Goal: Transaction & Acquisition: Purchase product/service

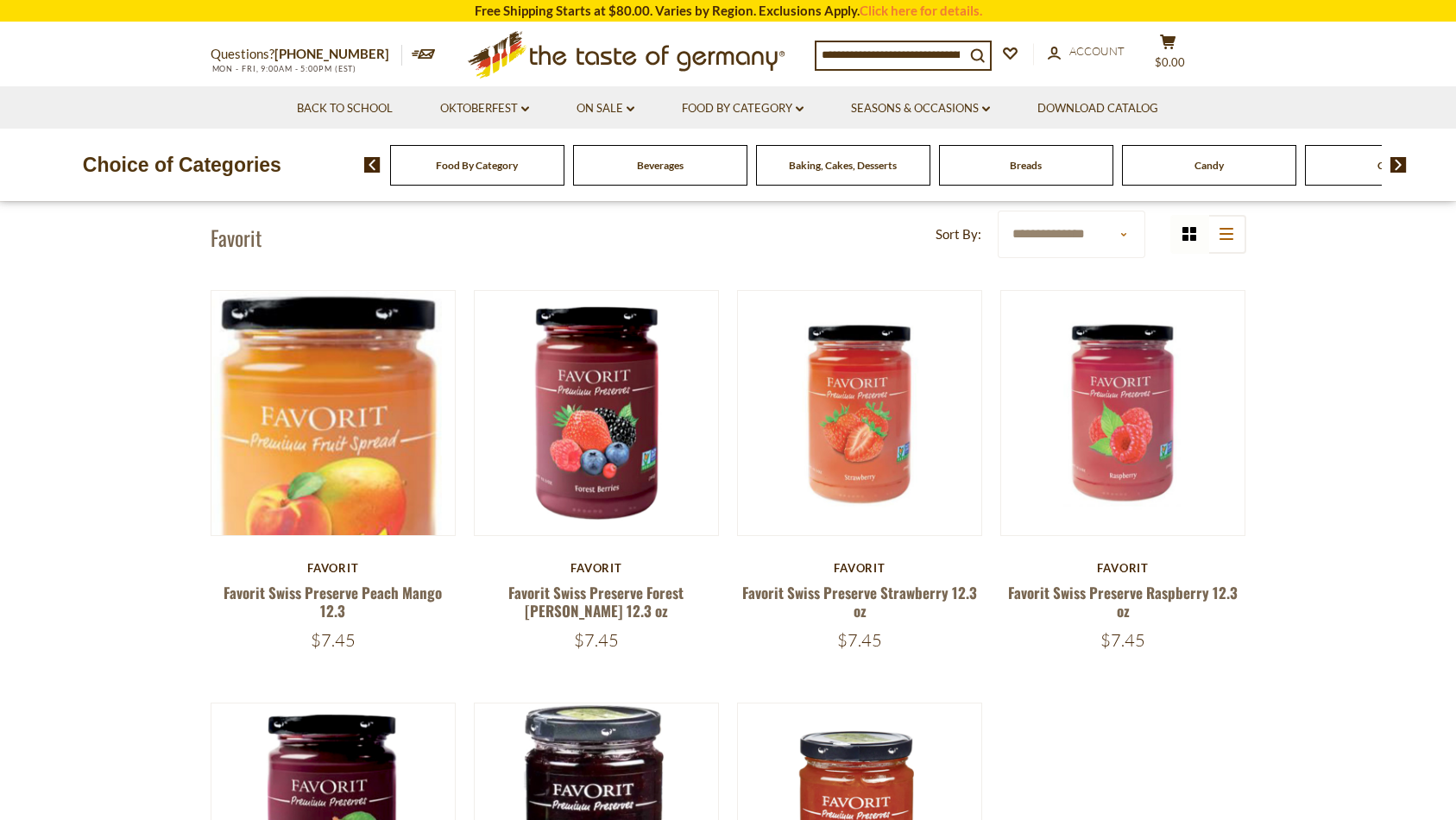
scroll to position [72, 0]
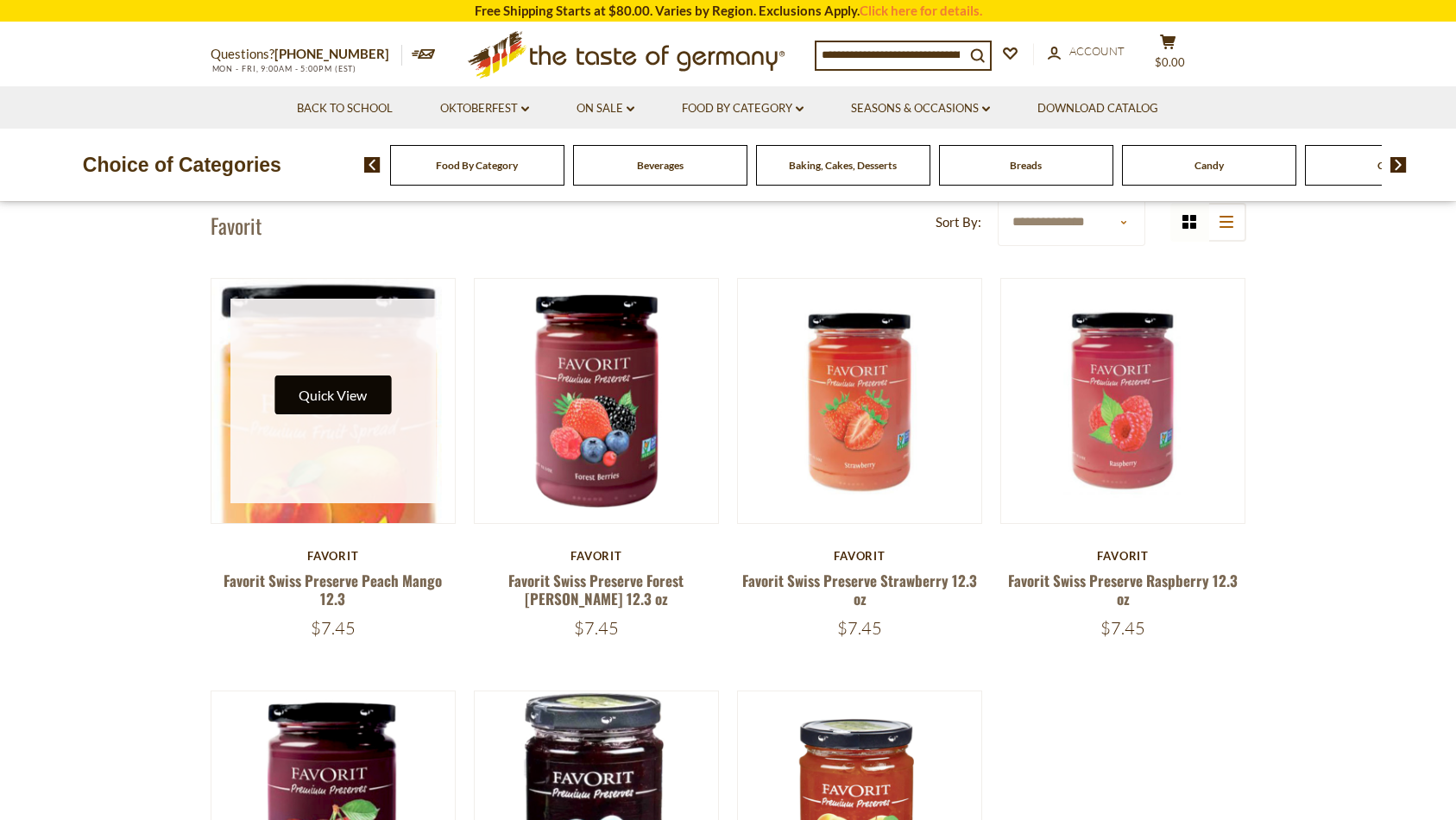
click at [349, 397] on button "Quick View" at bounding box center [333, 395] width 117 height 39
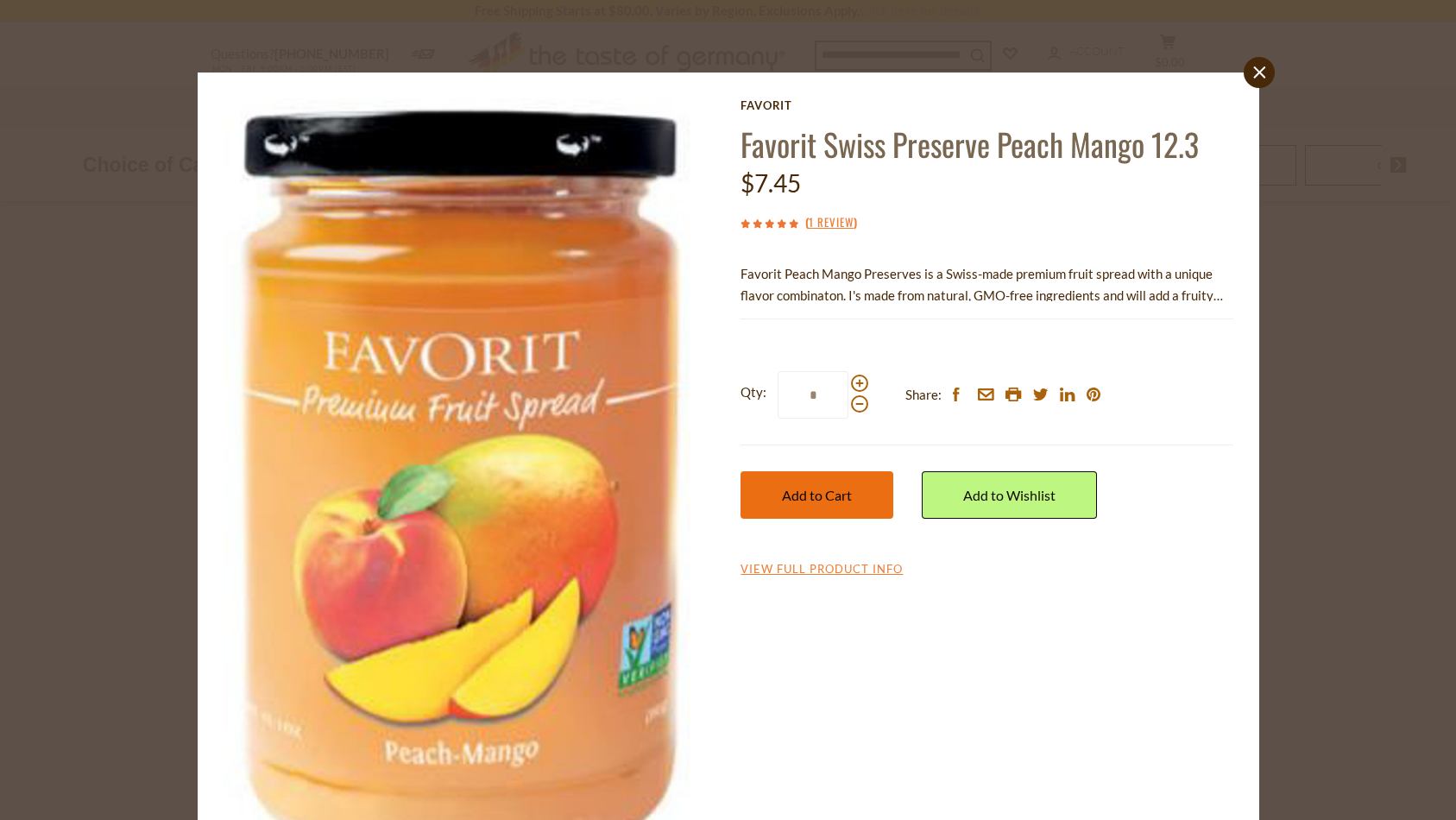
click at [831, 496] on span "Add to Cart" at bounding box center [816, 494] width 70 height 17
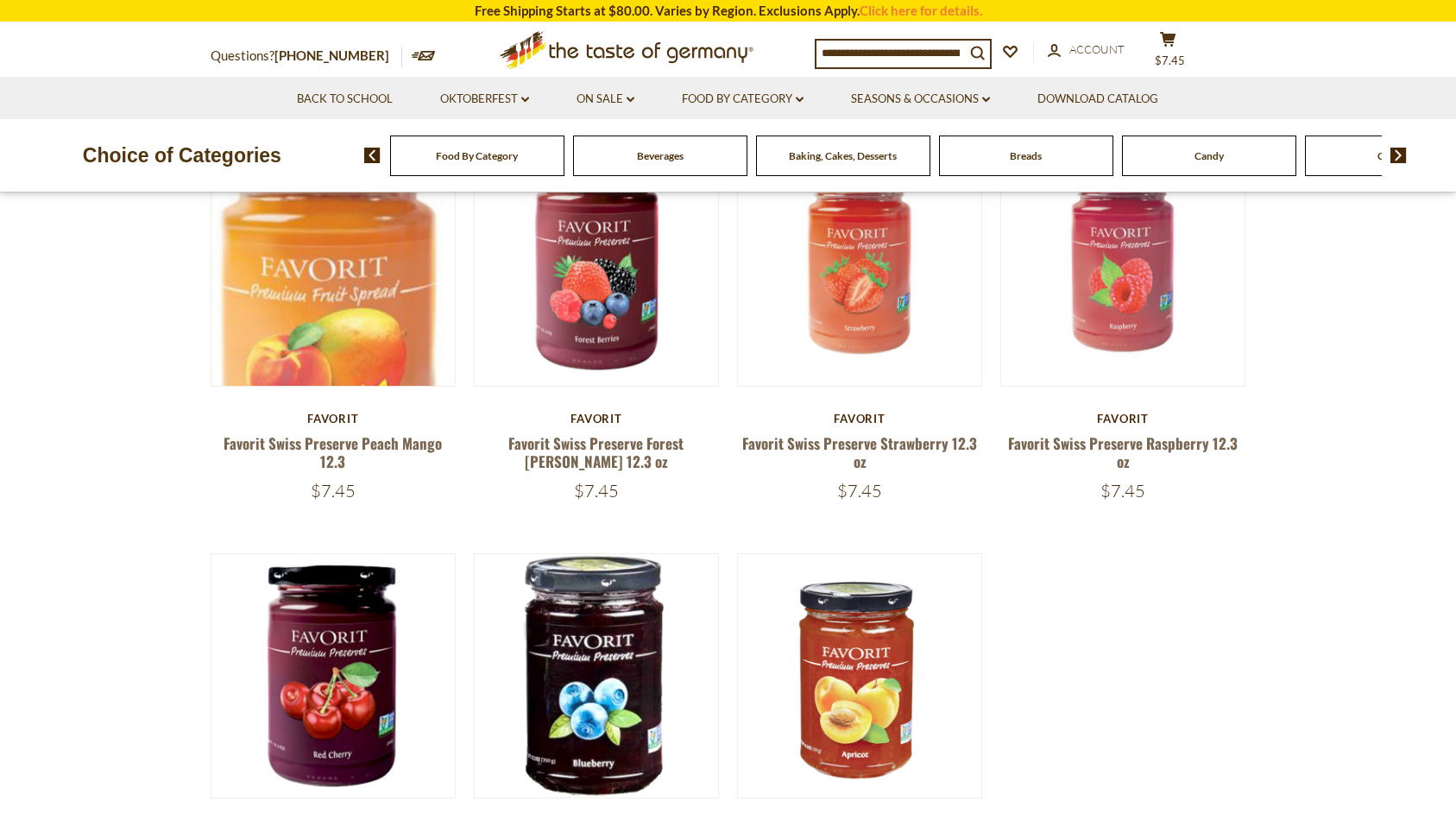
scroll to position [200, 0]
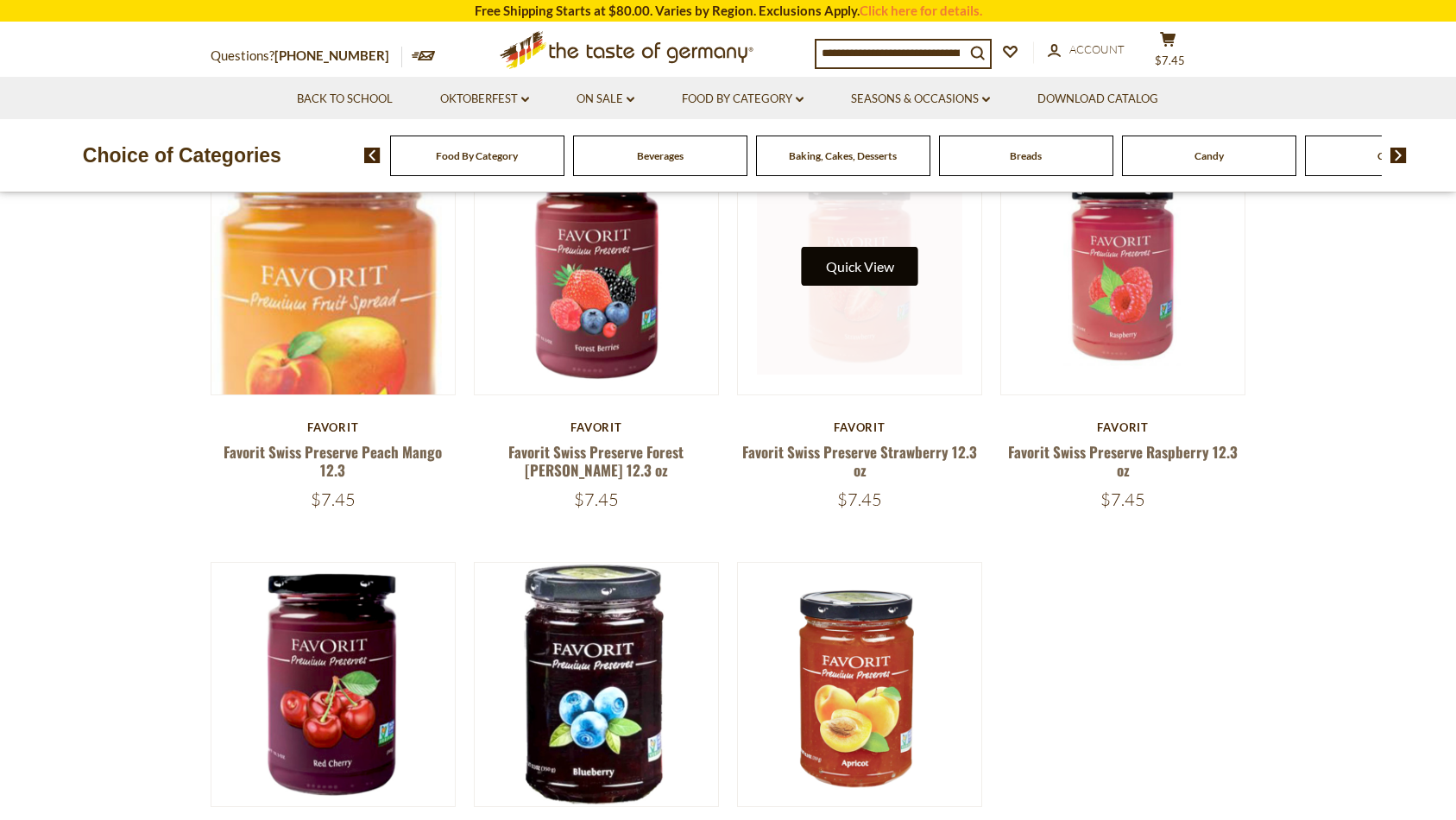
click at [866, 261] on button "Quick View" at bounding box center [859, 267] width 117 height 39
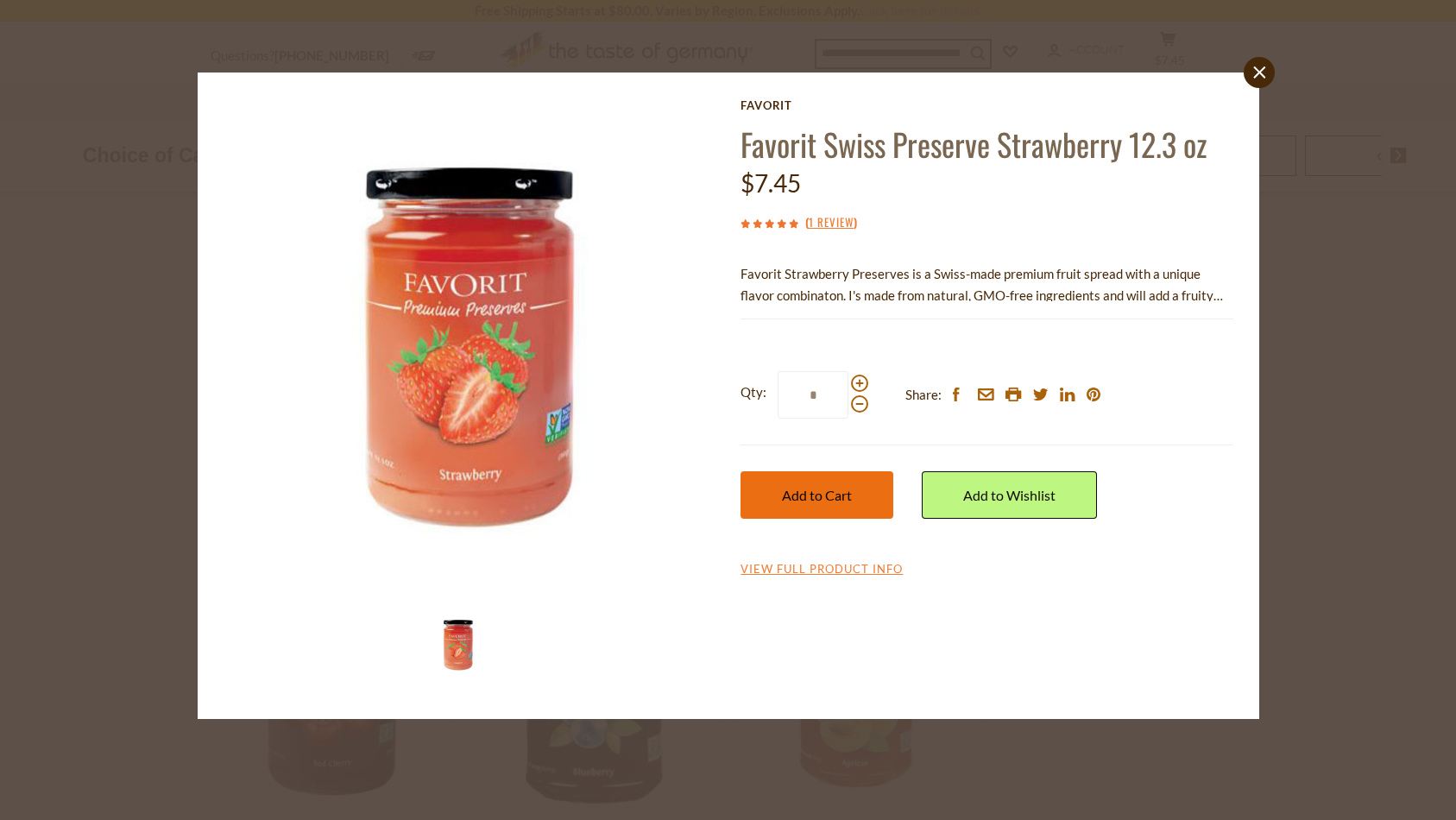
click at [826, 496] on span "Add to Cart" at bounding box center [816, 494] width 70 height 17
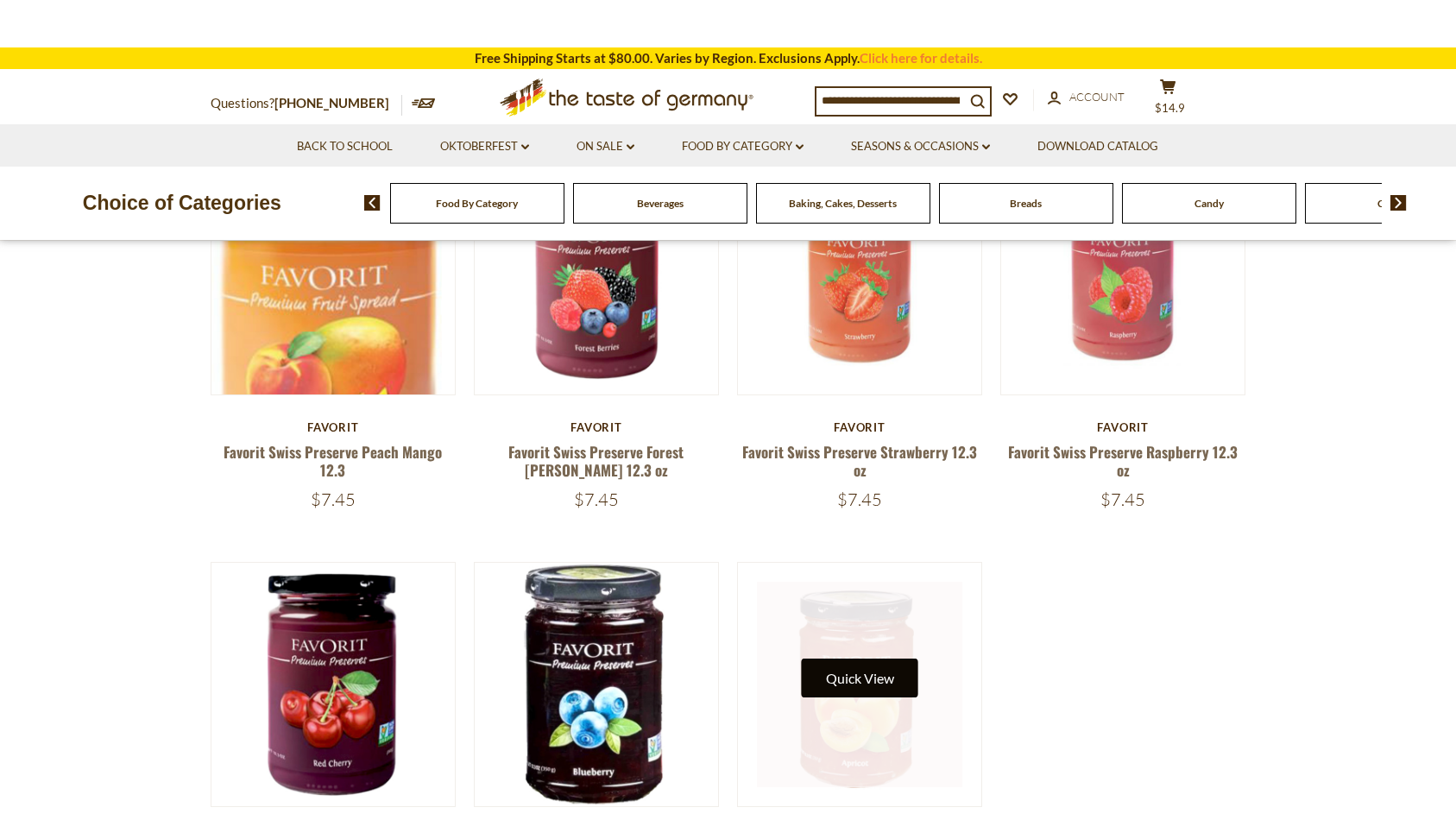
click at [871, 678] on button "Quick View" at bounding box center [859, 678] width 117 height 39
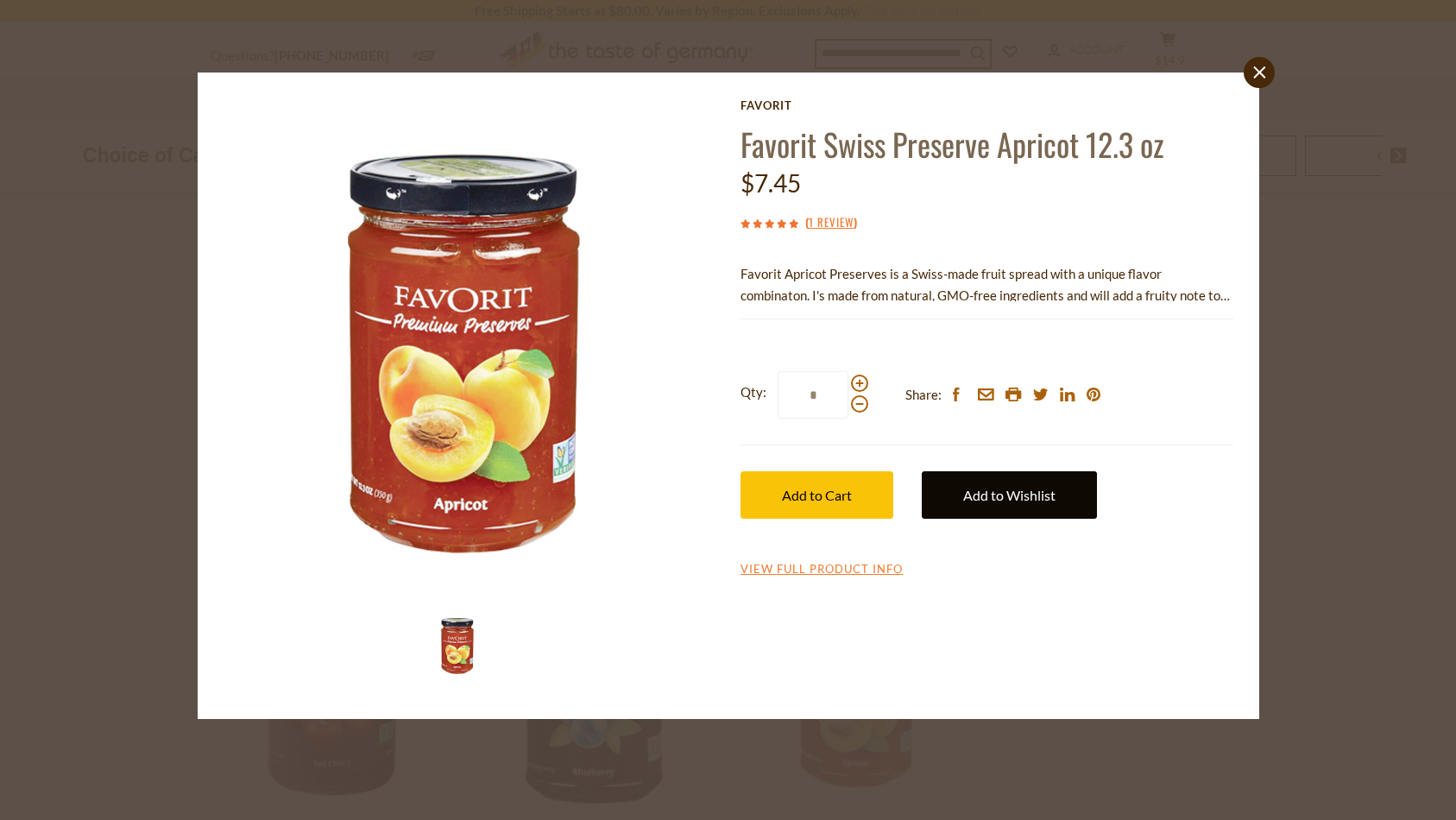
click at [1017, 498] on link "Add to Wishlist" at bounding box center [1010, 494] width 176 height 47
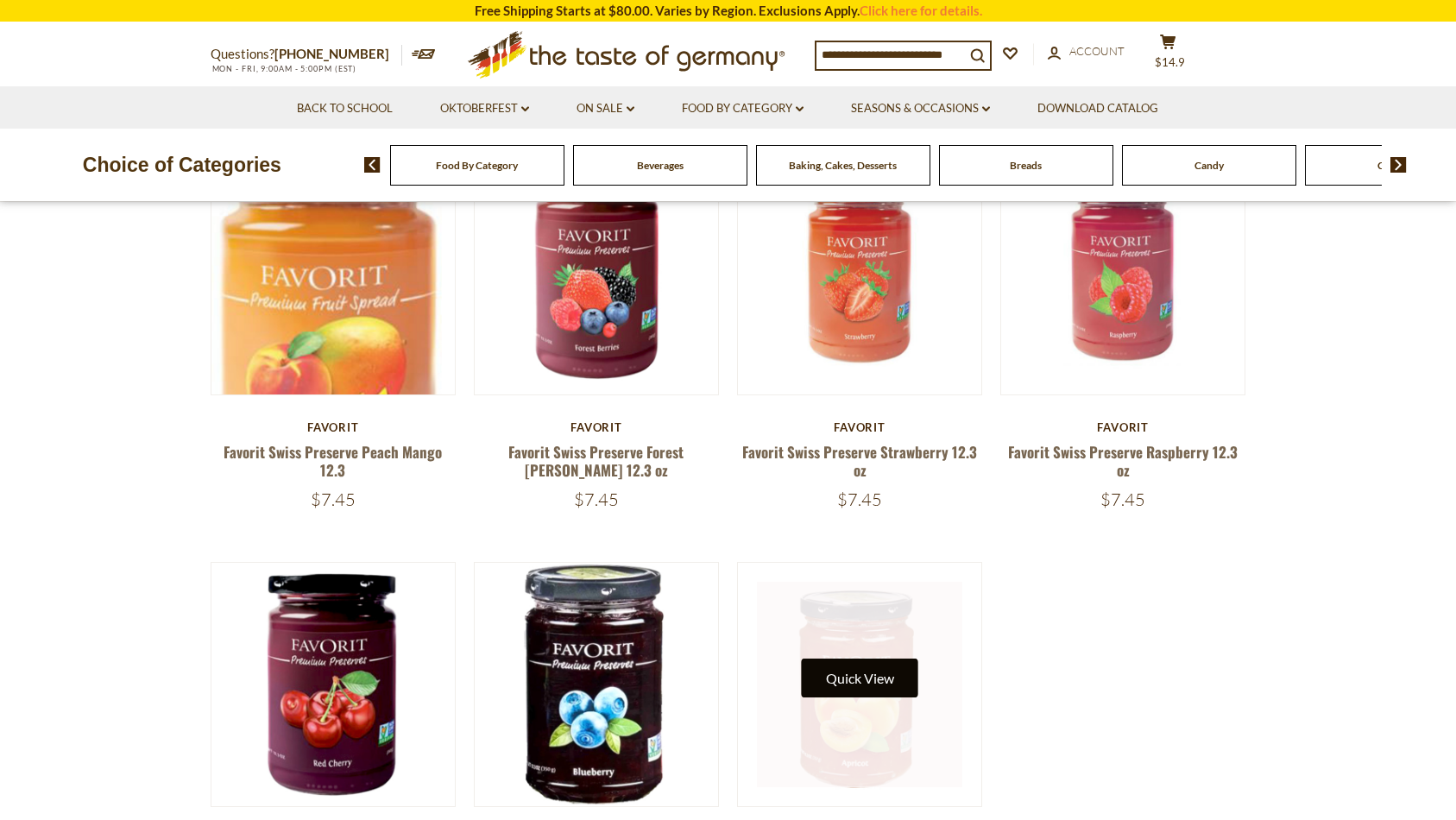
click at [867, 678] on button "Quick View" at bounding box center [859, 678] width 117 height 39
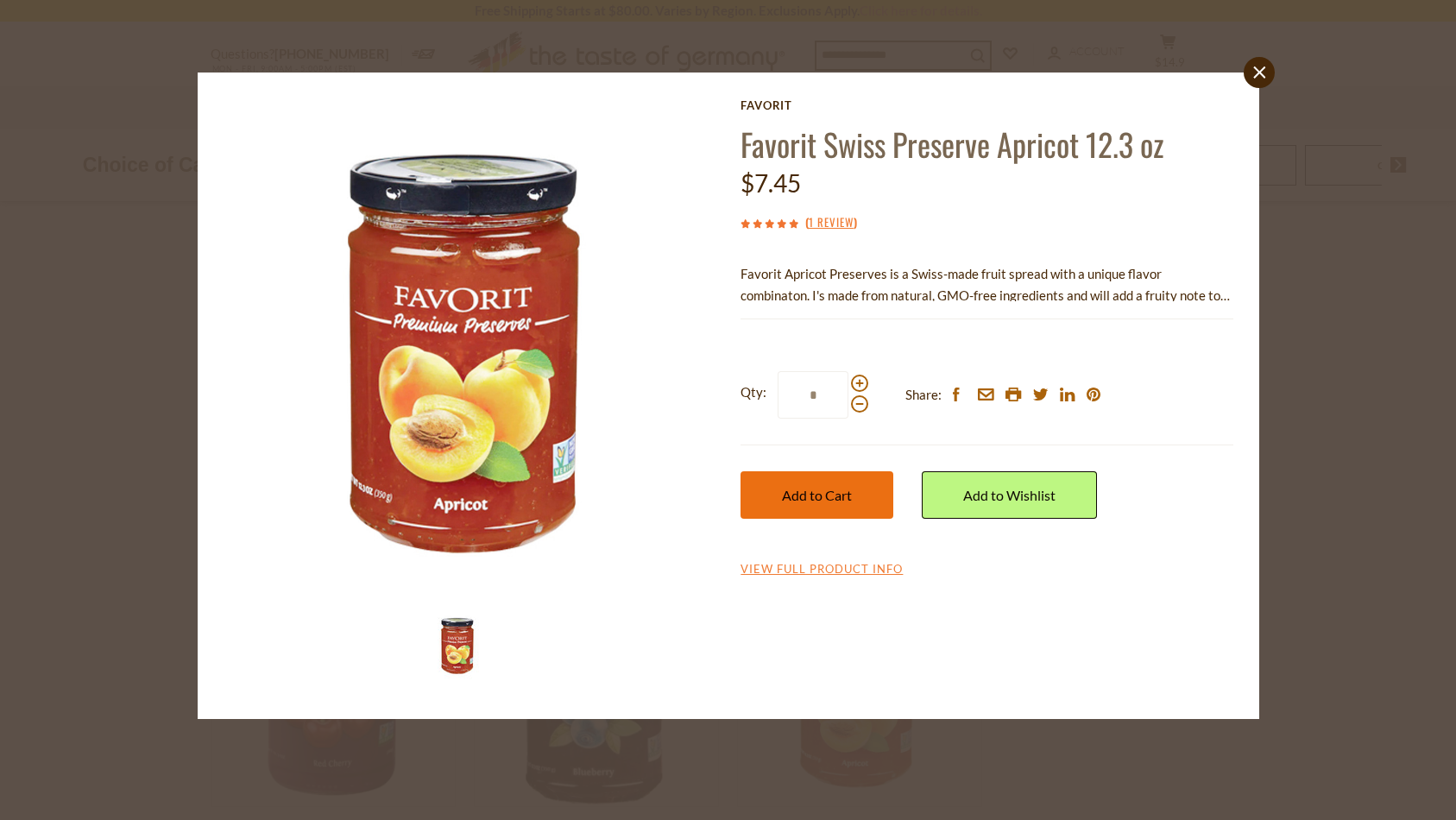
click at [837, 494] on span "Add to Cart" at bounding box center [816, 494] width 70 height 17
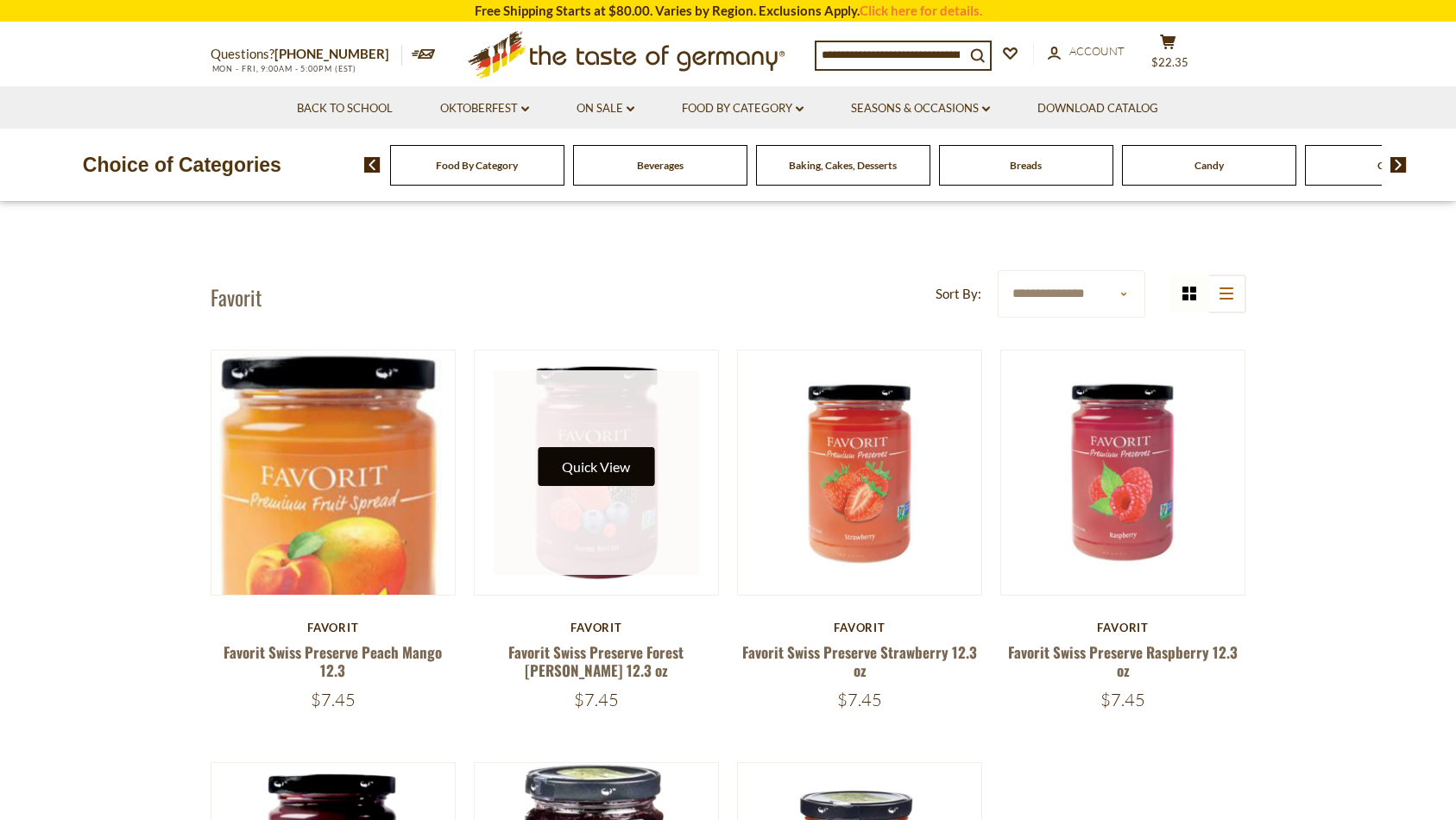
click at [603, 469] on button "Quick View" at bounding box center [596, 467] width 117 height 39
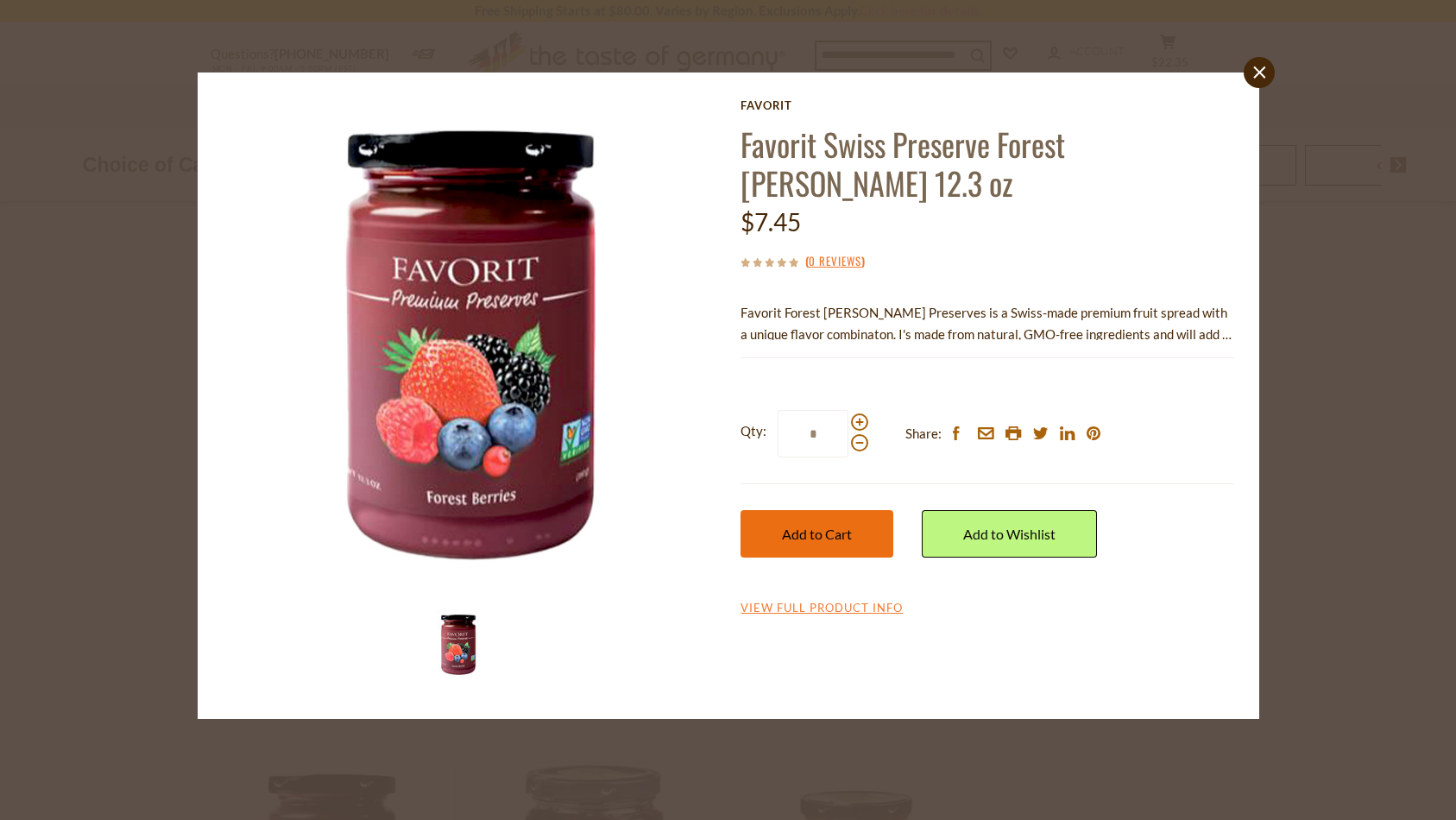
click at [824, 526] on span "Add to Cart" at bounding box center [816, 534] width 70 height 17
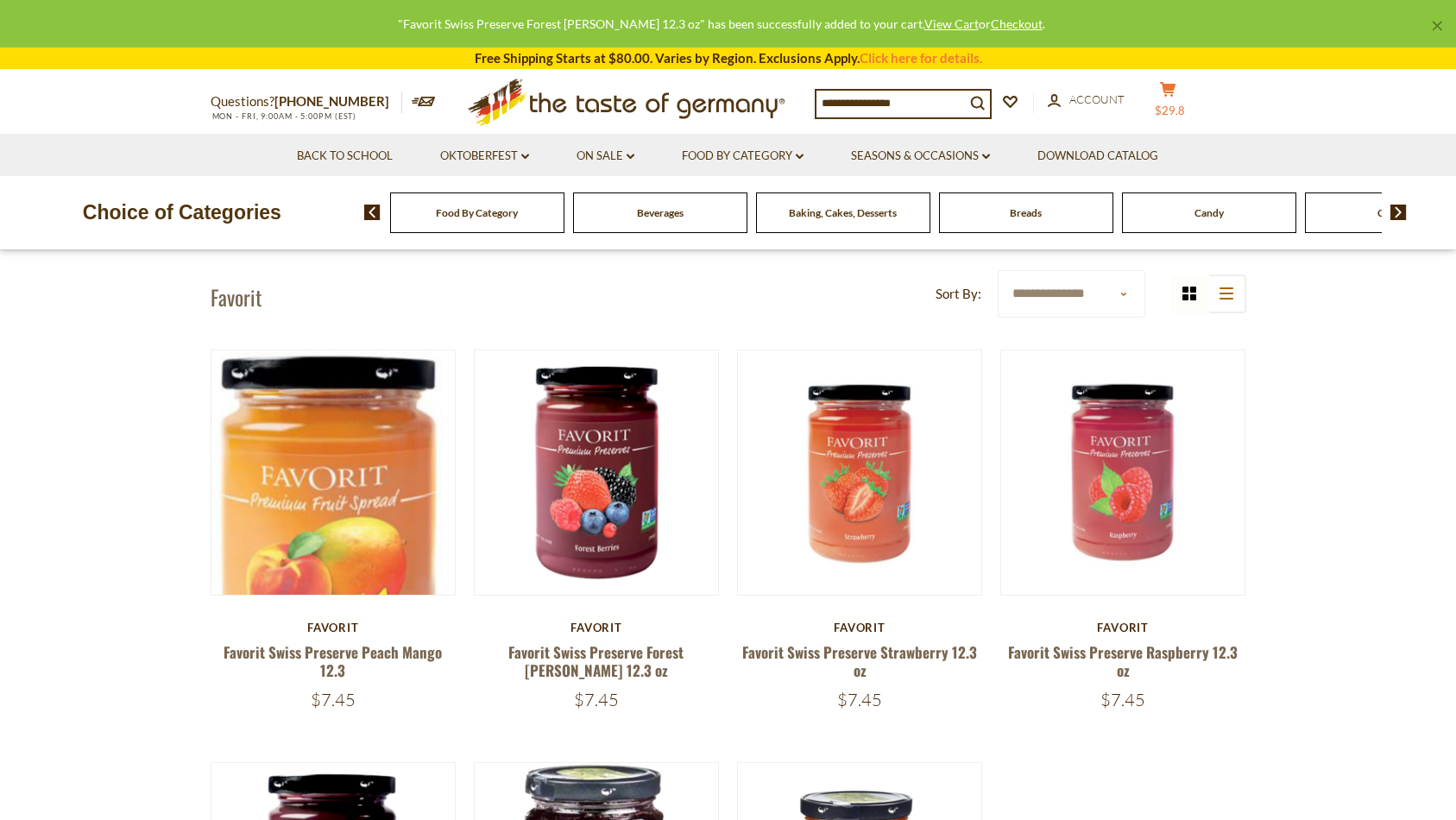
click at [1185, 104] on span "$29.8" at bounding box center [1170, 111] width 30 height 14
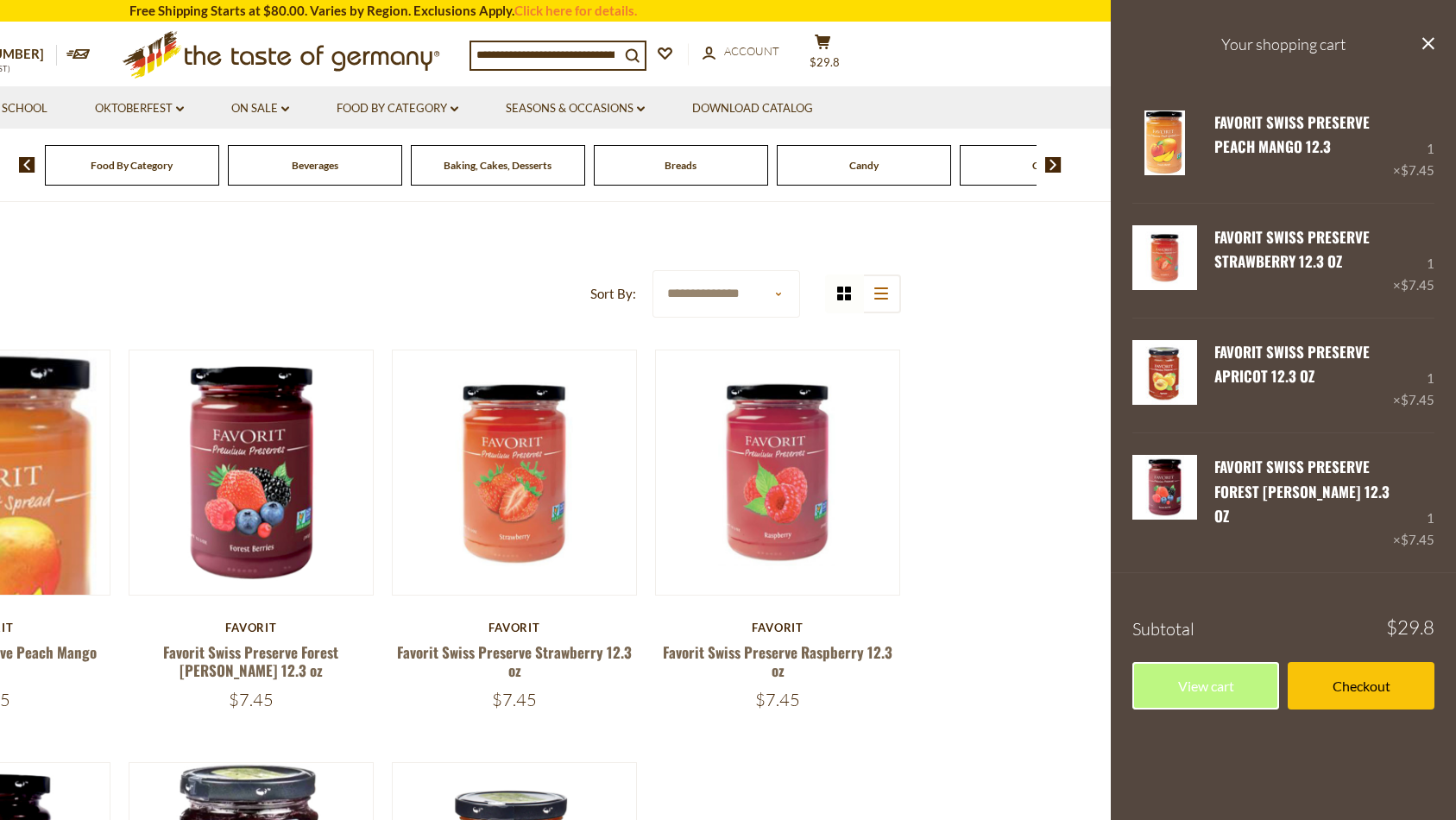
click at [1014, 400] on section "**********" at bounding box center [383, 722] width 1456 height 1042
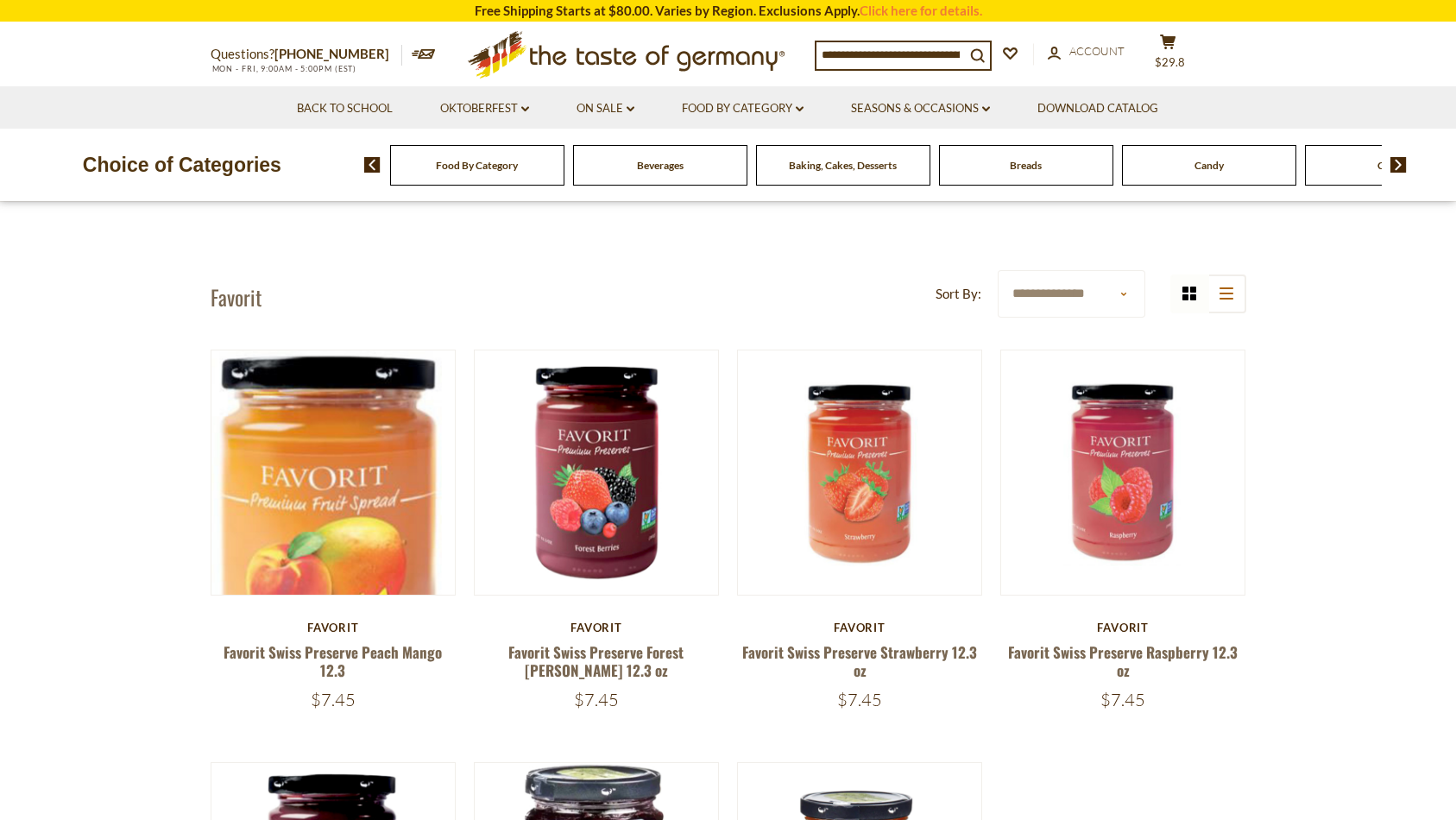
click at [886, 171] on span "Baking, Cakes, Desserts" at bounding box center [843, 165] width 108 height 13
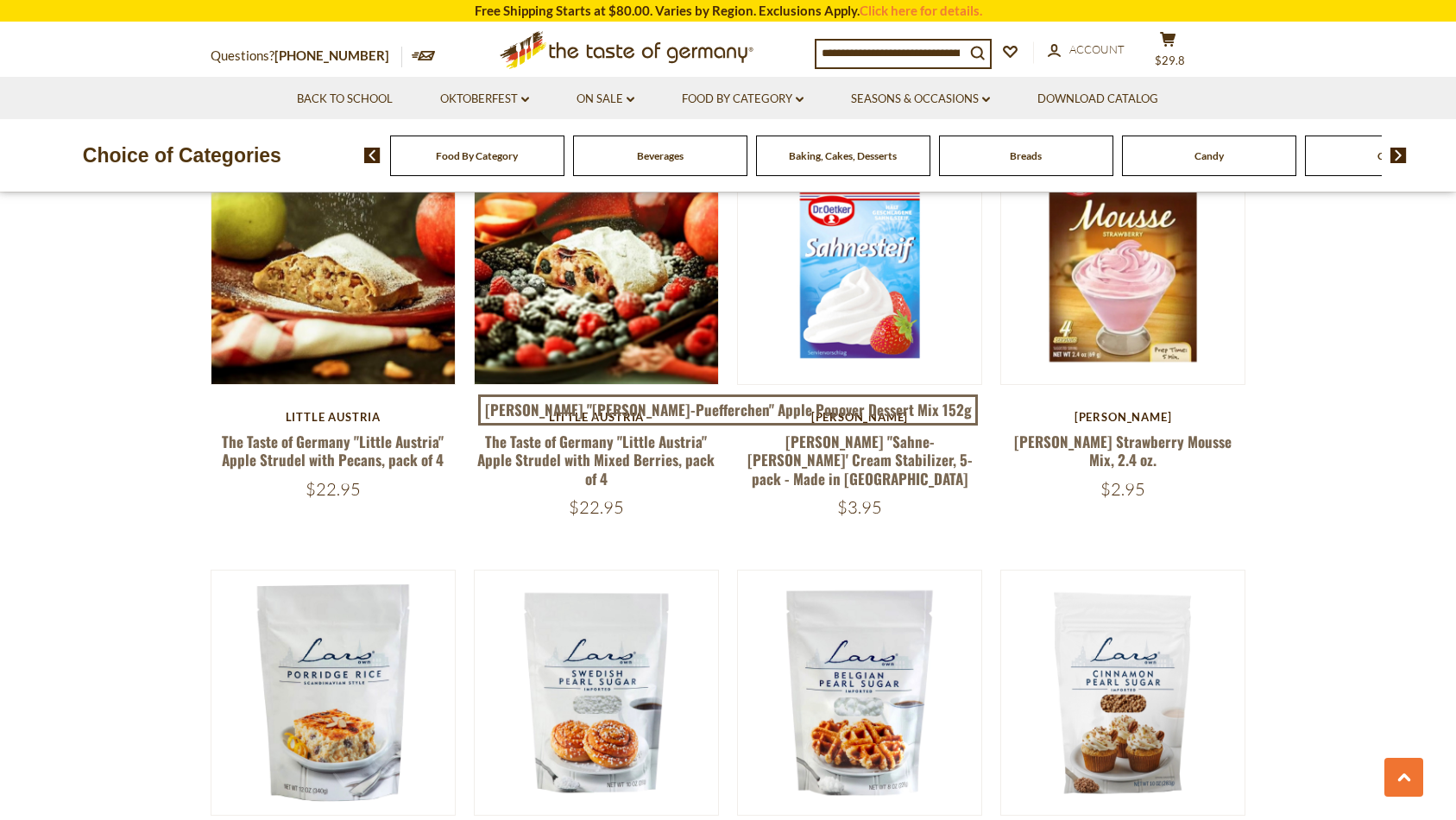
scroll to position [2570, 0]
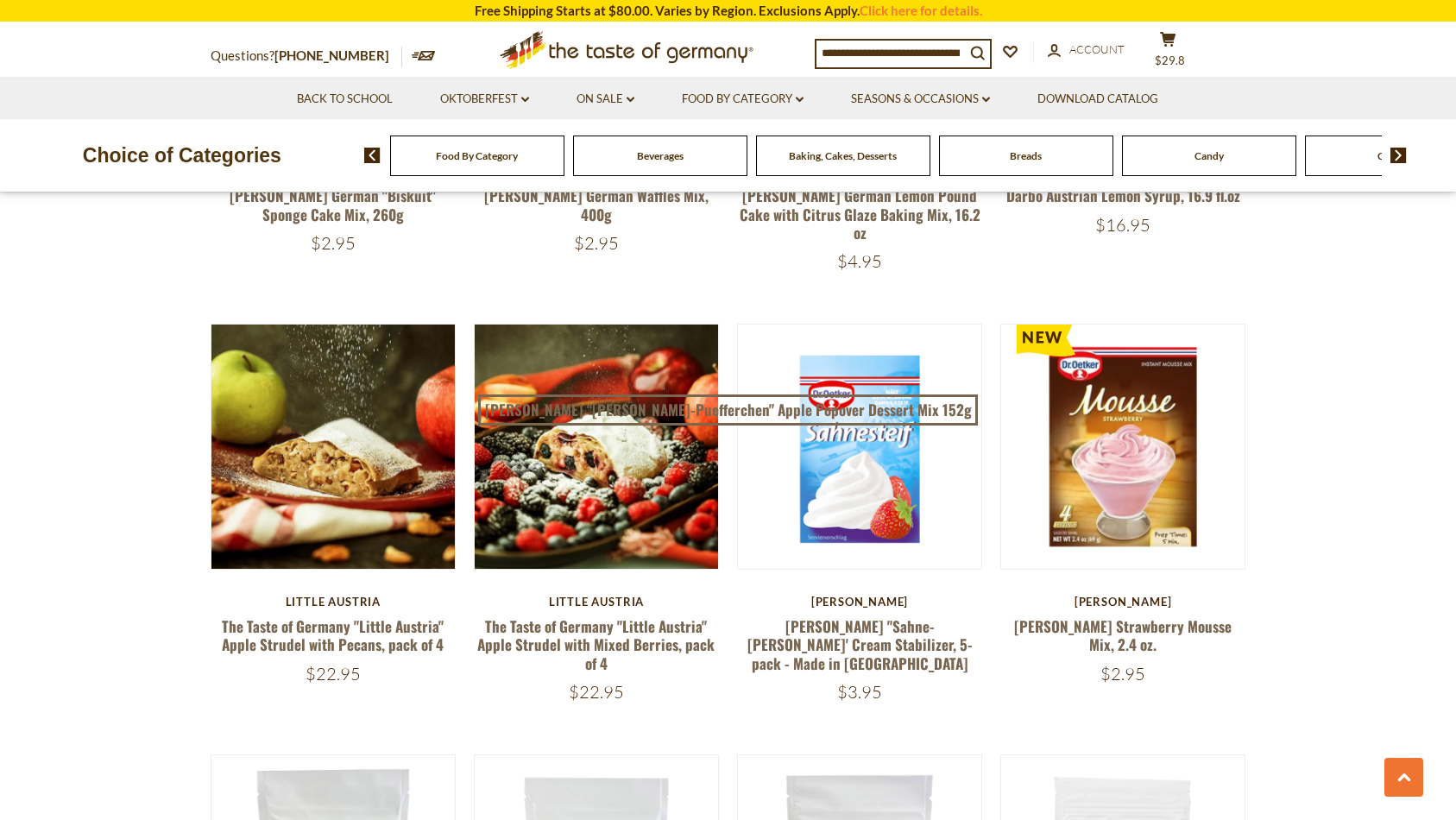
click at [664, 161] on span "Beverages" at bounding box center [660, 155] width 47 height 13
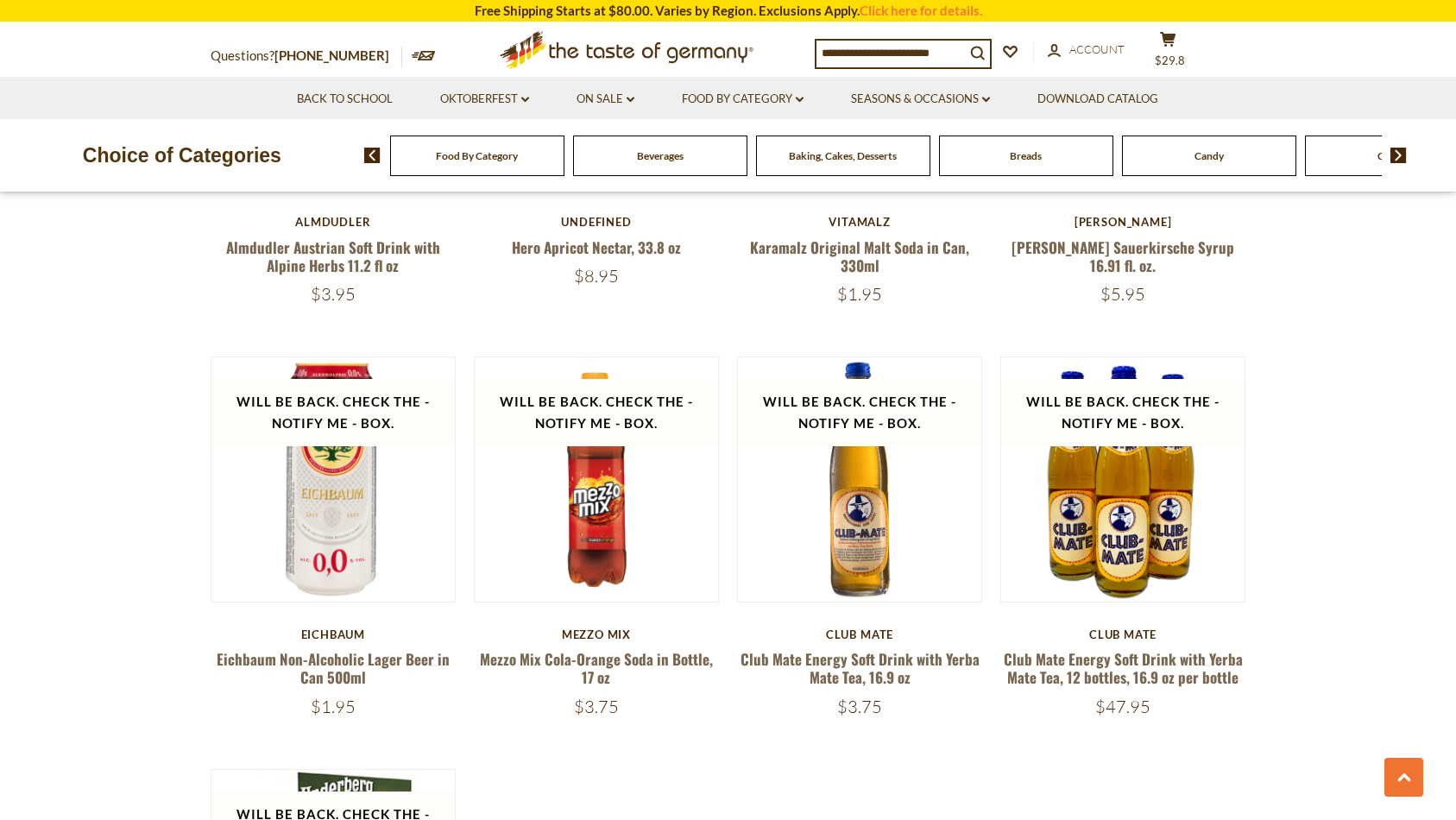
scroll to position [2691, 0]
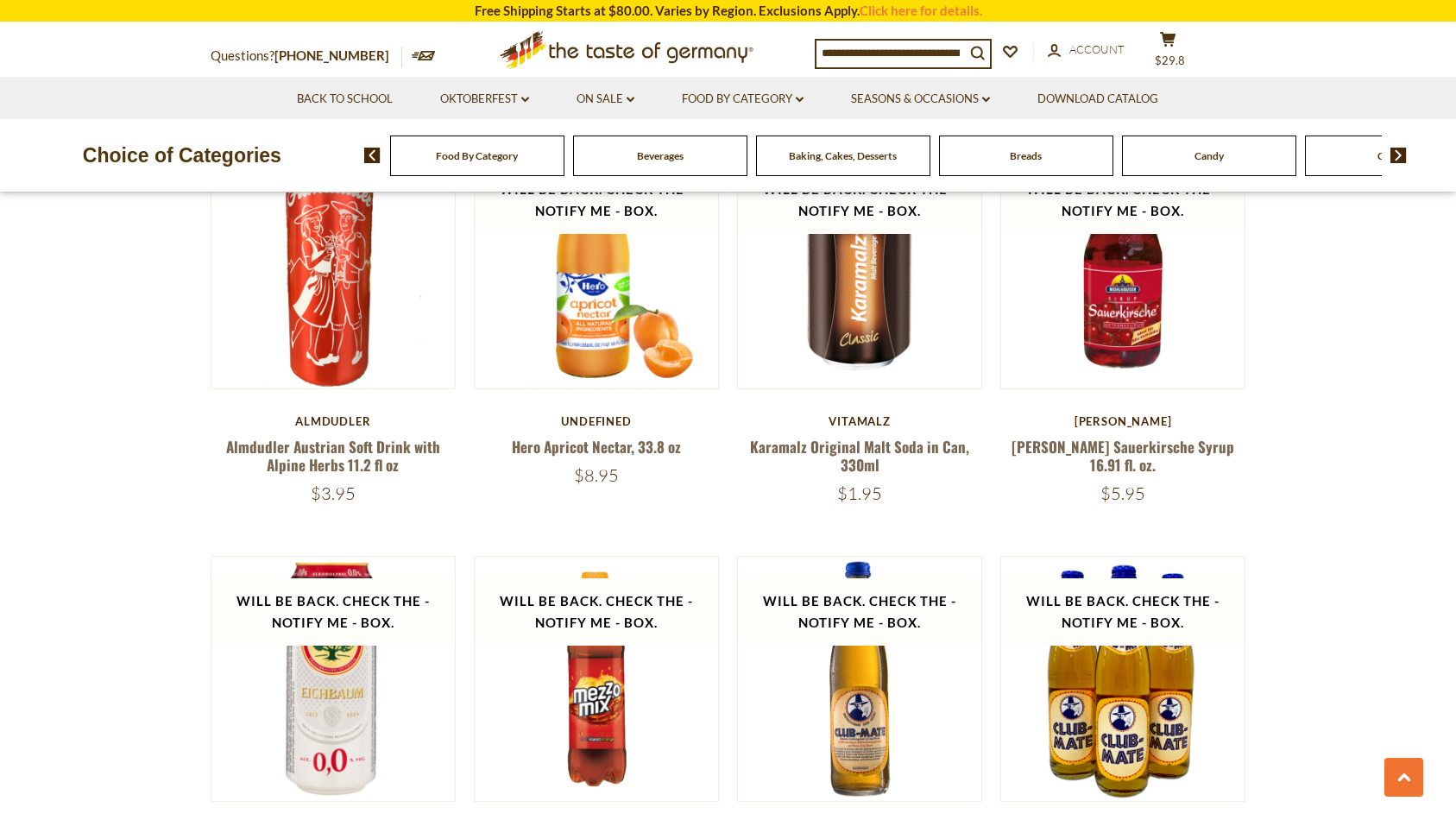
click at [564, 163] on div "Breads" at bounding box center [478, 155] width 175 height 40
click at [1010, 155] on span "Breads" at bounding box center [1025, 155] width 32 height 13
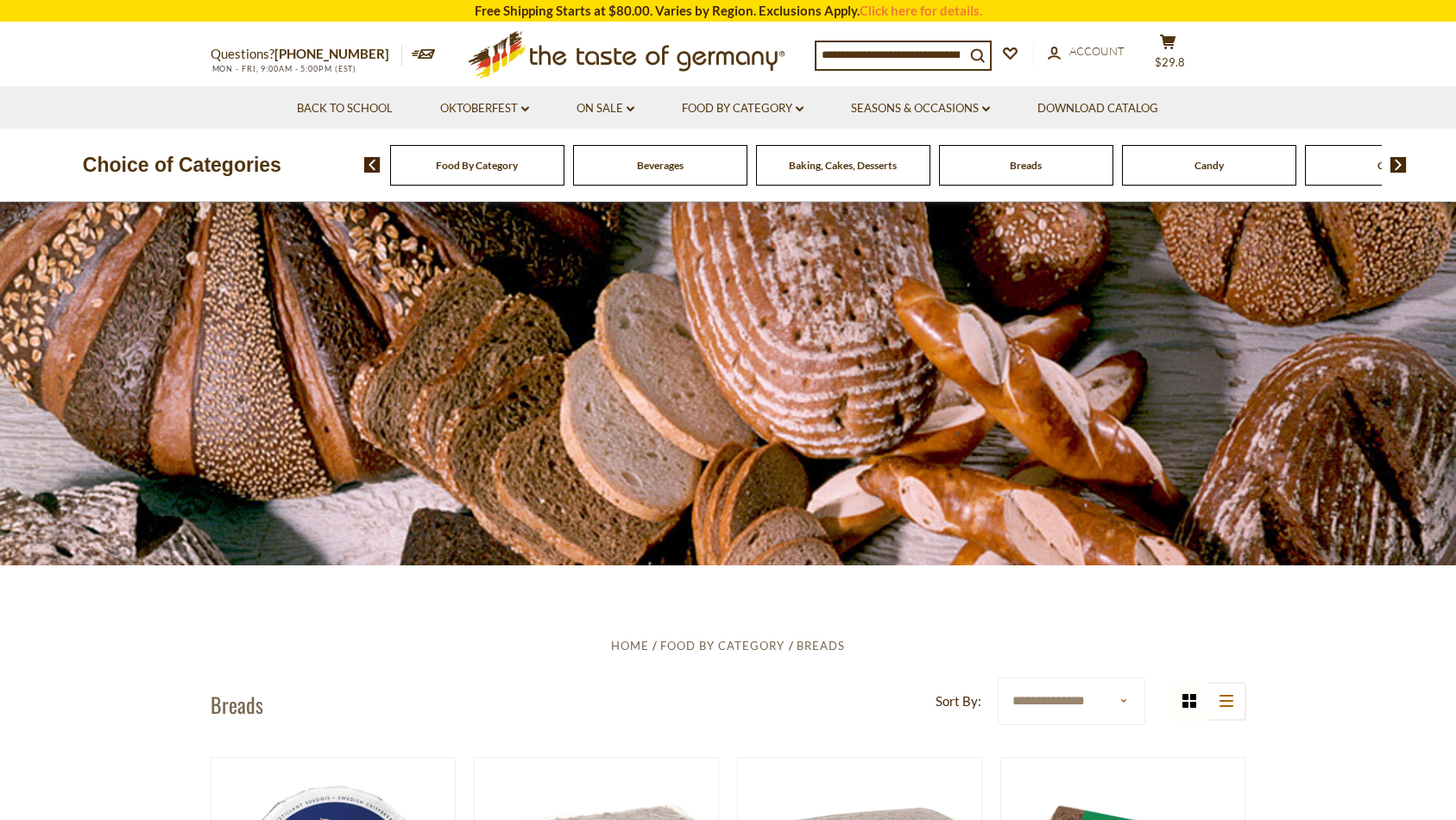
click at [564, 176] on div "Candy" at bounding box center [478, 165] width 175 height 40
click at [1223, 165] on span "Candy" at bounding box center [1210, 165] width 29 height 13
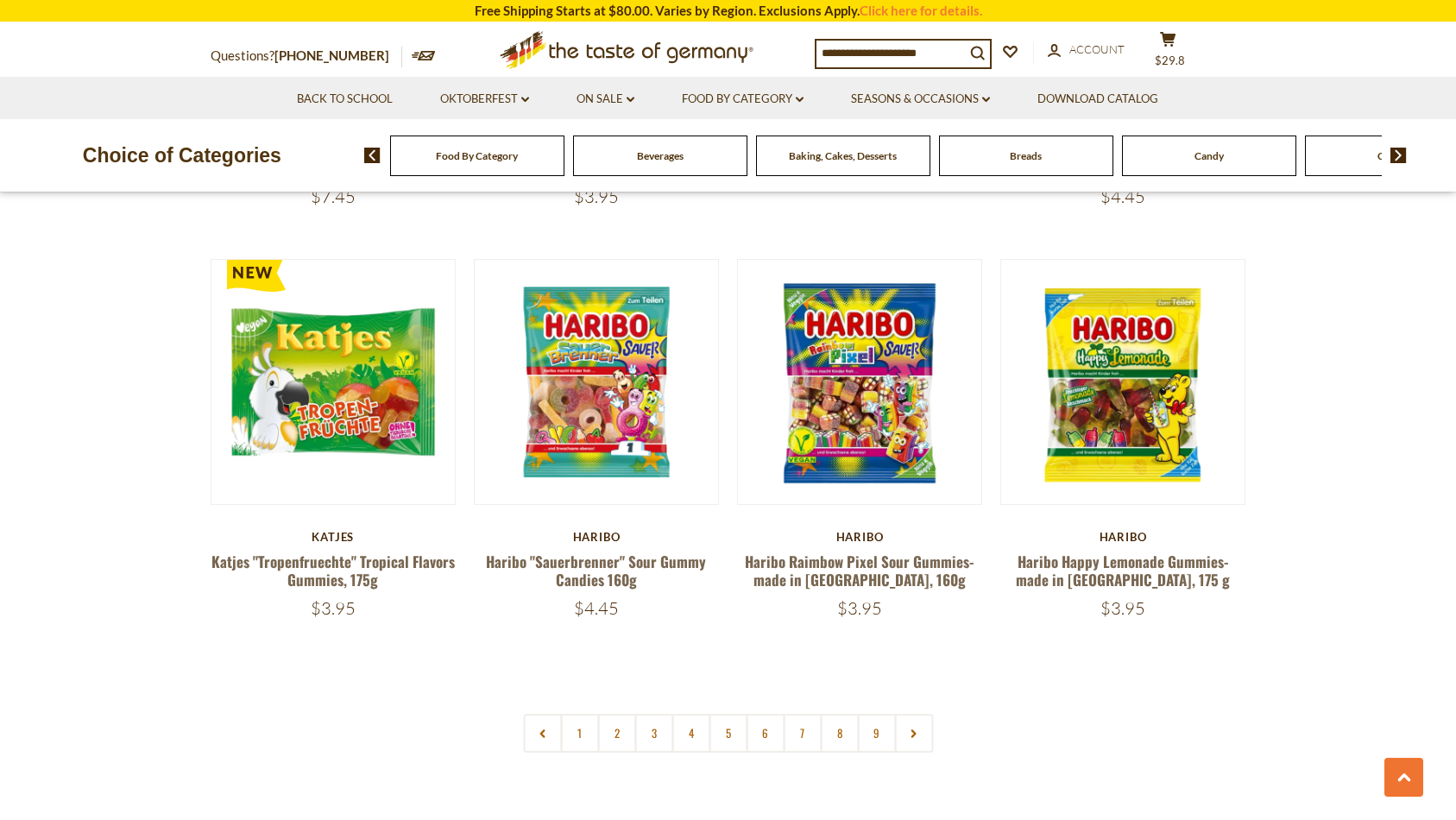
scroll to position [3939, 0]
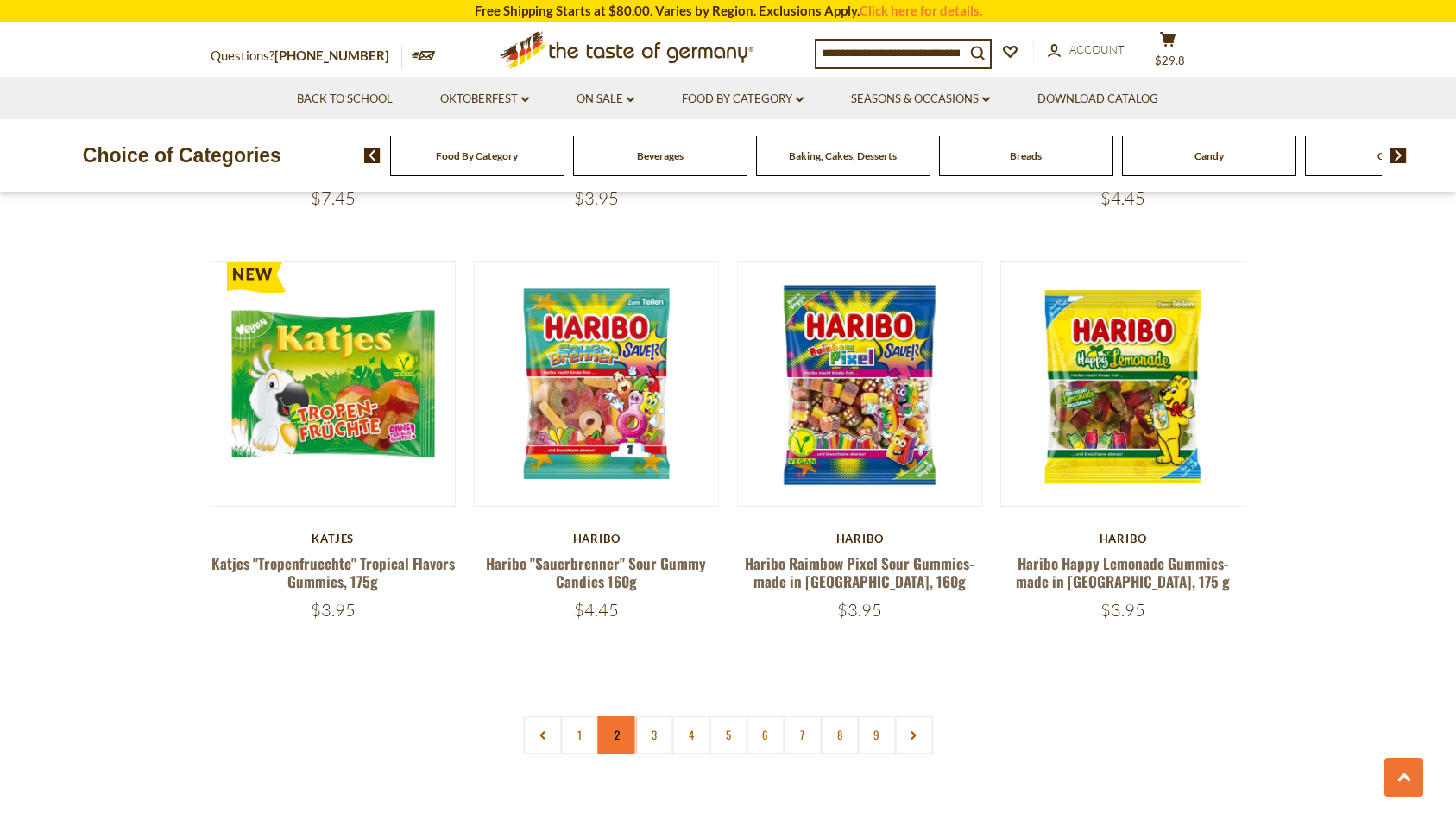
click at [613, 715] on link "2" at bounding box center [617, 735] width 39 height 39
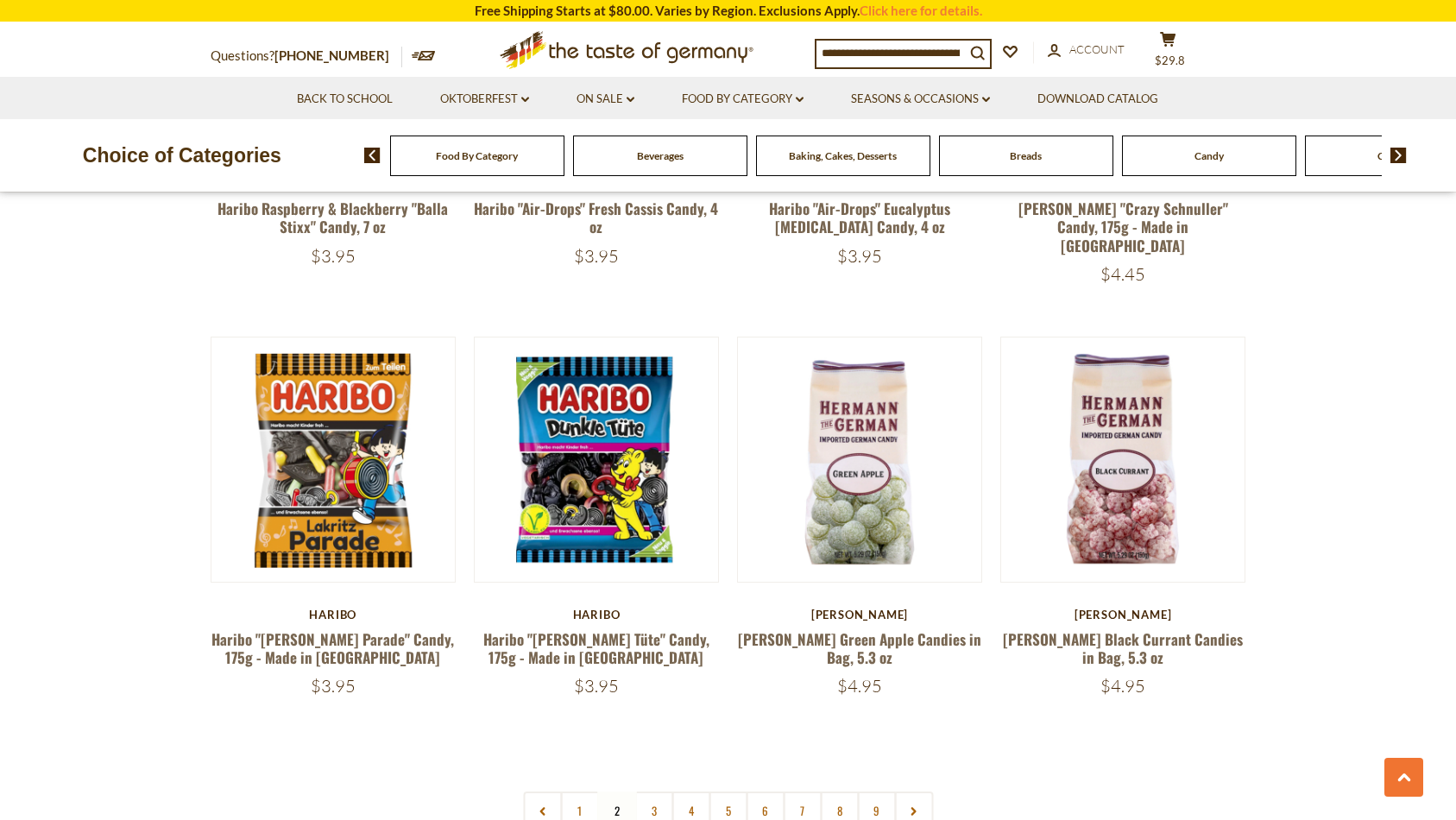
scroll to position [3820, 0]
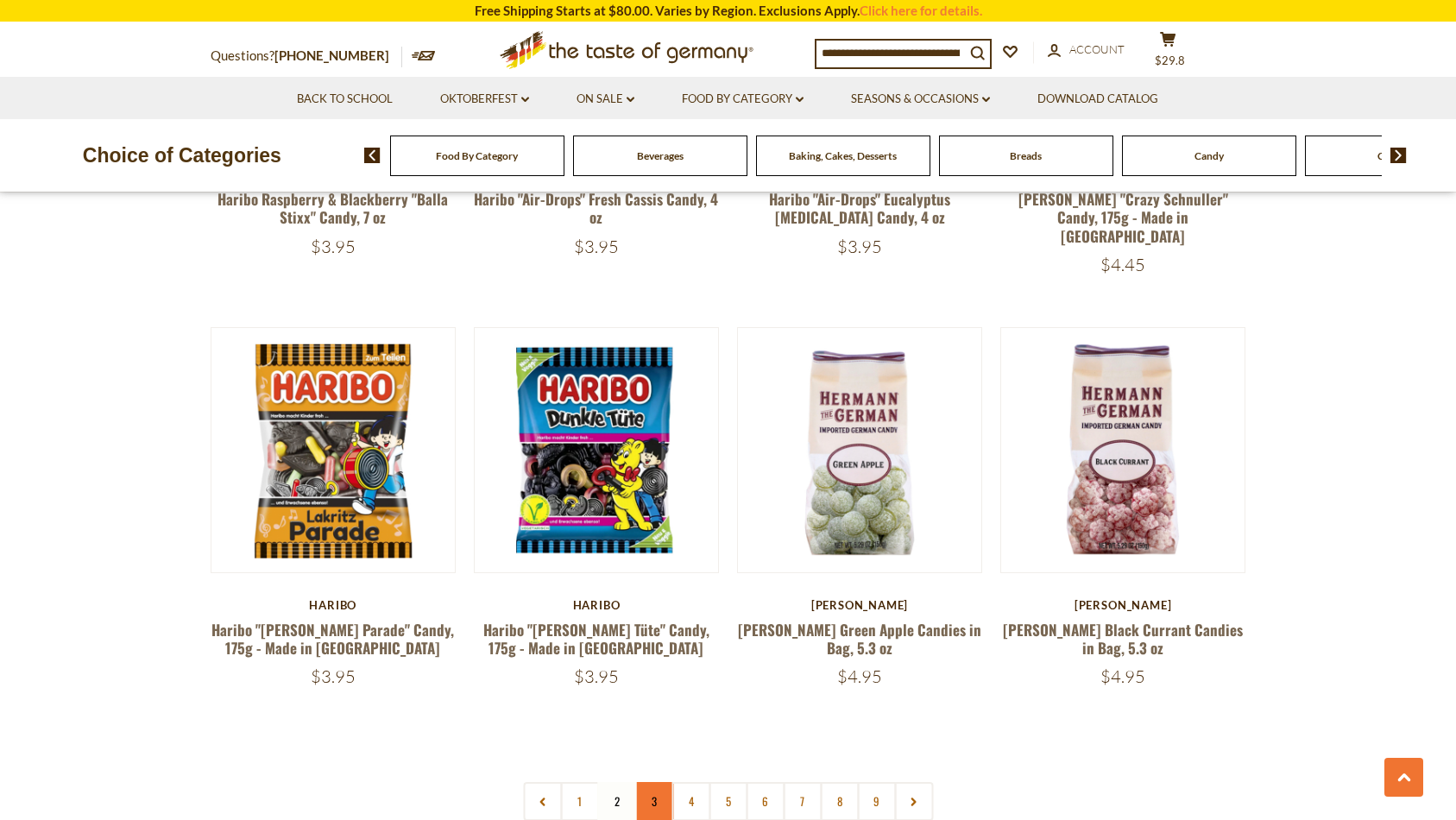
click at [660, 782] on link "3" at bounding box center [654, 801] width 39 height 39
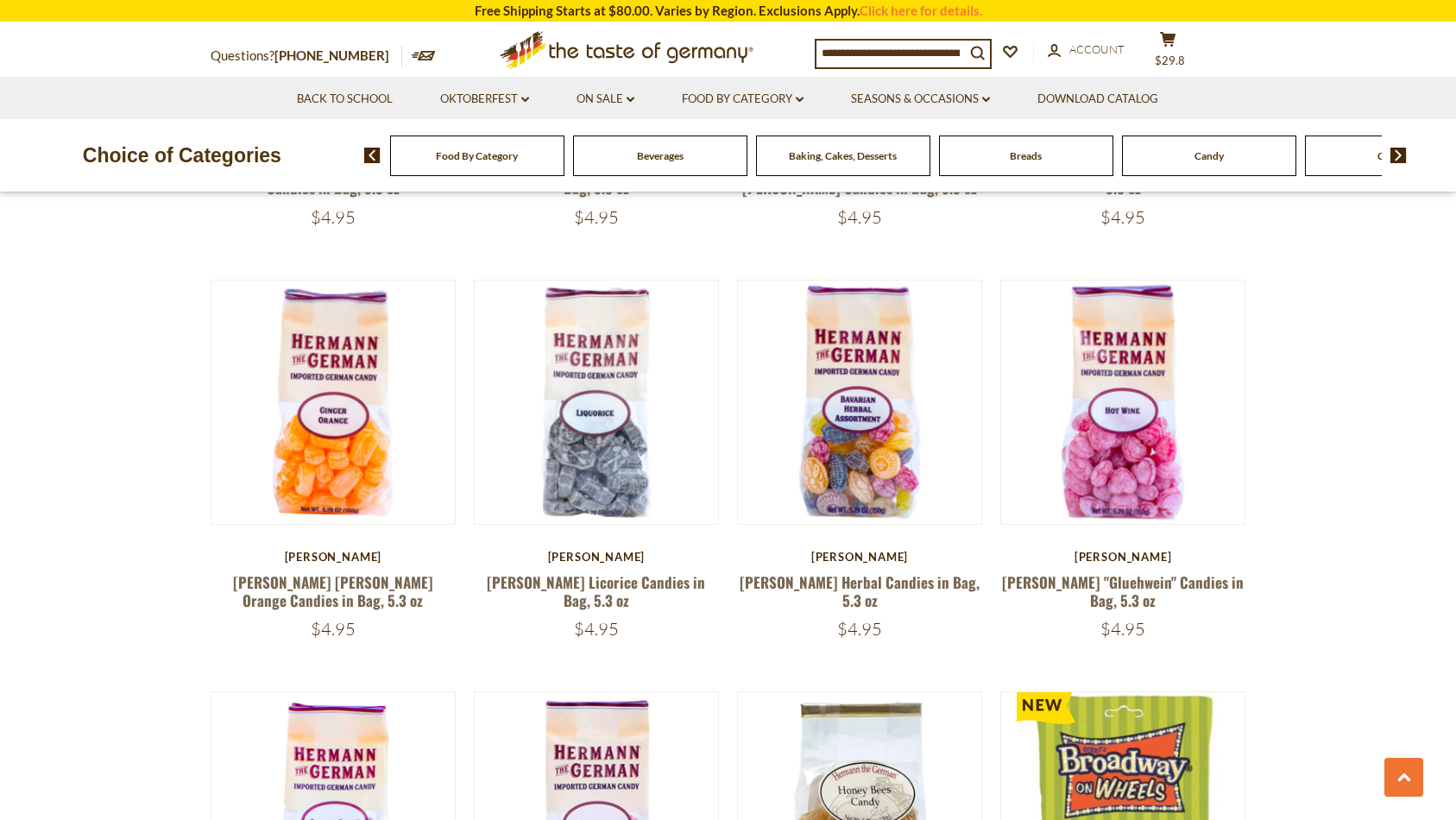
scroll to position [3007, 0]
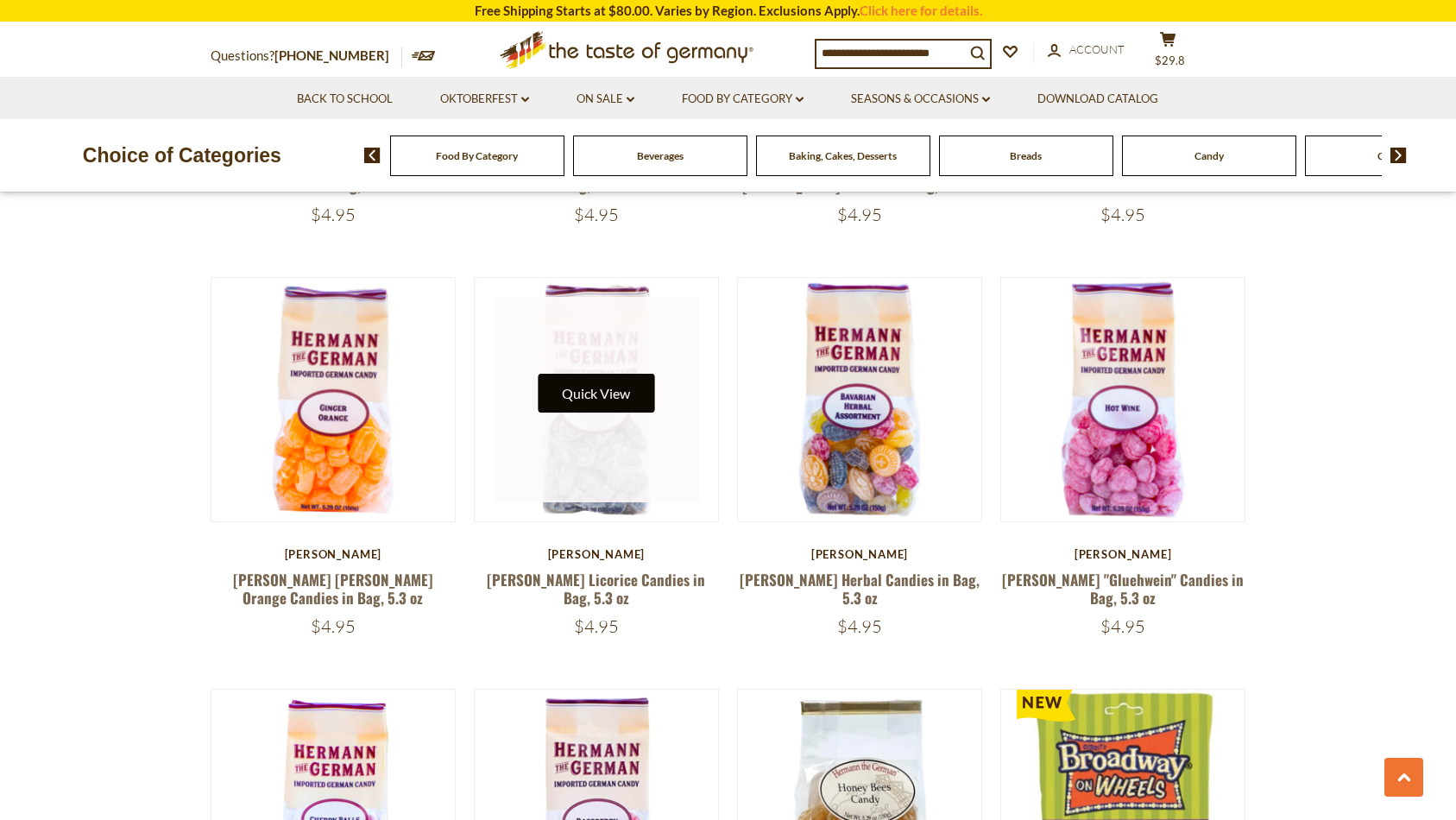
click at [598, 400] on button "Quick View" at bounding box center [596, 393] width 117 height 39
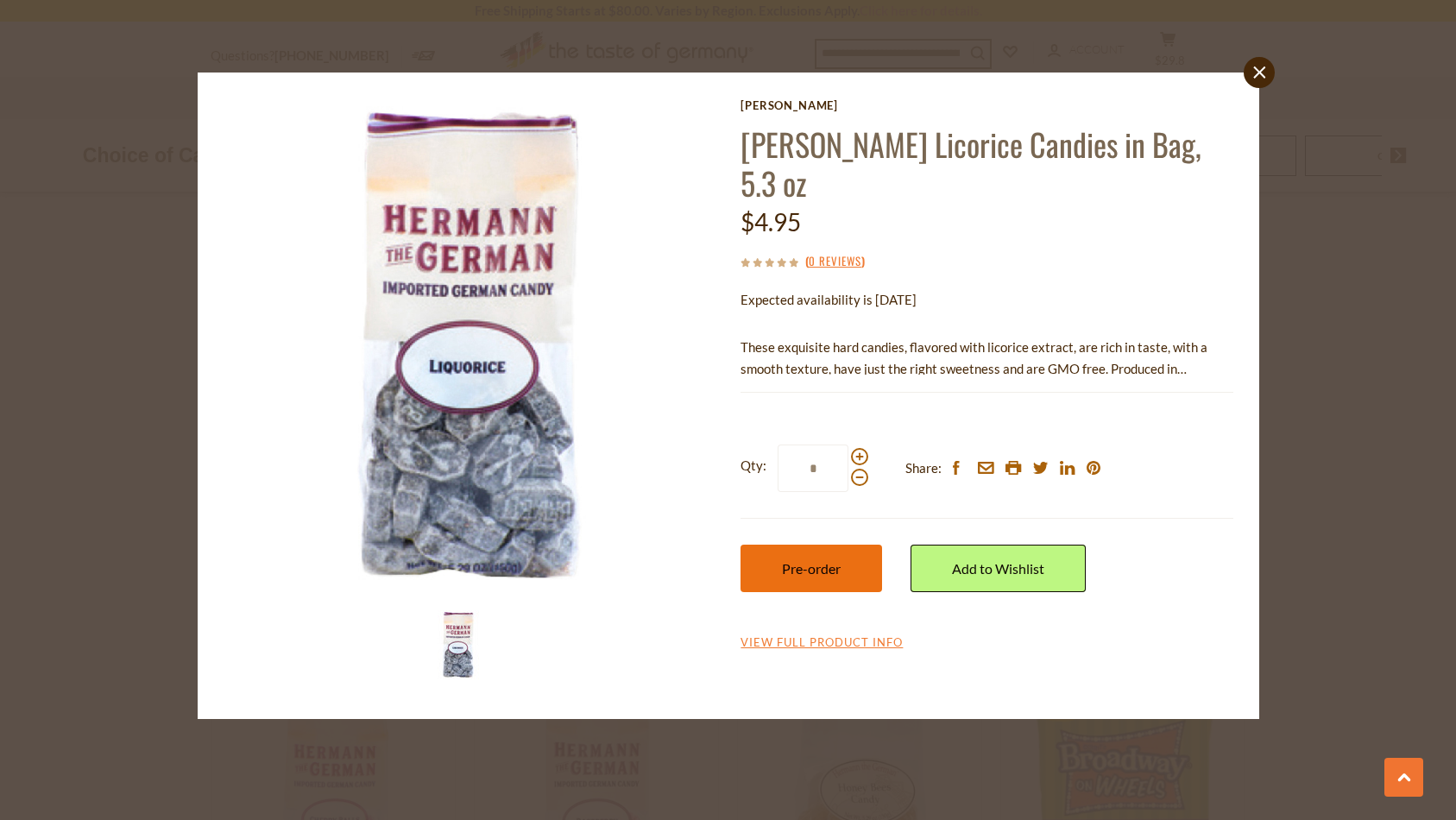
click at [819, 570] on span "Pre-order" at bounding box center [811, 568] width 59 height 17
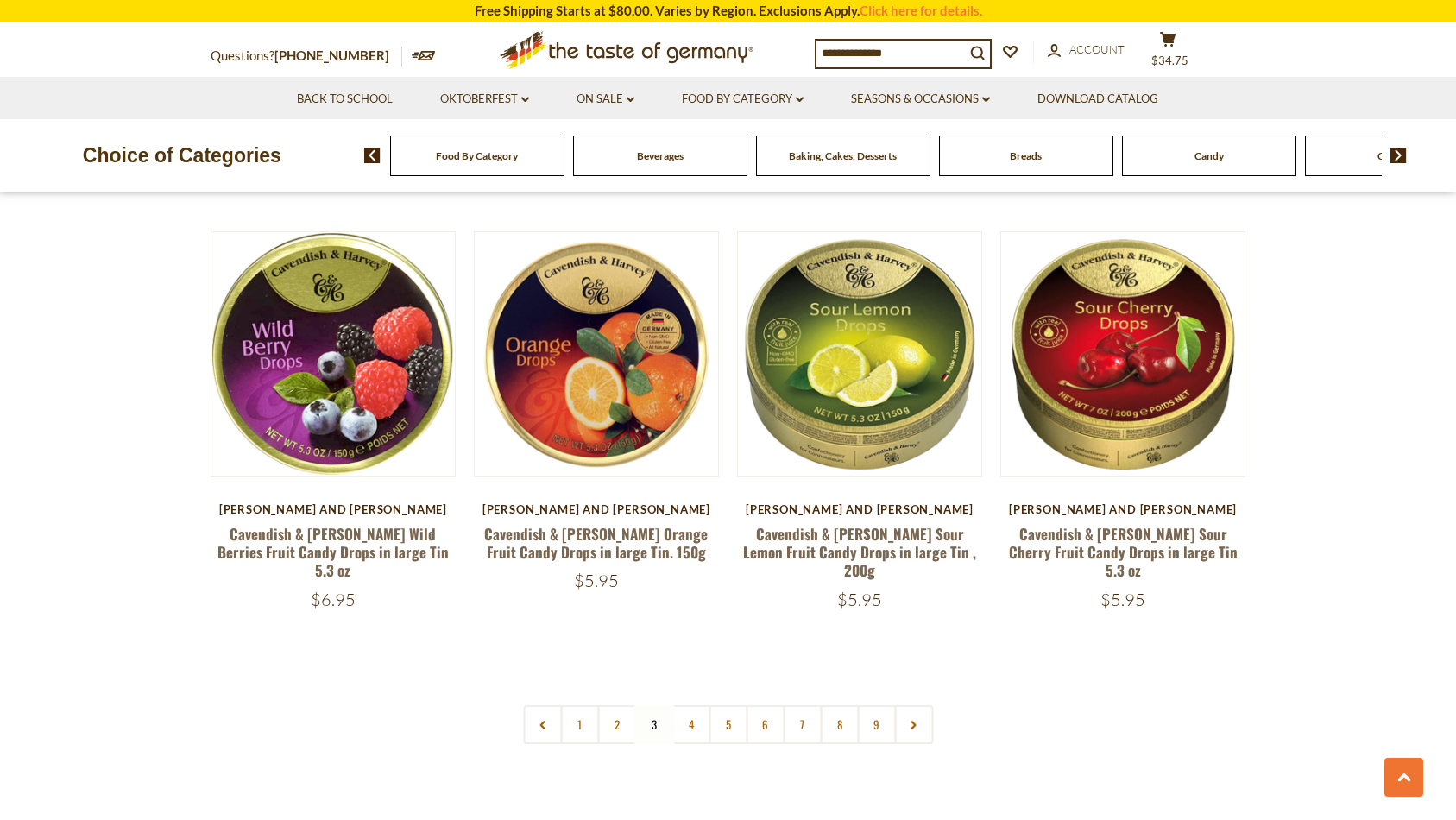
scroll to position [3897, 0]
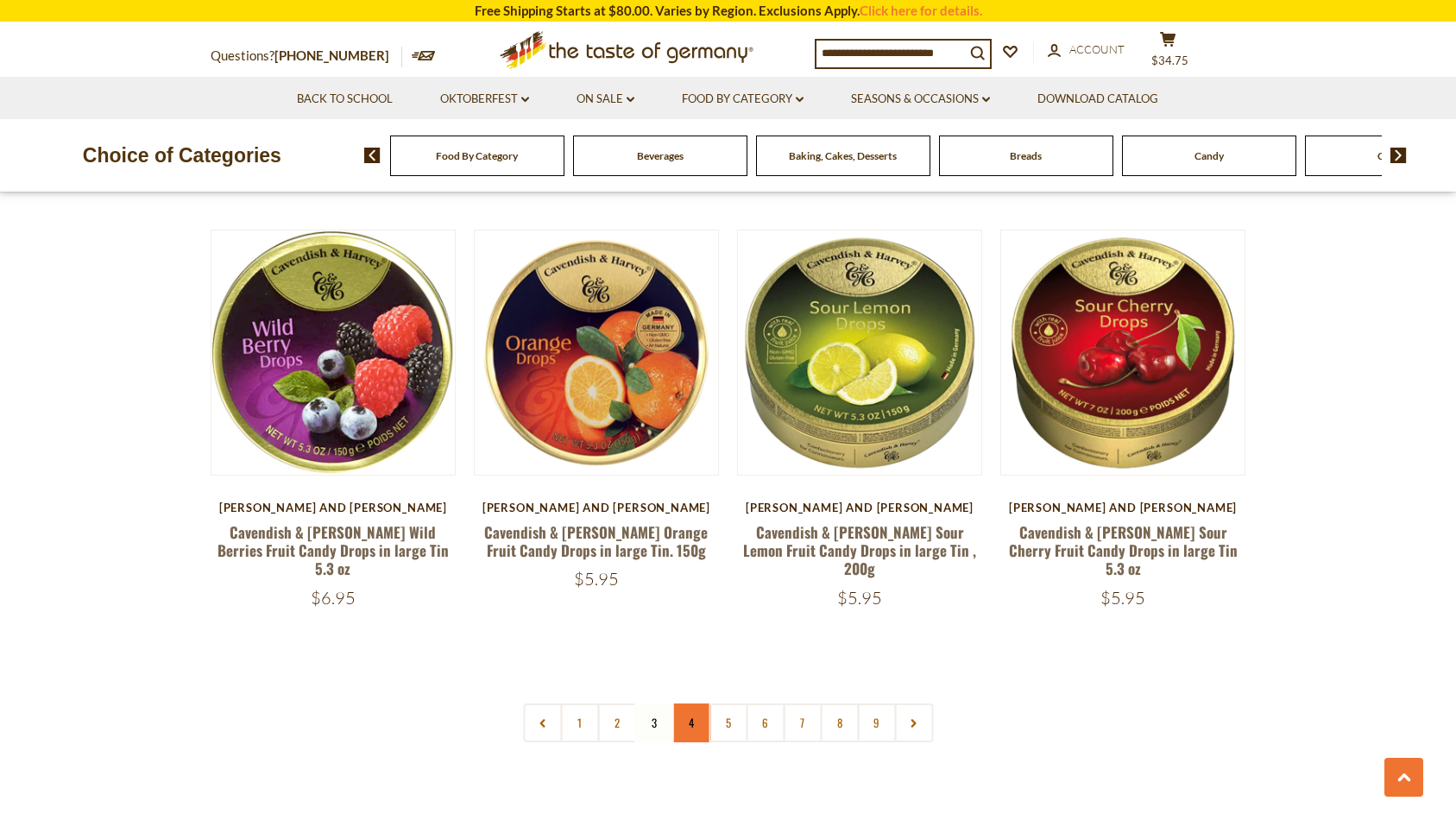
click at [694, 703] on link "4" at bounding box center [691, 723] width 39 height 39
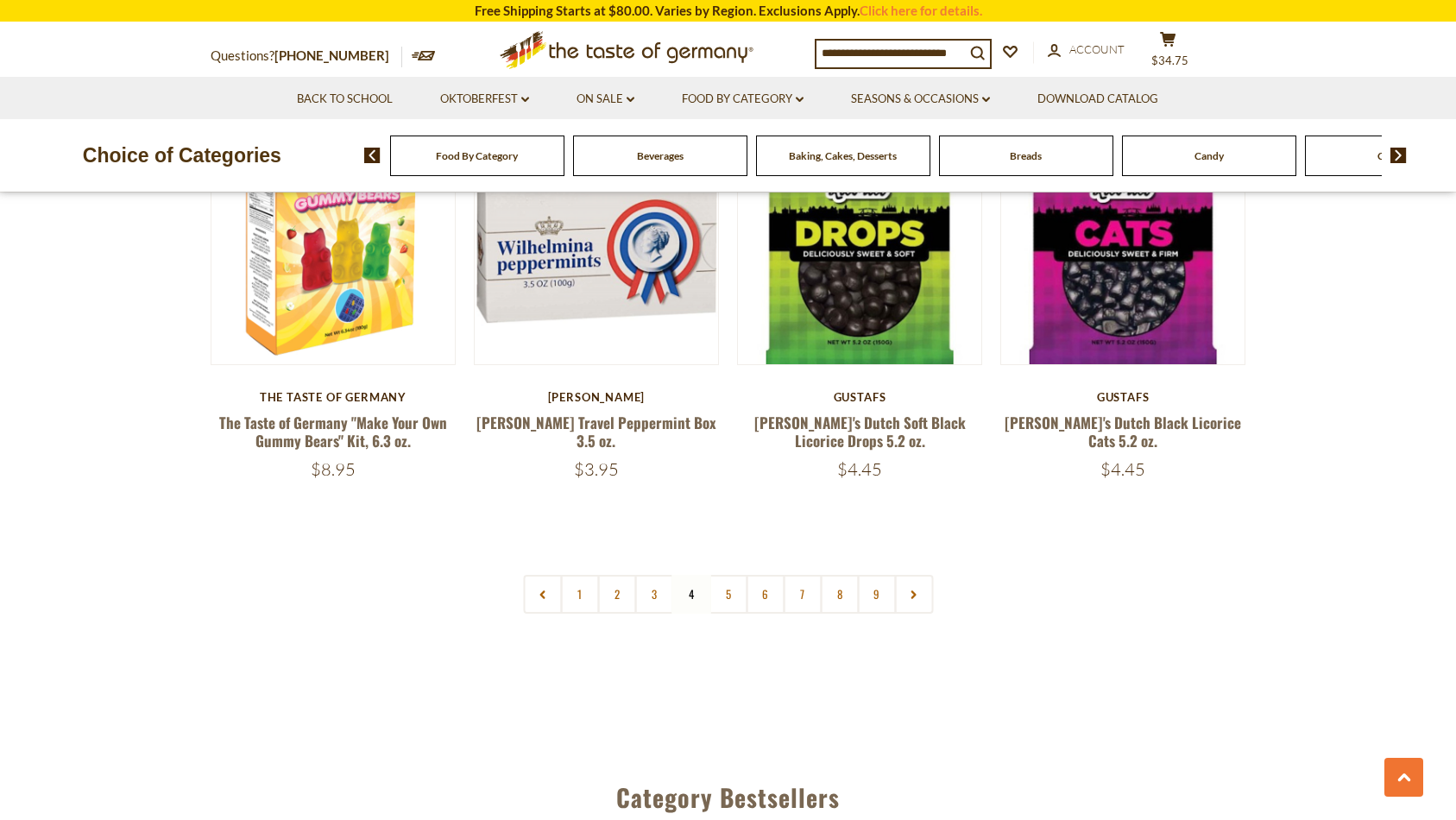
scroll to position [3996, 0]
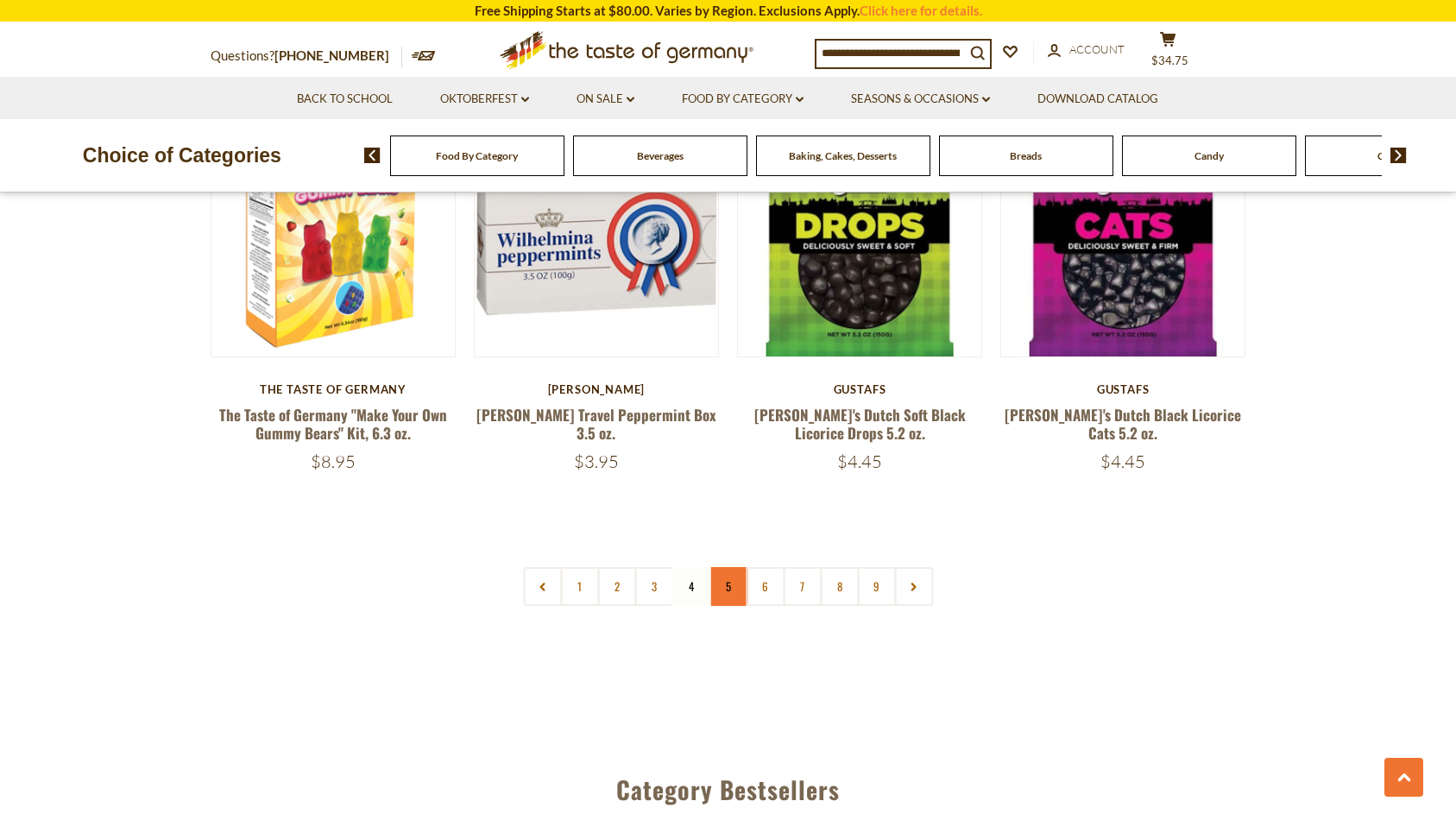
click at [731, 567] on link "5" at bounding box center [728, 587] width 39 height 39
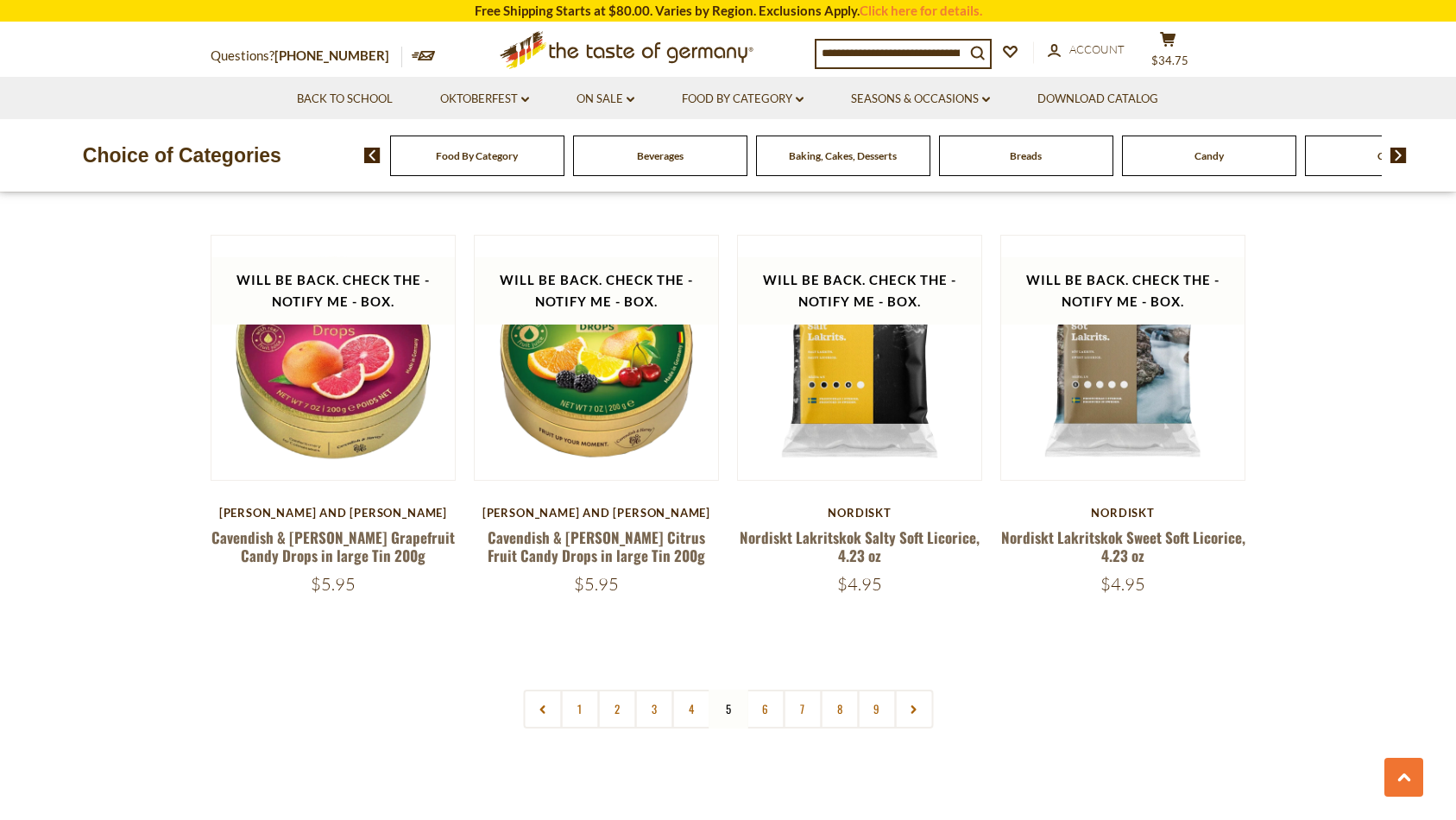
scroll to position [3915, 0]
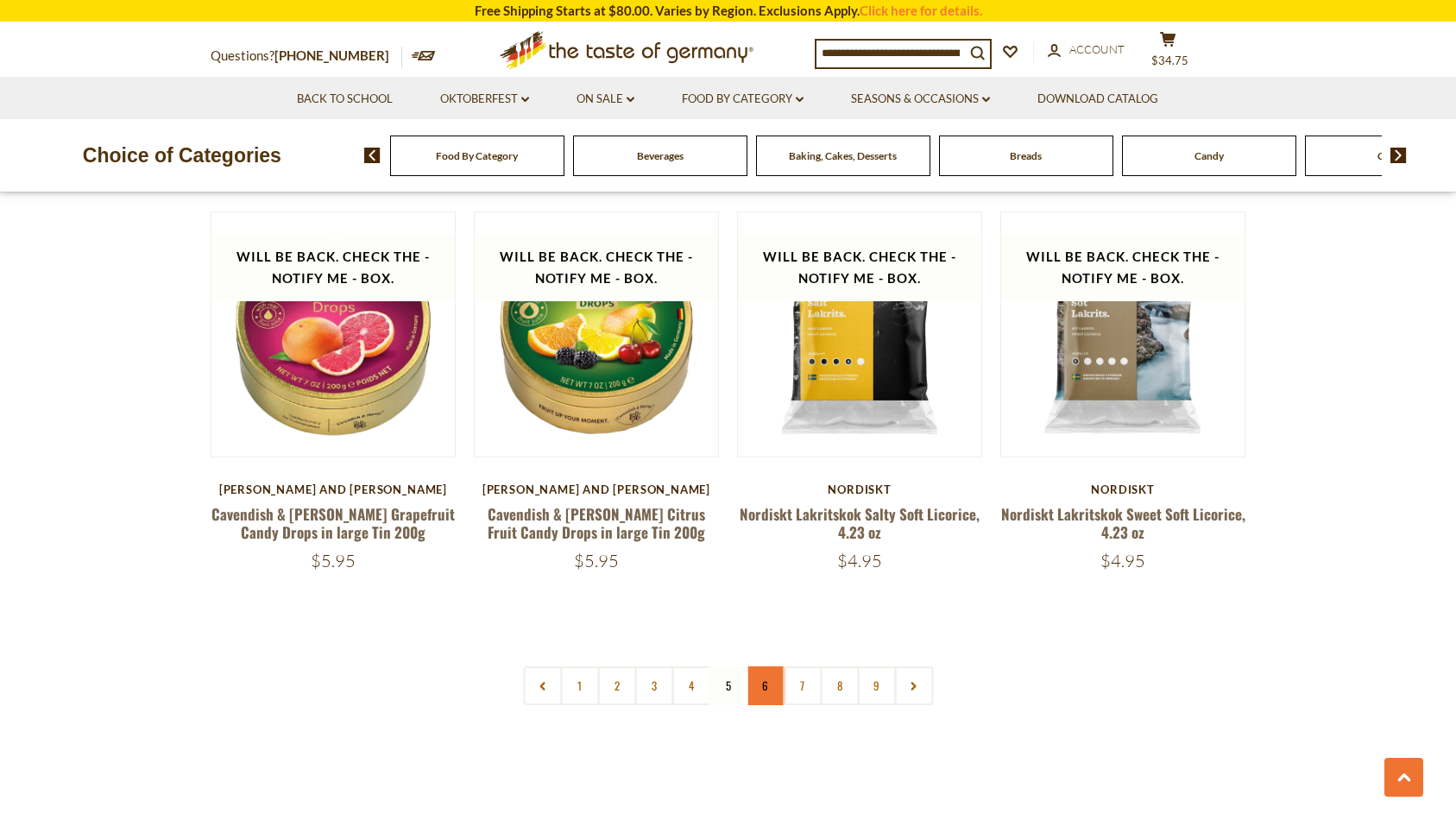
click at [770, 666] on link "6" at bounding box center [765, 686] width 39 height 39
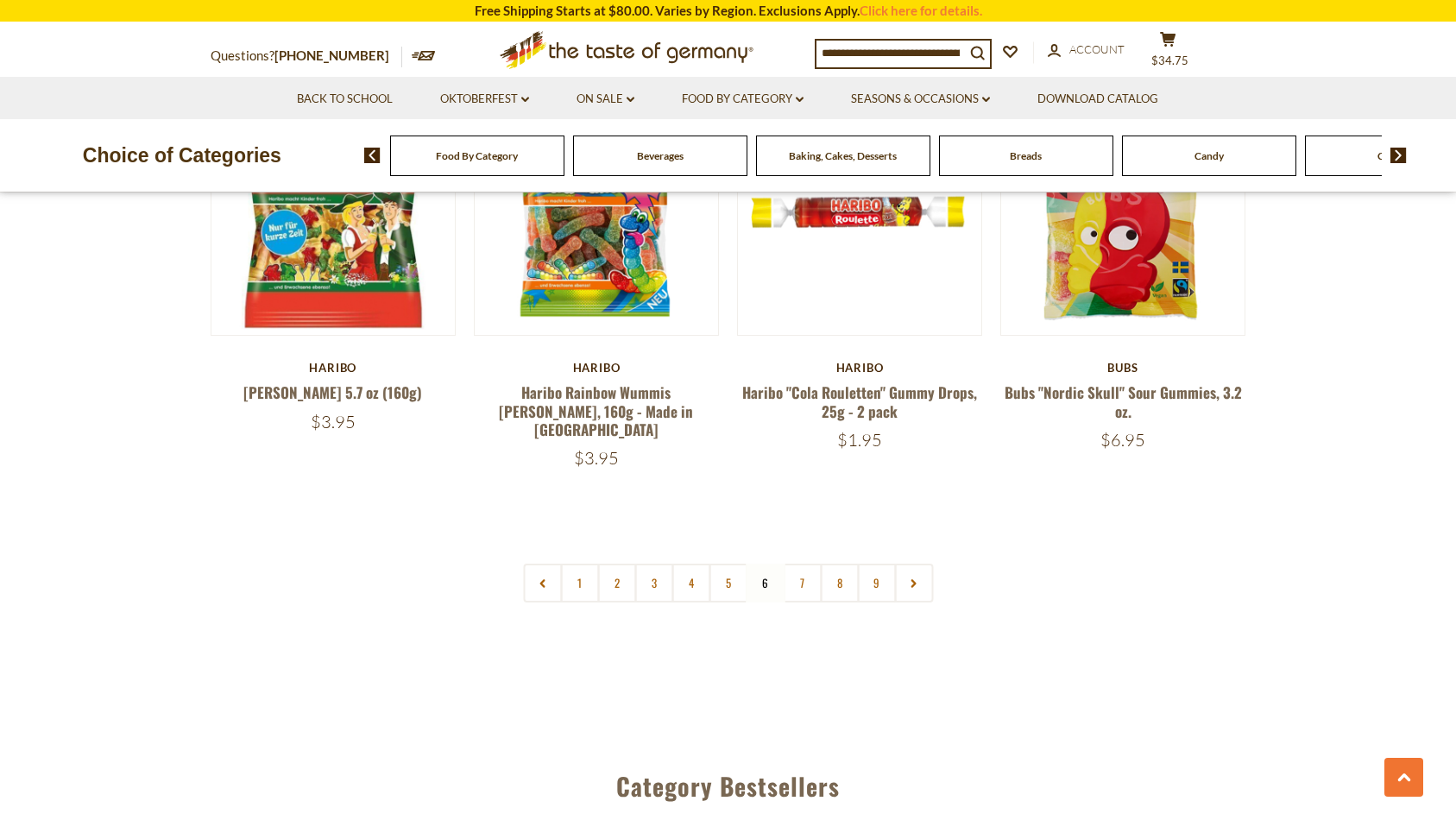
scroll to position [4007, 0]
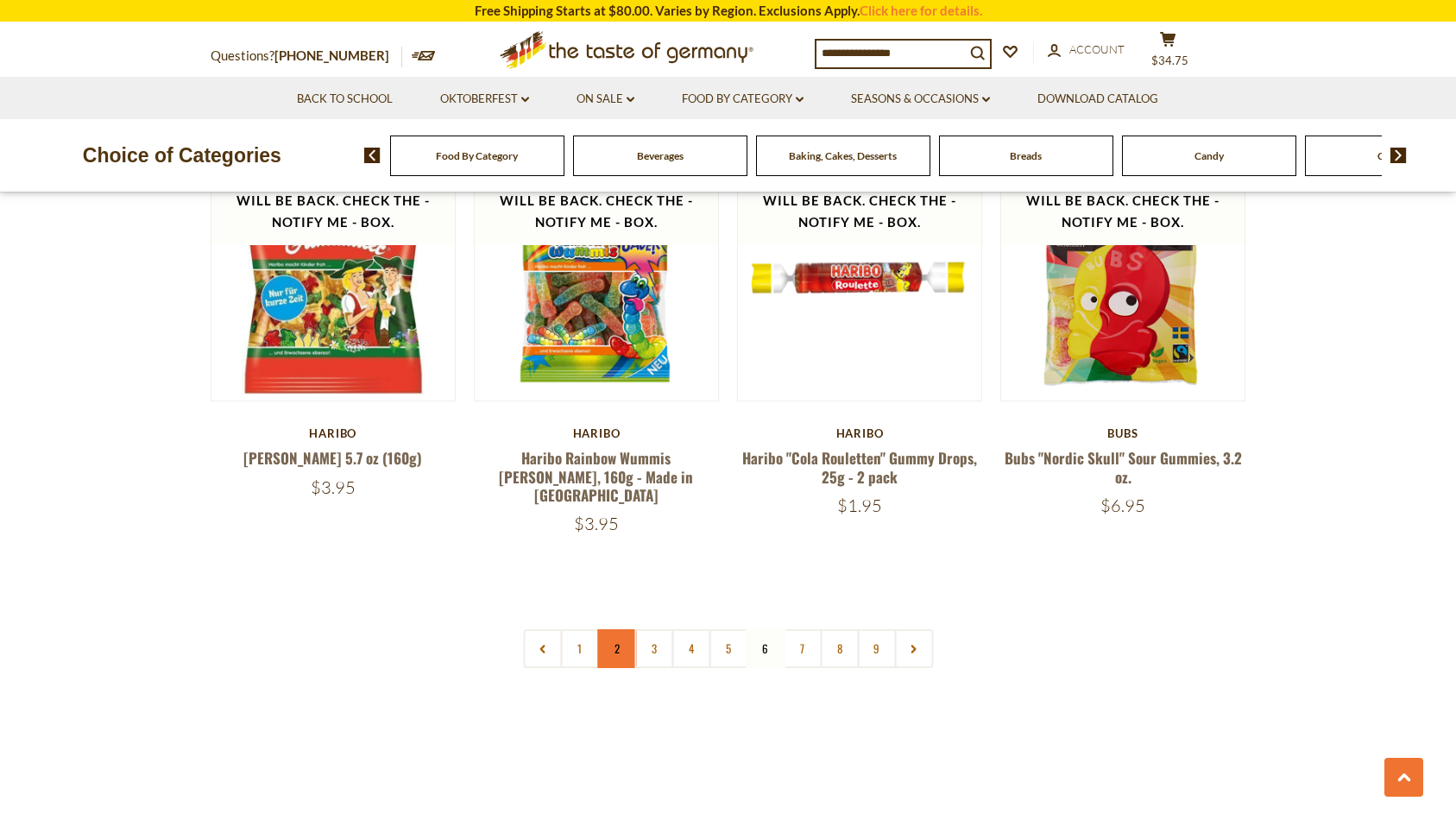
click at [622, 629] on link "2" at bounding box center [617, 648] width 39 height 39
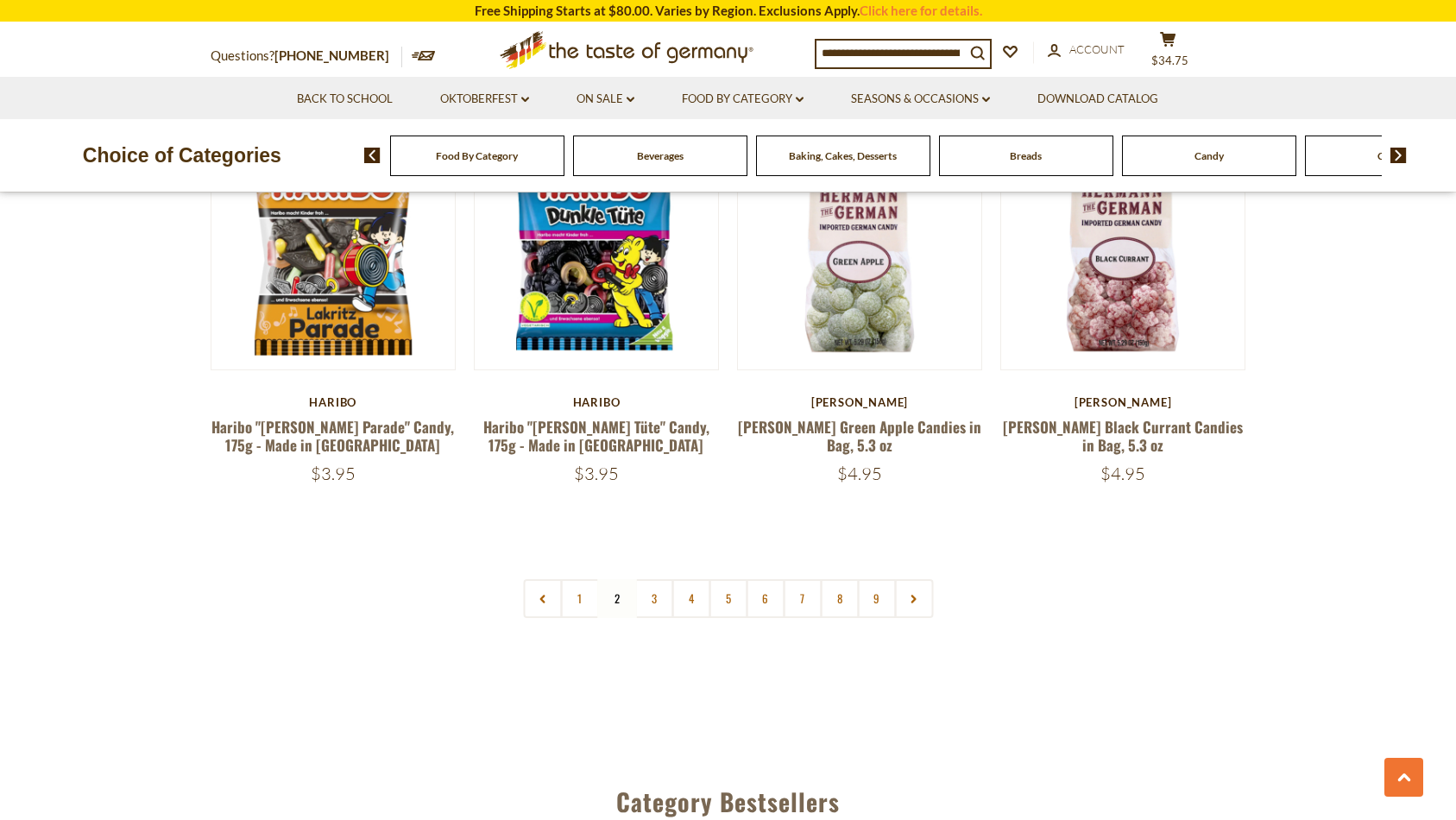
scroll to position [4024, 0]
click at [651, 578] on link "3" at bounding box center [654, 597] width 39 height 39
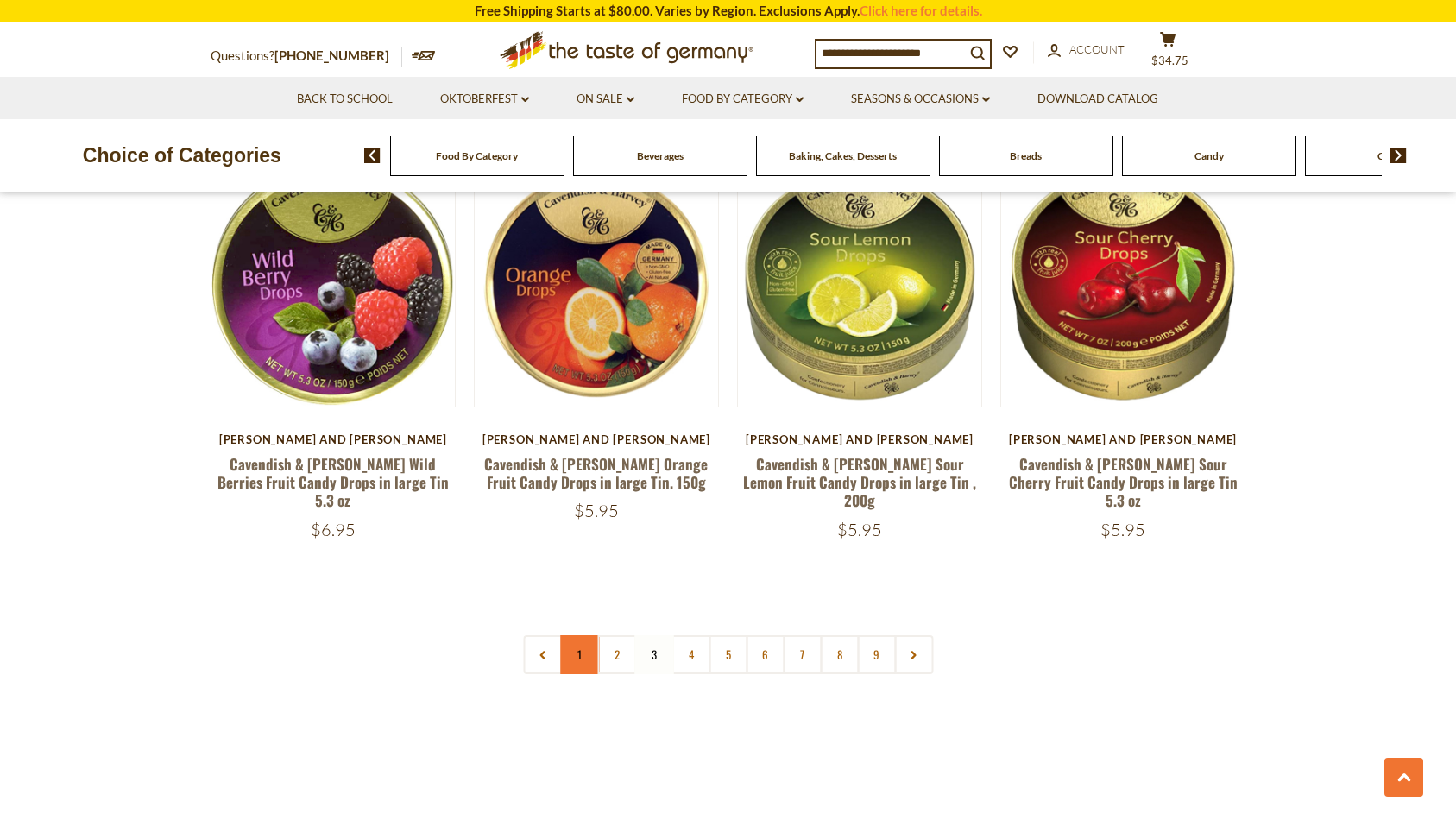
scroll to position [3970, 0]
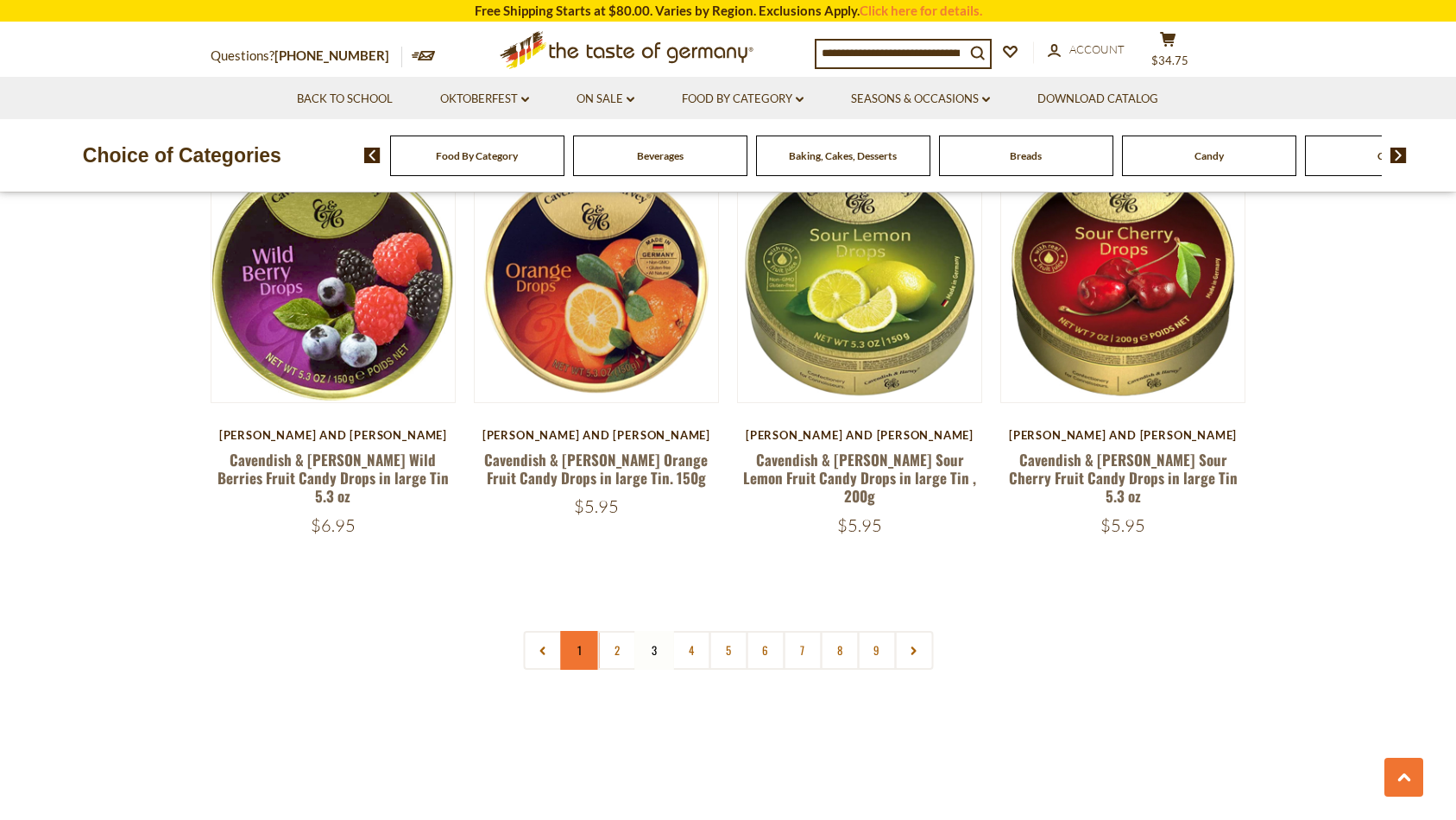
click at [576, 631] on link "1" at bounding box center [580, 650] width 39 height 39
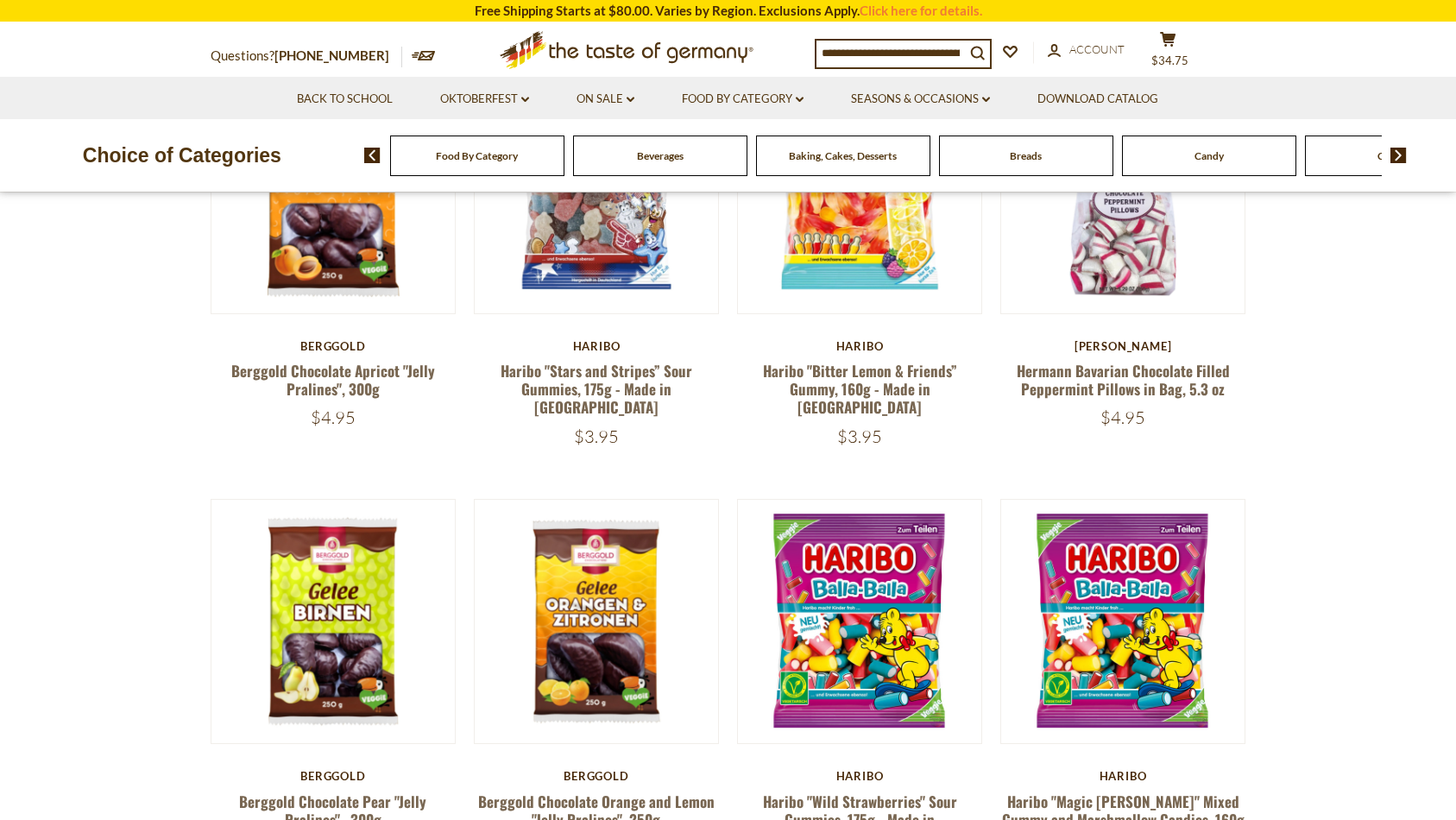
scroll to position [676, 0]
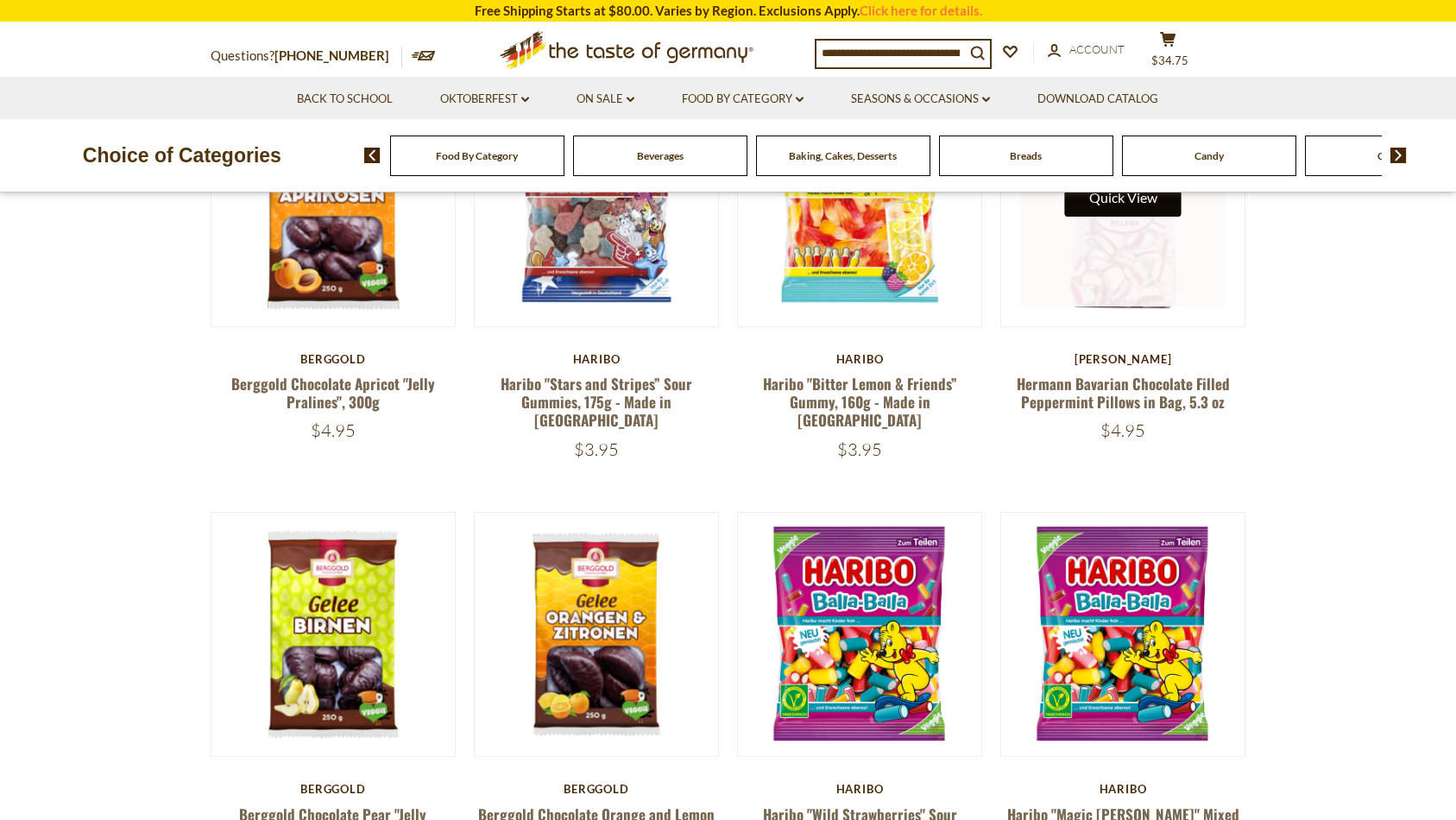
click at [1118, 208] on button "Quick View" at bounding box center [1123, 197] width 117 height 39
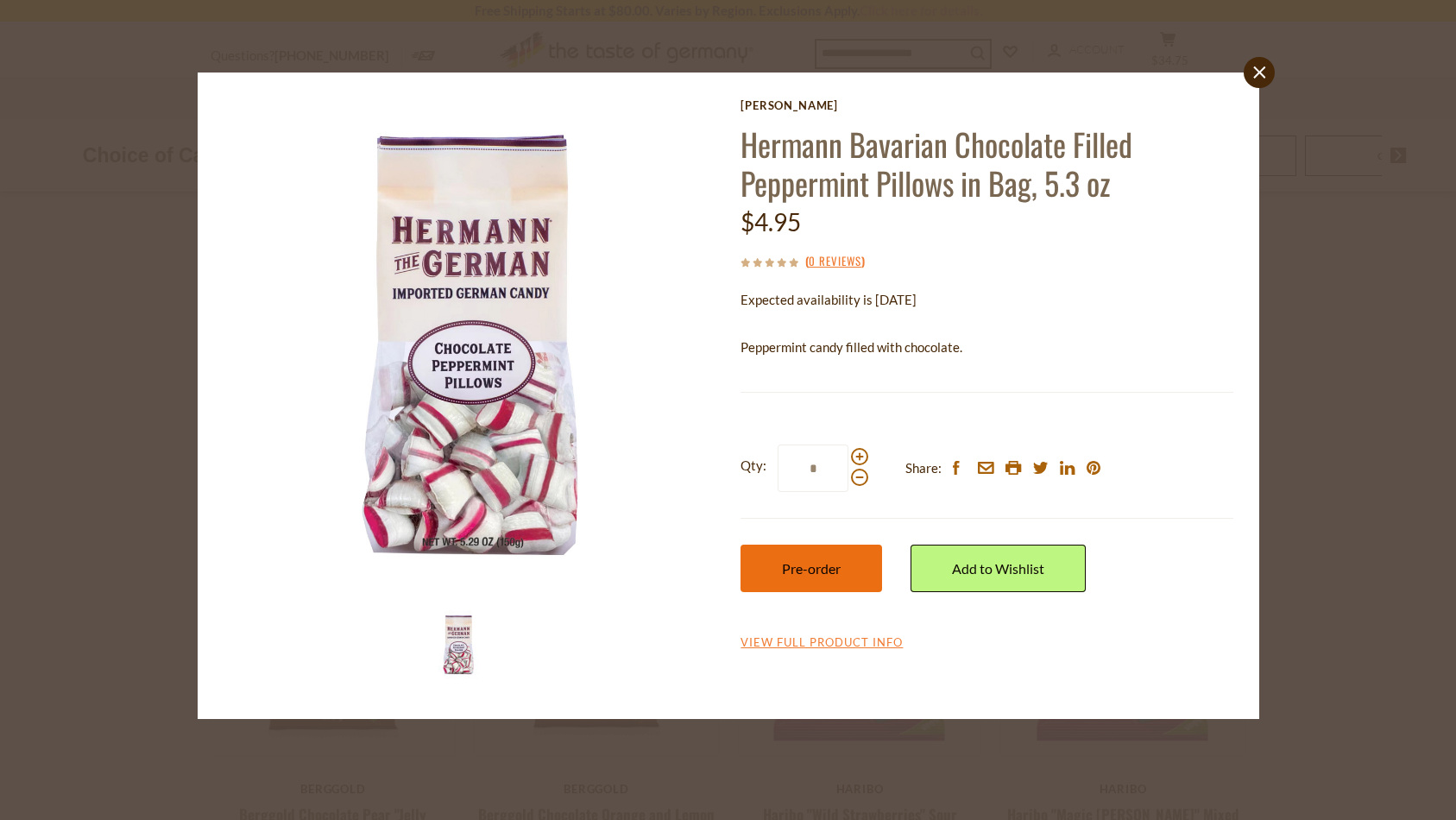
click at [833, 569] on span "Pre-order" at bounding box center [811, 568] width 59 height 17
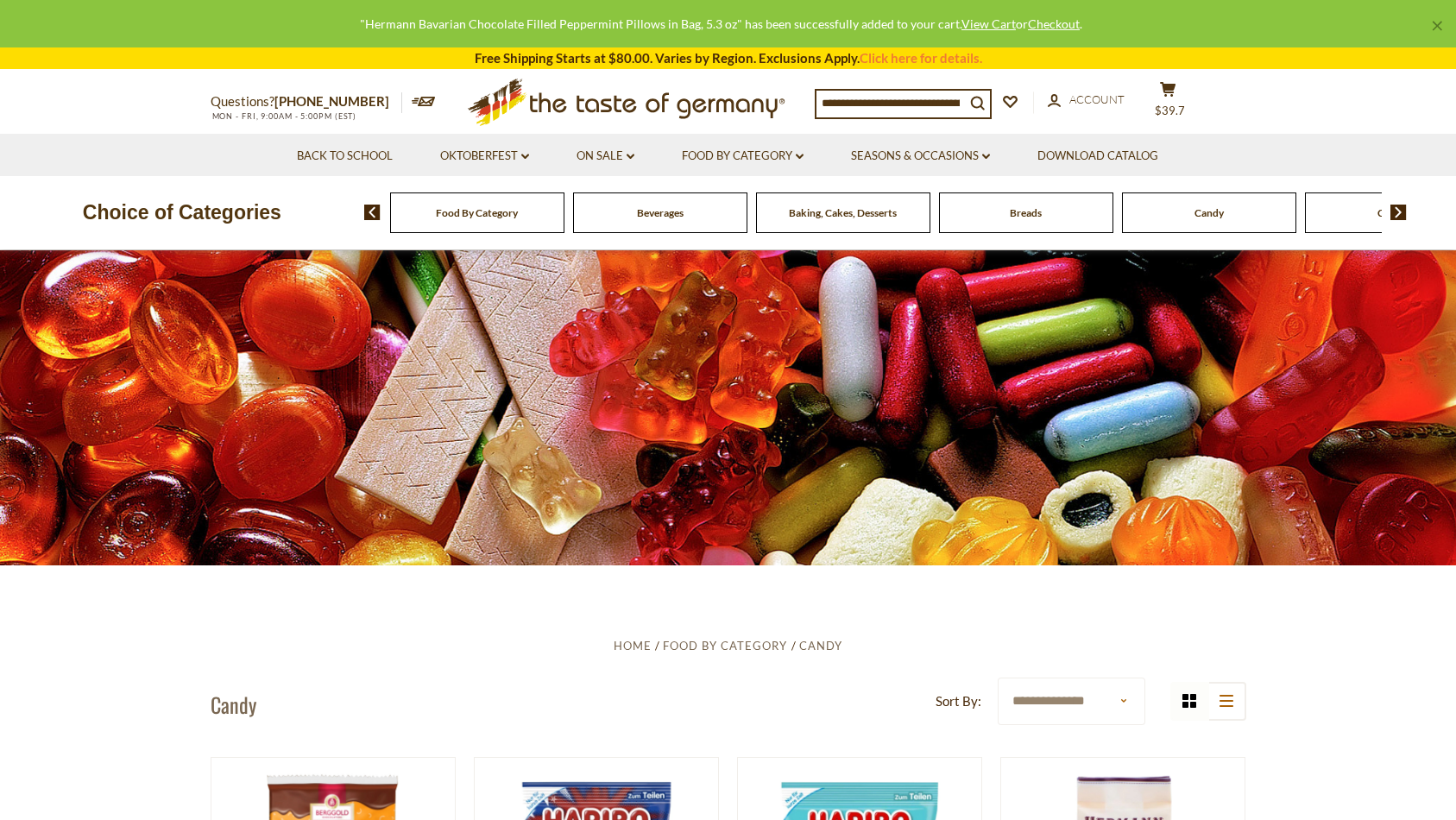
scroll to position [0, 0]
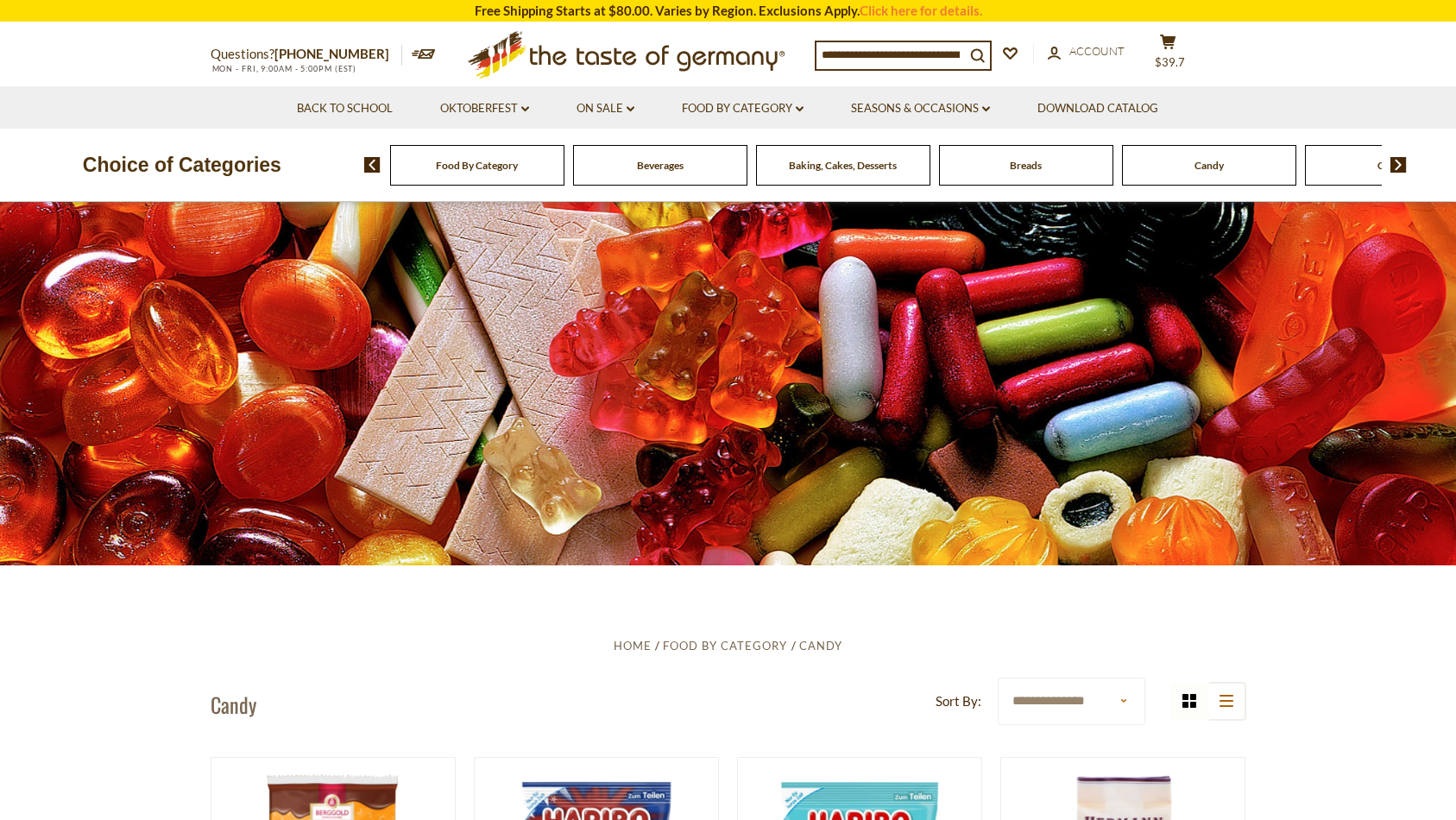
click at [1396, 166] on img at bounding box center [1398, 165] width 17 height 16
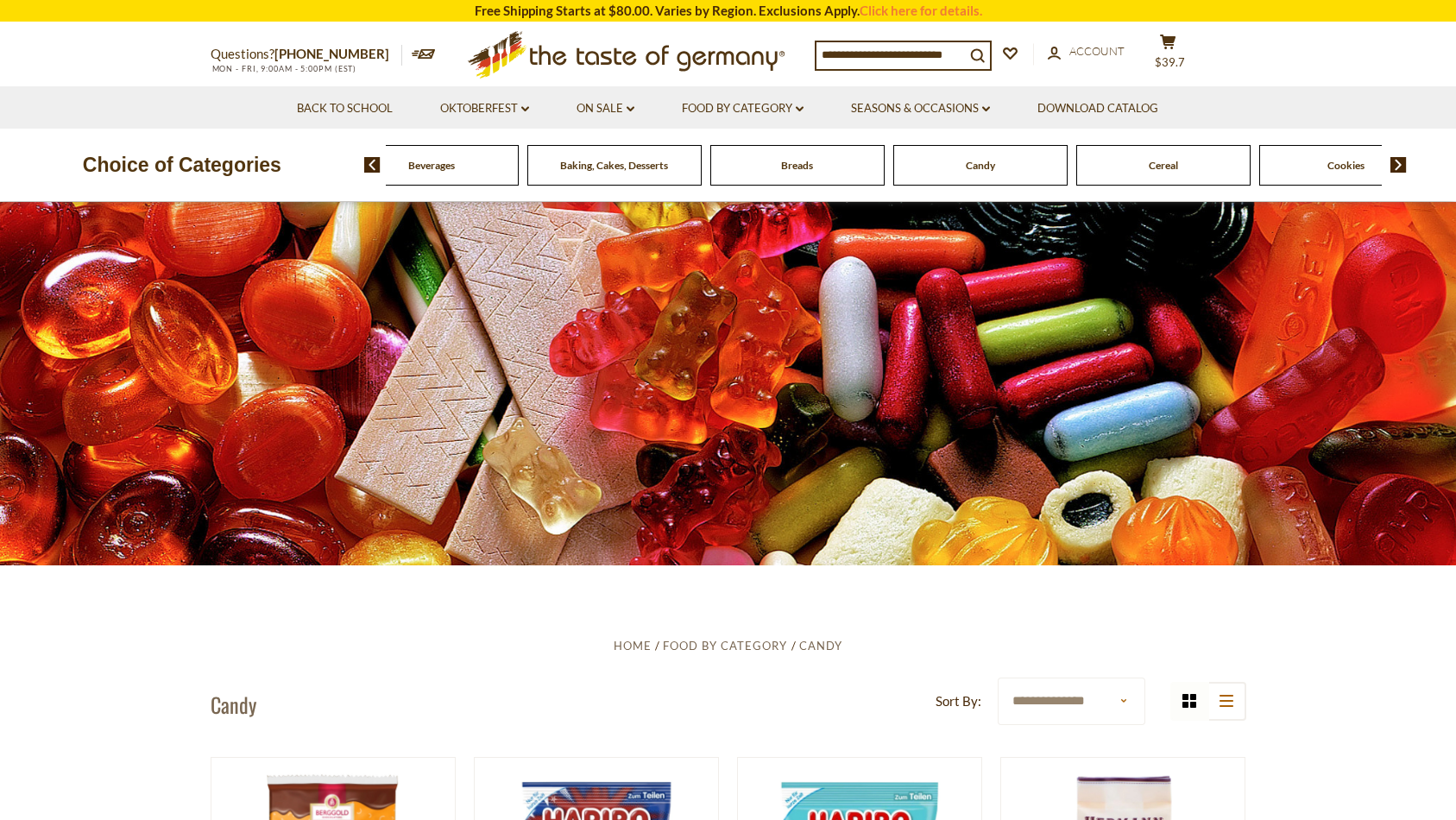
click at [1399, 164] on img at bounding box center [1398, 165] width 17 height 16
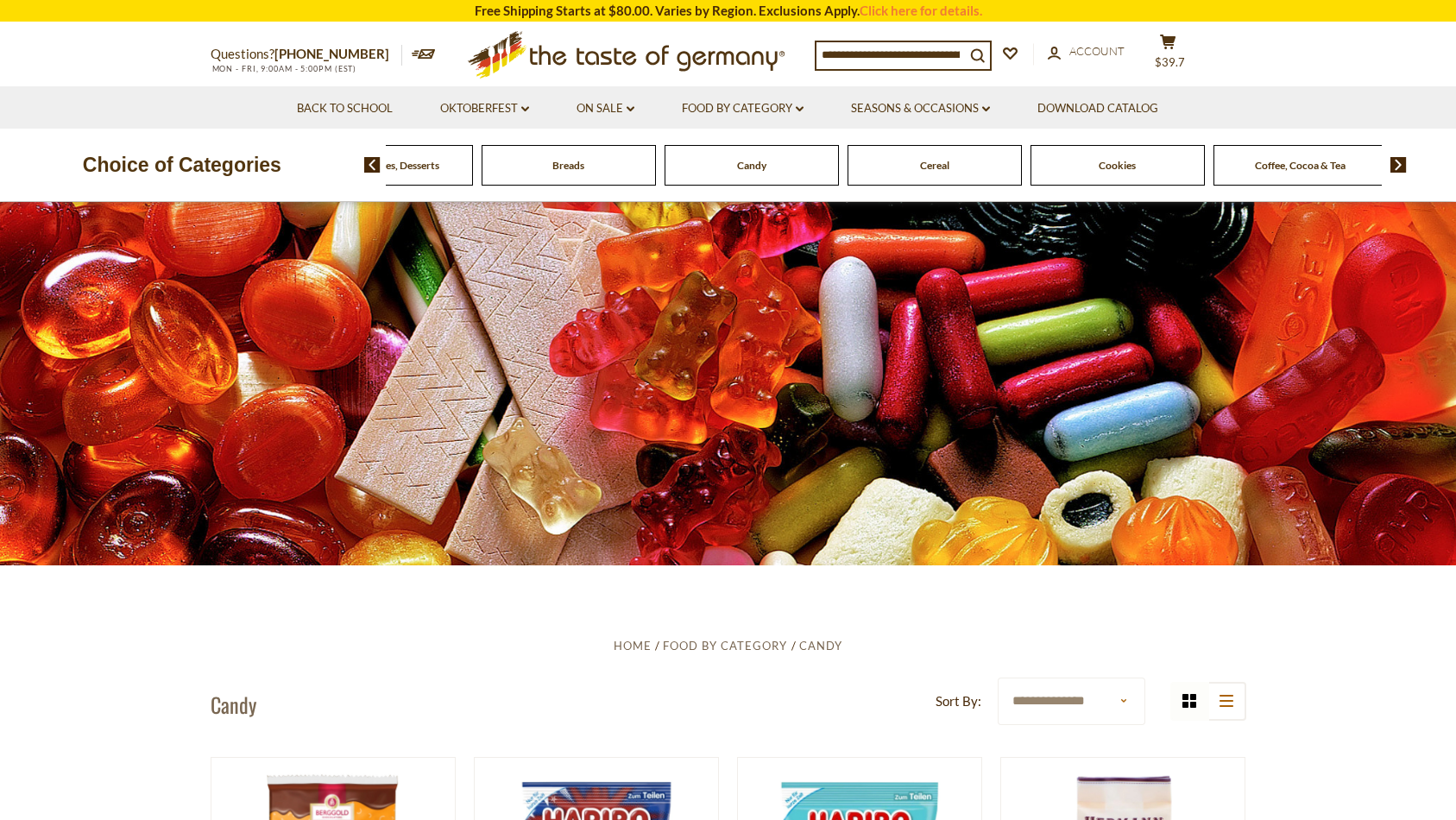
click at [1399, 164] on img at bounding box center [1398, 165] width 17 height 16
click at [706, 162] on span "Cereal" at bounding box center [706, 165] width 29 height 13
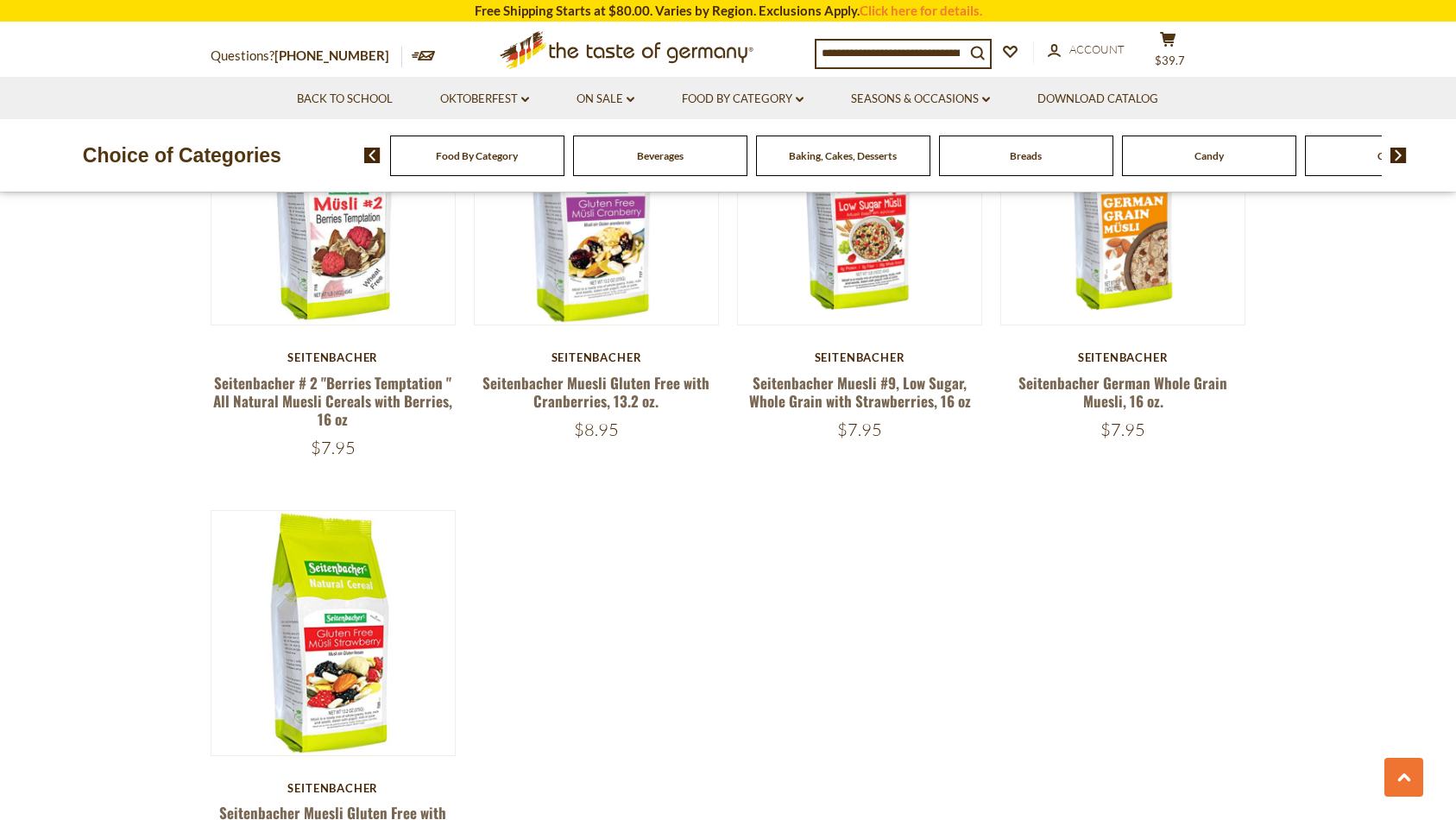
scroll to position [1933, 0]
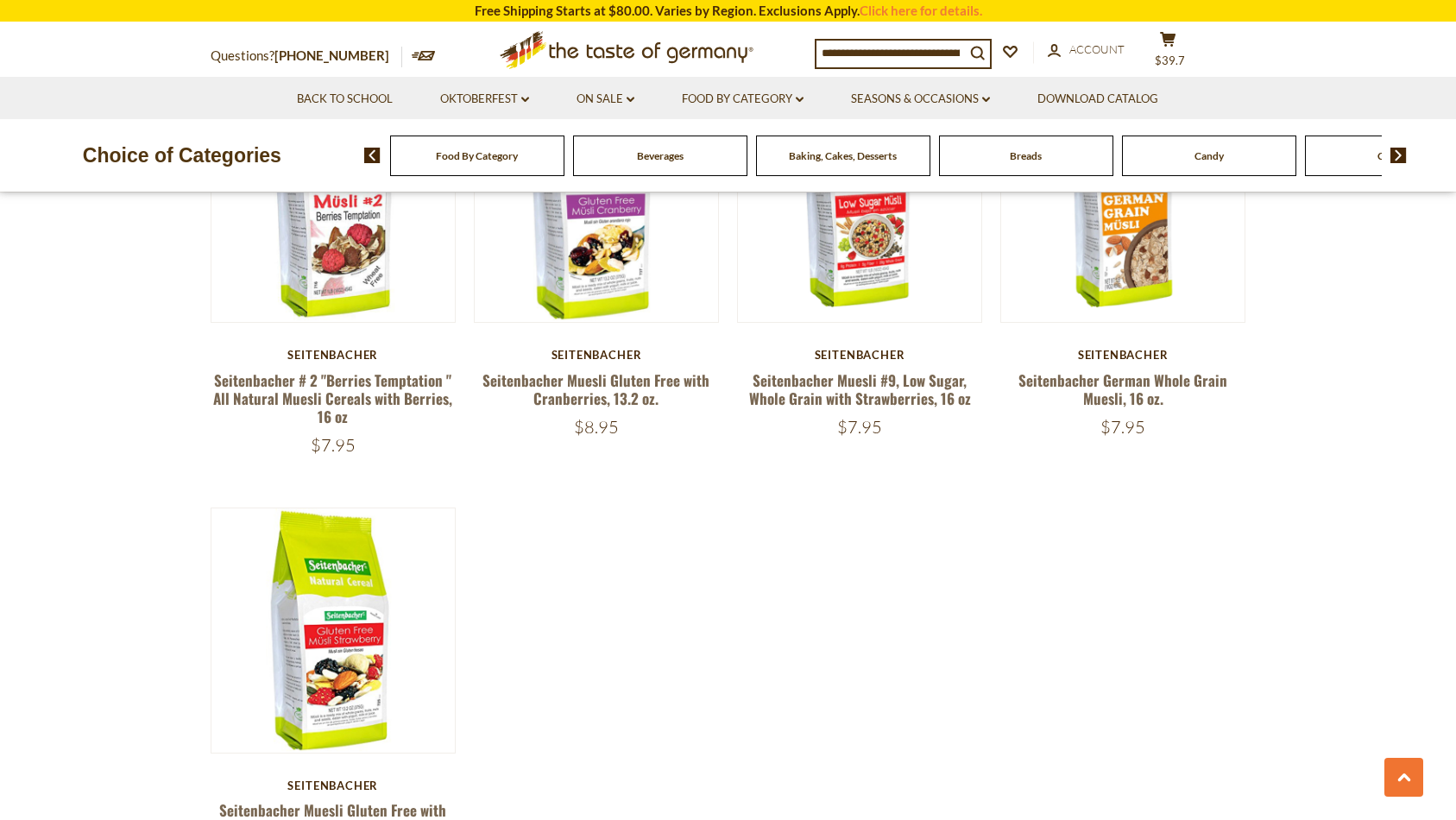
click at [1403, 154] on img at bounding box center [1398, 155] width 17 height 16
click at [1338, 160] on span "Cookies" at bounding box center [1346, 155] width 37 height 13
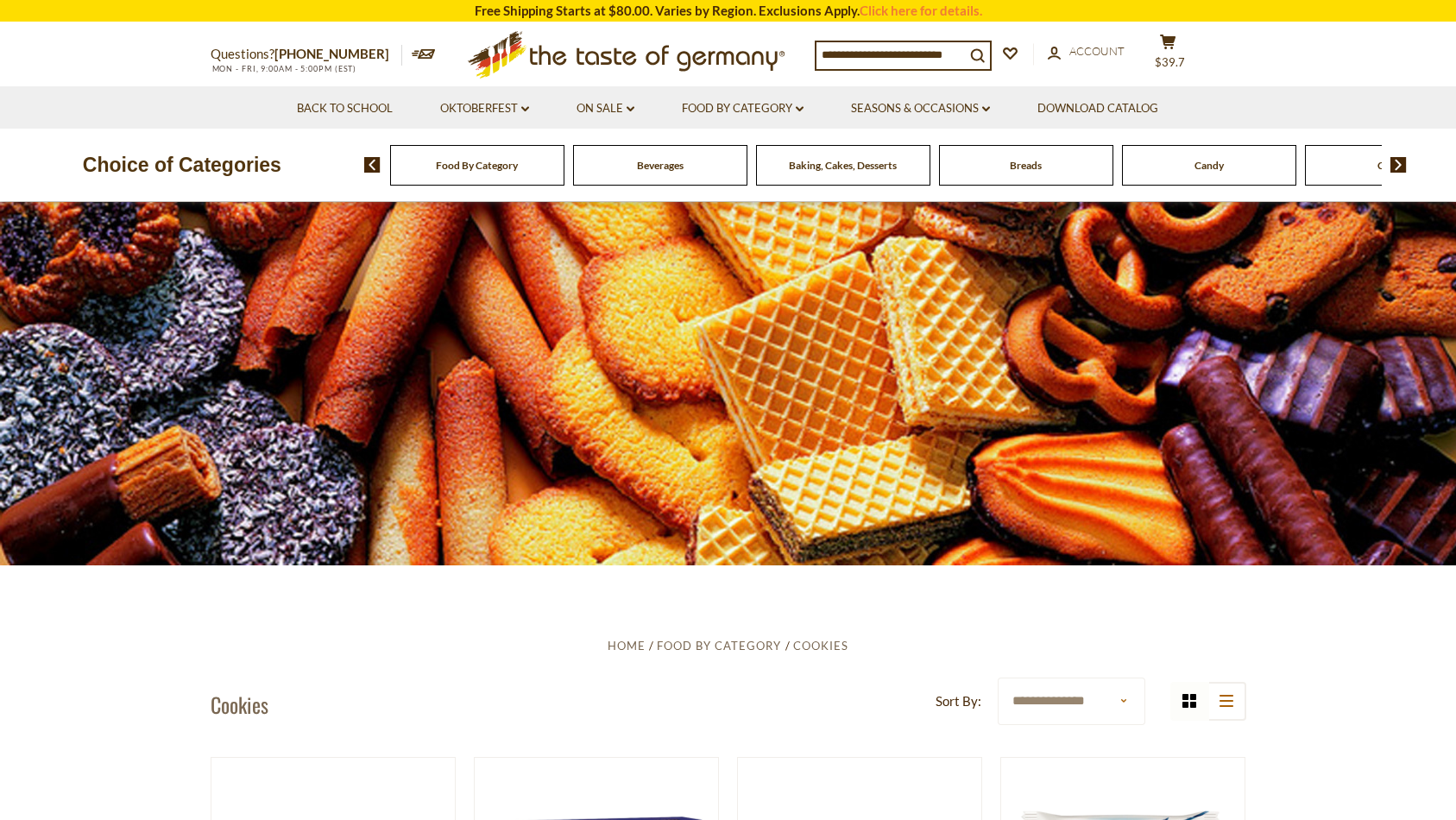
click at [1400, 165] on img at bounding box center [1398, 165] width 17 height 16
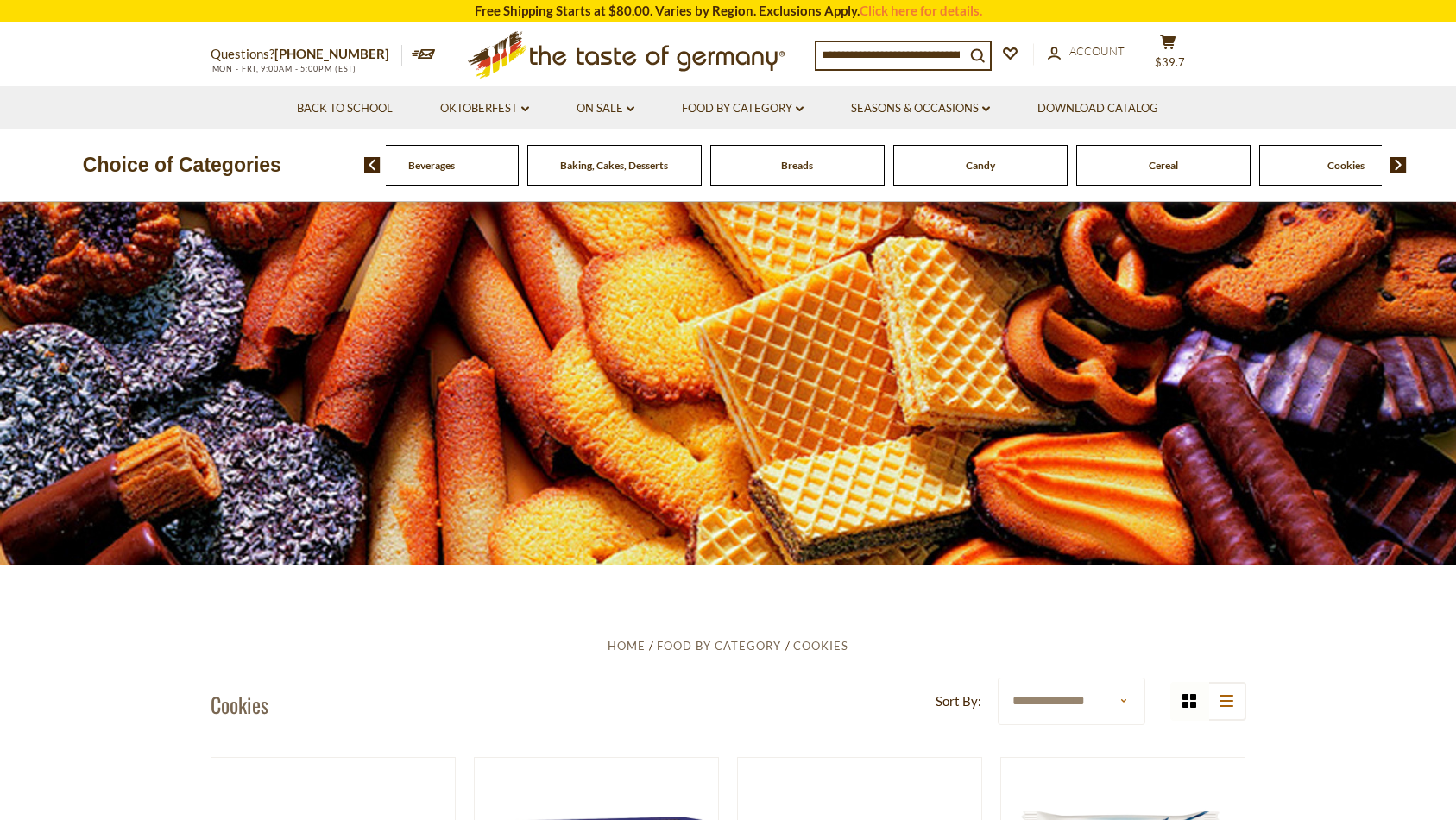
click at [1400, 165] on img at bounding box center [1398, 165] width 17 height 16
click at [1300, 162] on span "Coffee, Cocoa & Tea" at bounding box center [1300, 165] width 90 height 13
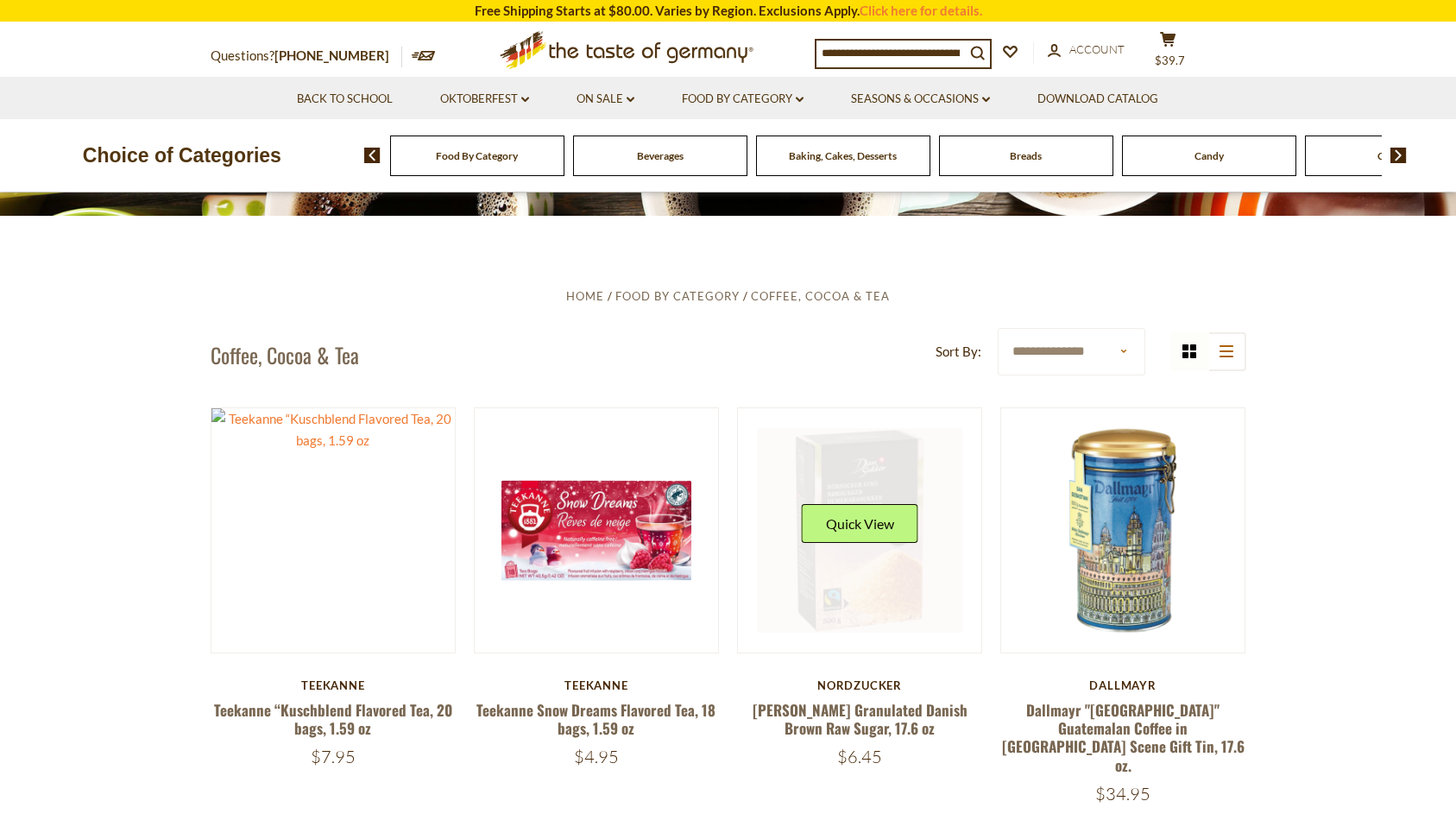
scroll to position [350, 0]
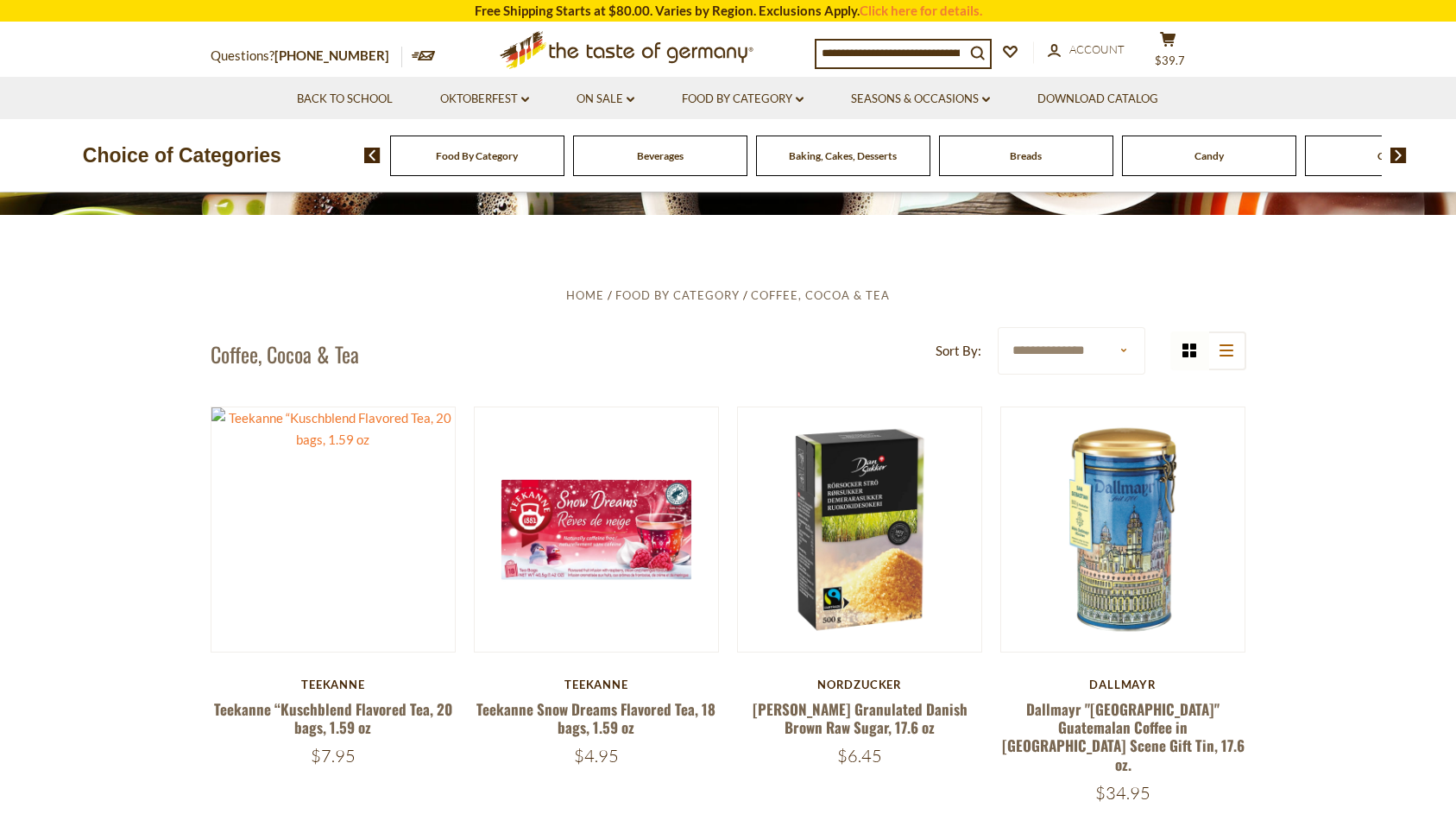
select select "**********"
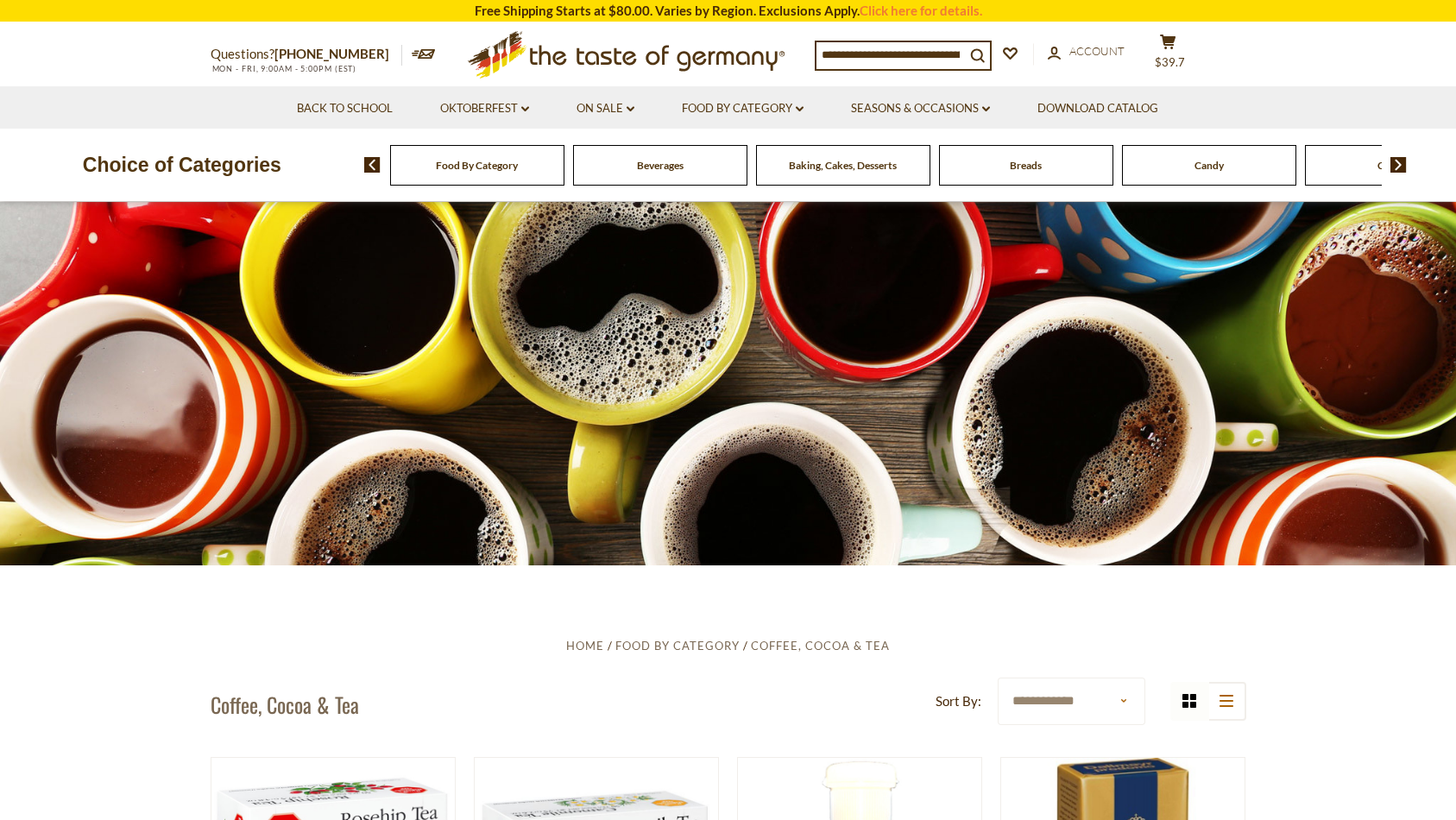
click at [1398, 165] on img at bounding box center [1398, 165] width 17 height 16
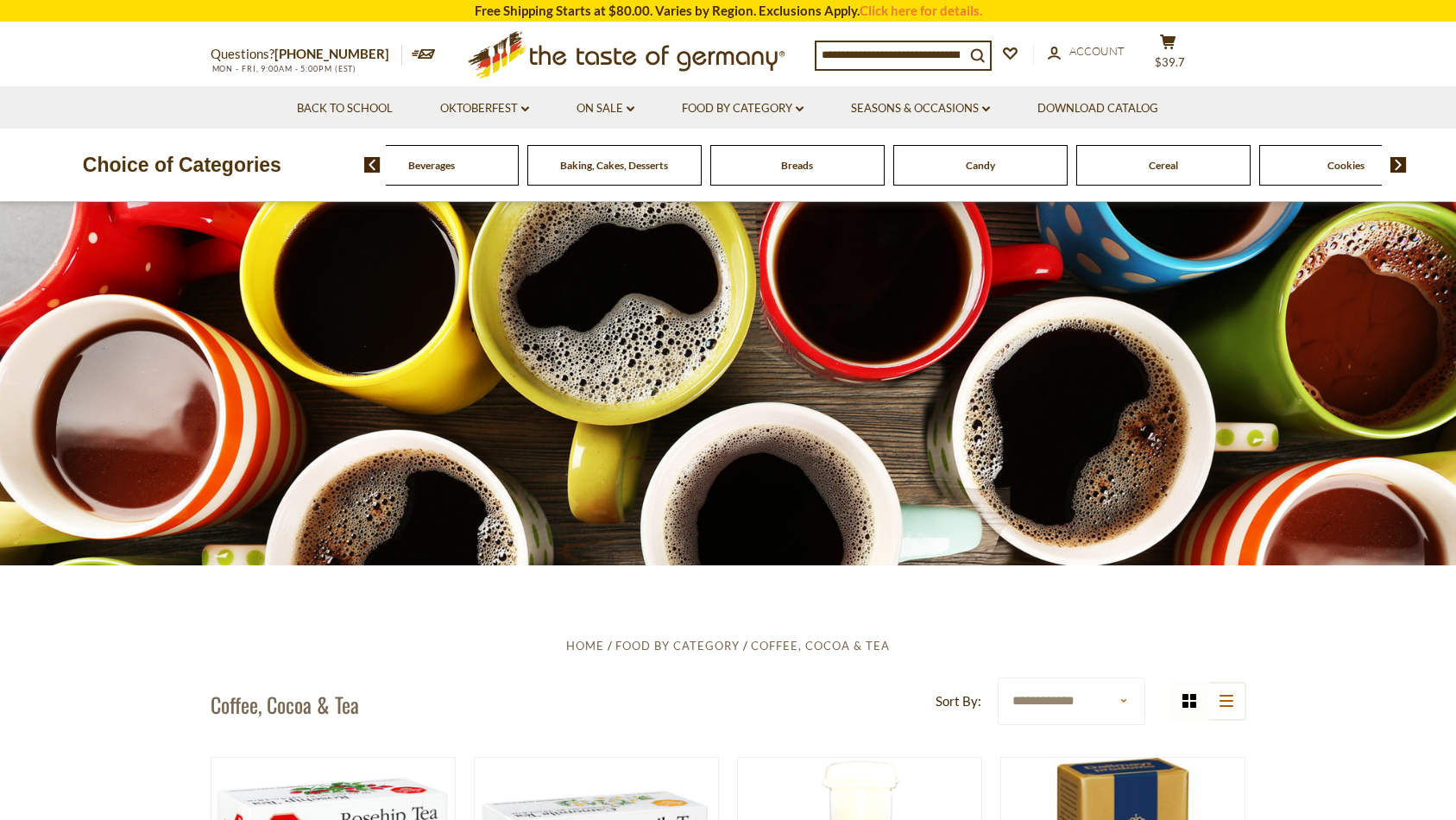
click at [1398, 165] on img at bounding box center [1398, 165] width 17 height 16
click at [1398, 164] on img at bounding box center [1398, 165] width 17 height 16
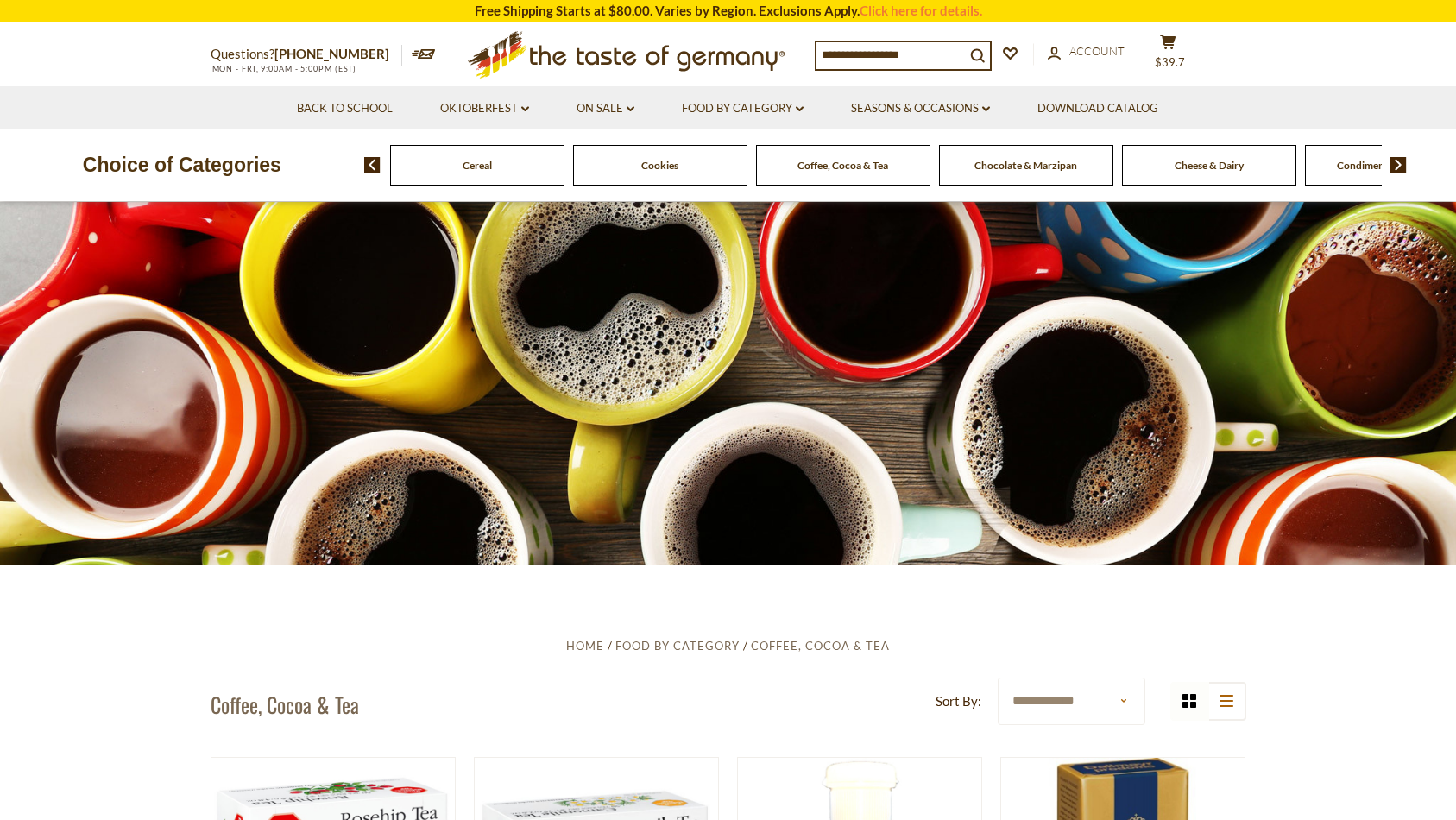
click at [1398, 164] on img at bounding box center [1398, 165] width 17 height 16
click at [832, 165] on span "Chocolate & Marzipan" at bounding box center [797, 165] width 103 height 13
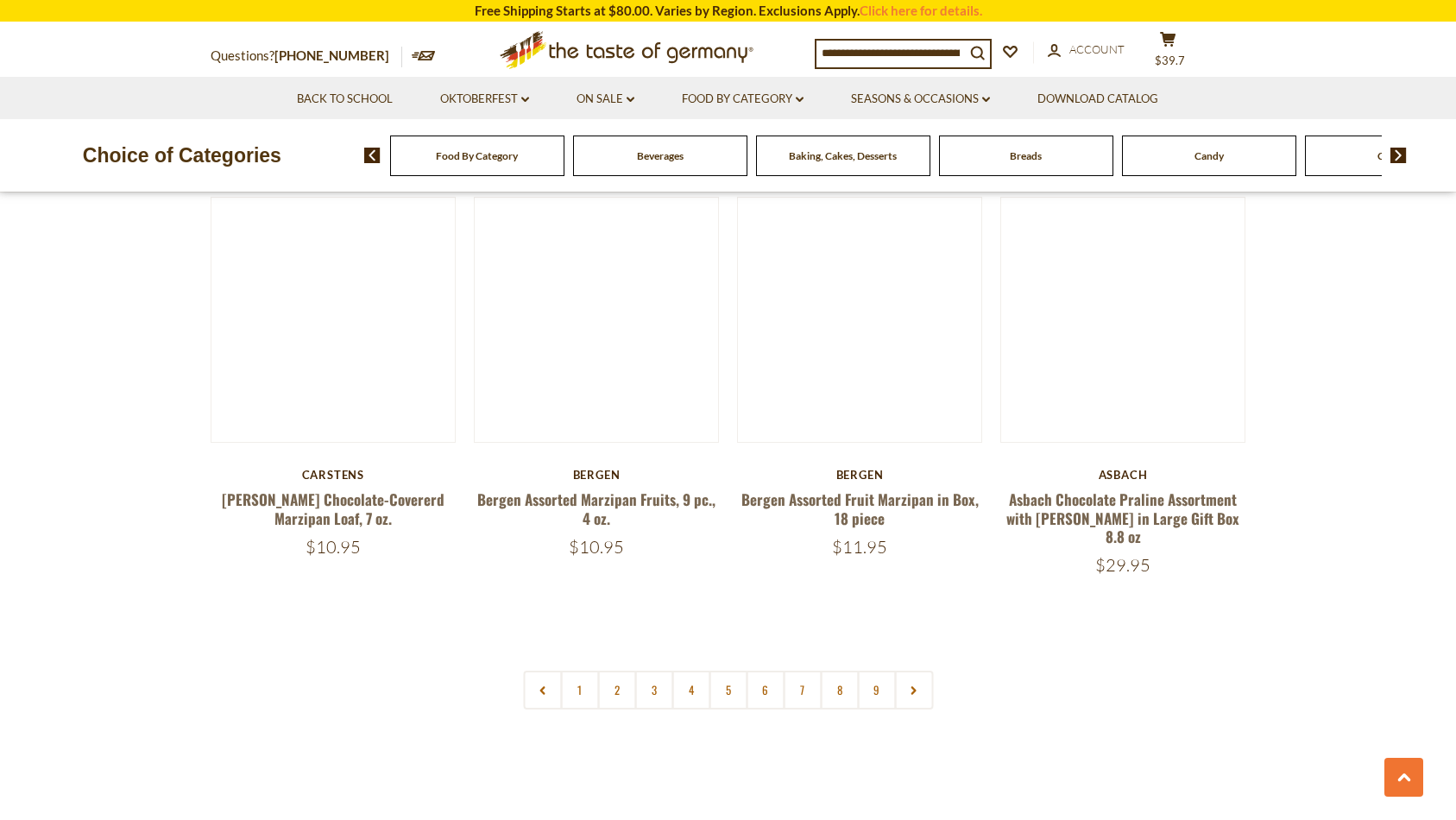
scroll to position [3945, 0]
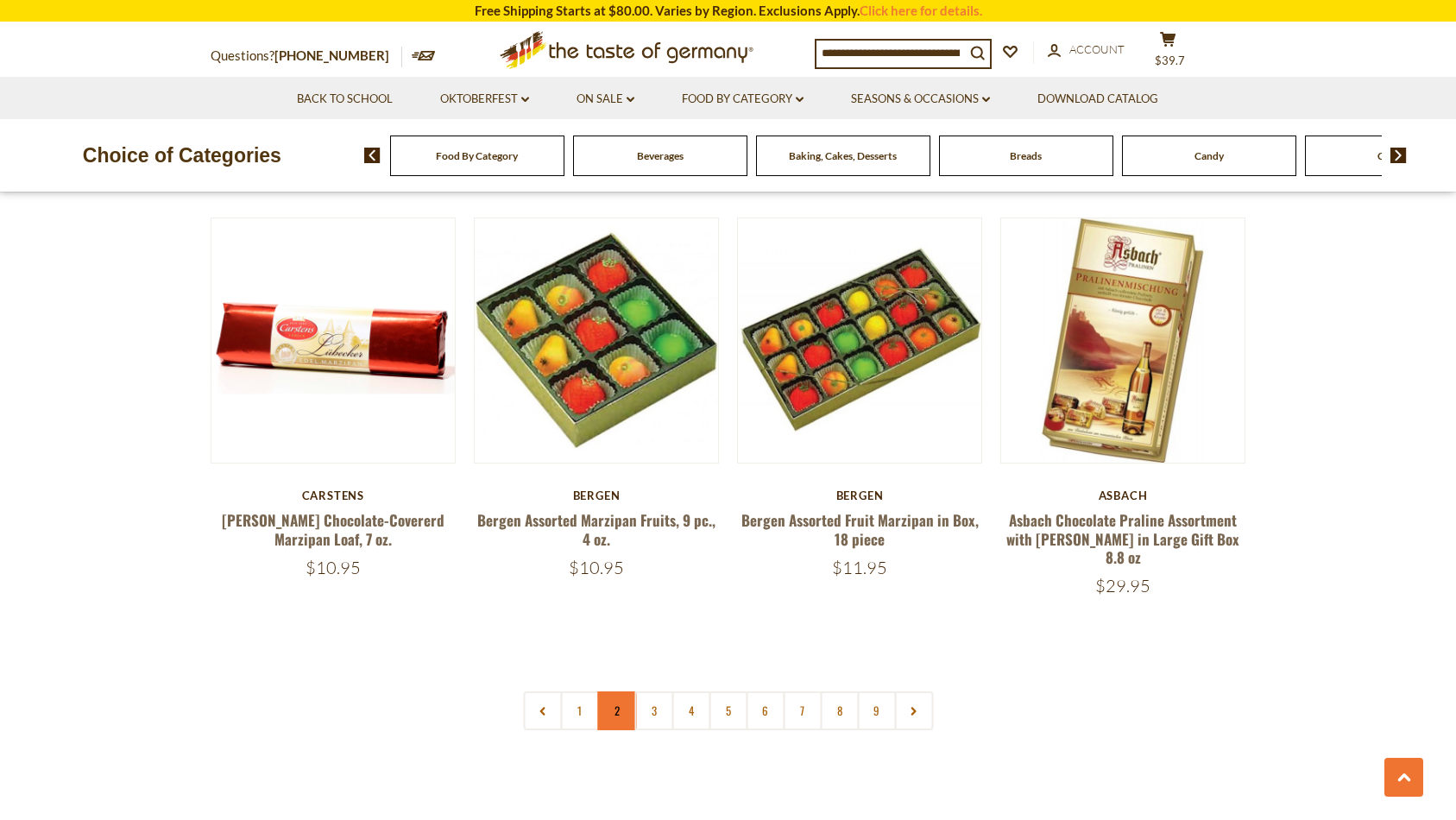
click at [616, 692] on link "2" at bounding box center [617, 711] width 39 height 39
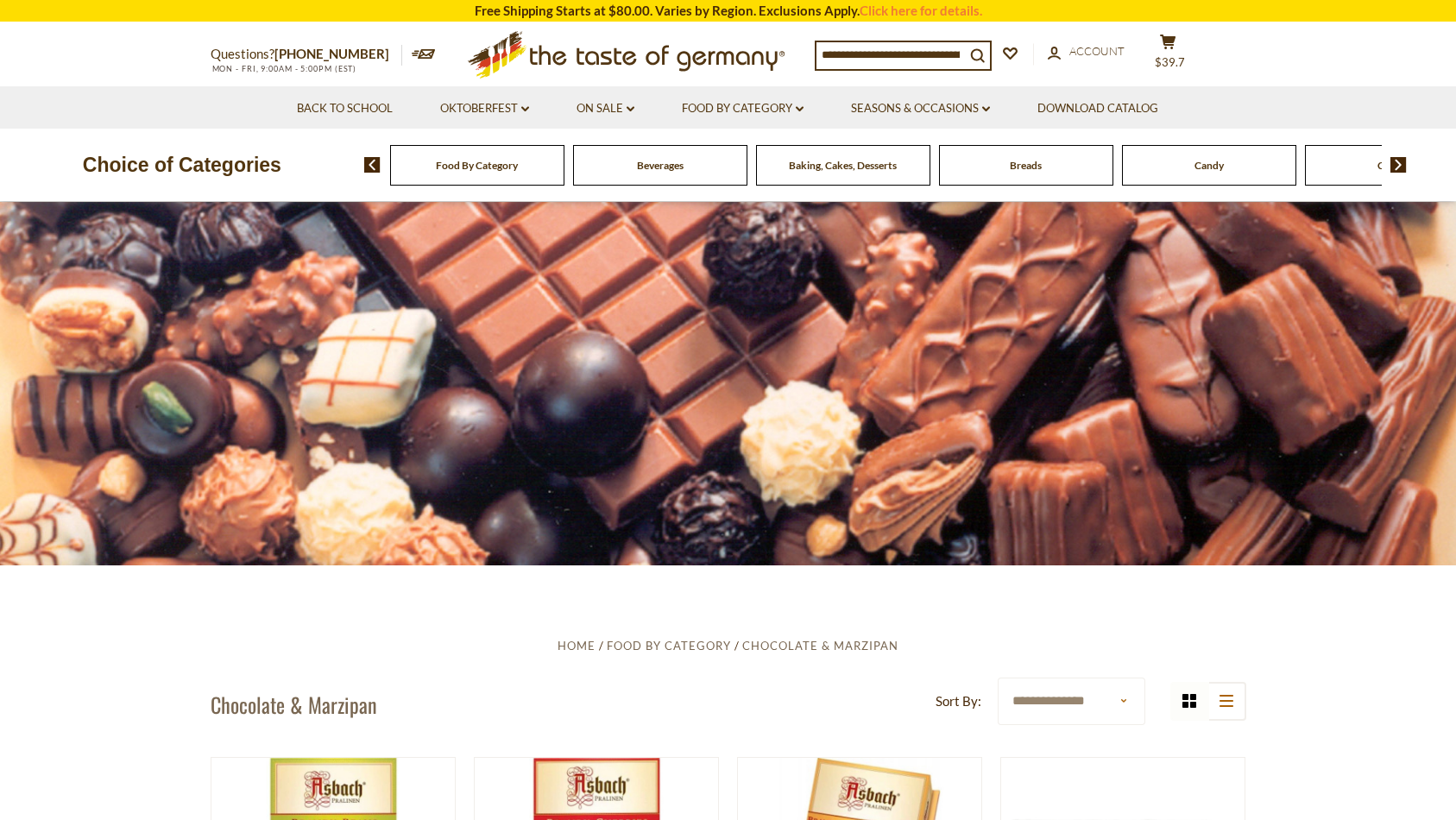
scroll to position [0, 0]
select select "**********"
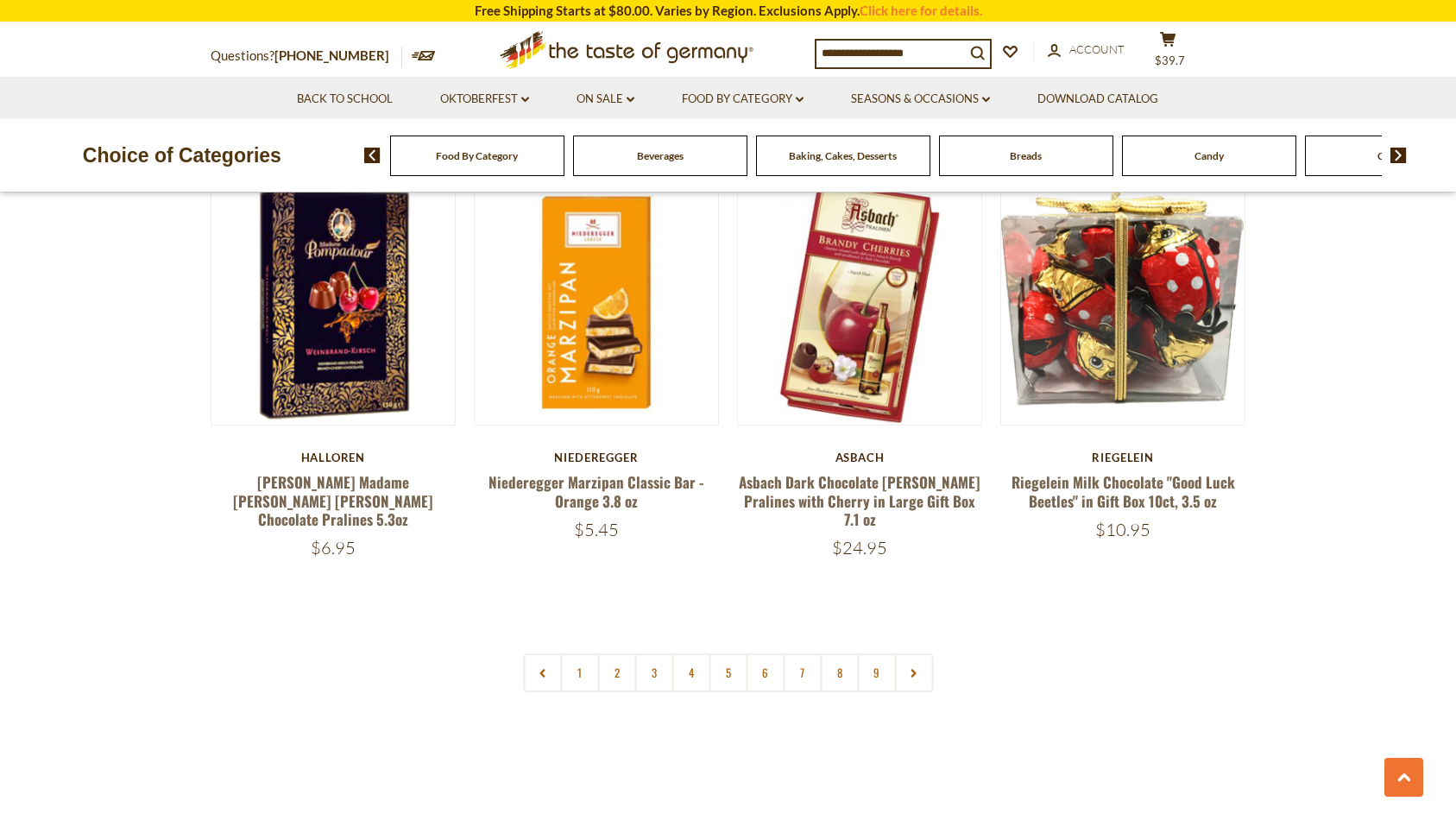
scroll to position [3931, 0]
click at [660, 653] on link "3" at bounding box center [654, 673] width 39 height 39
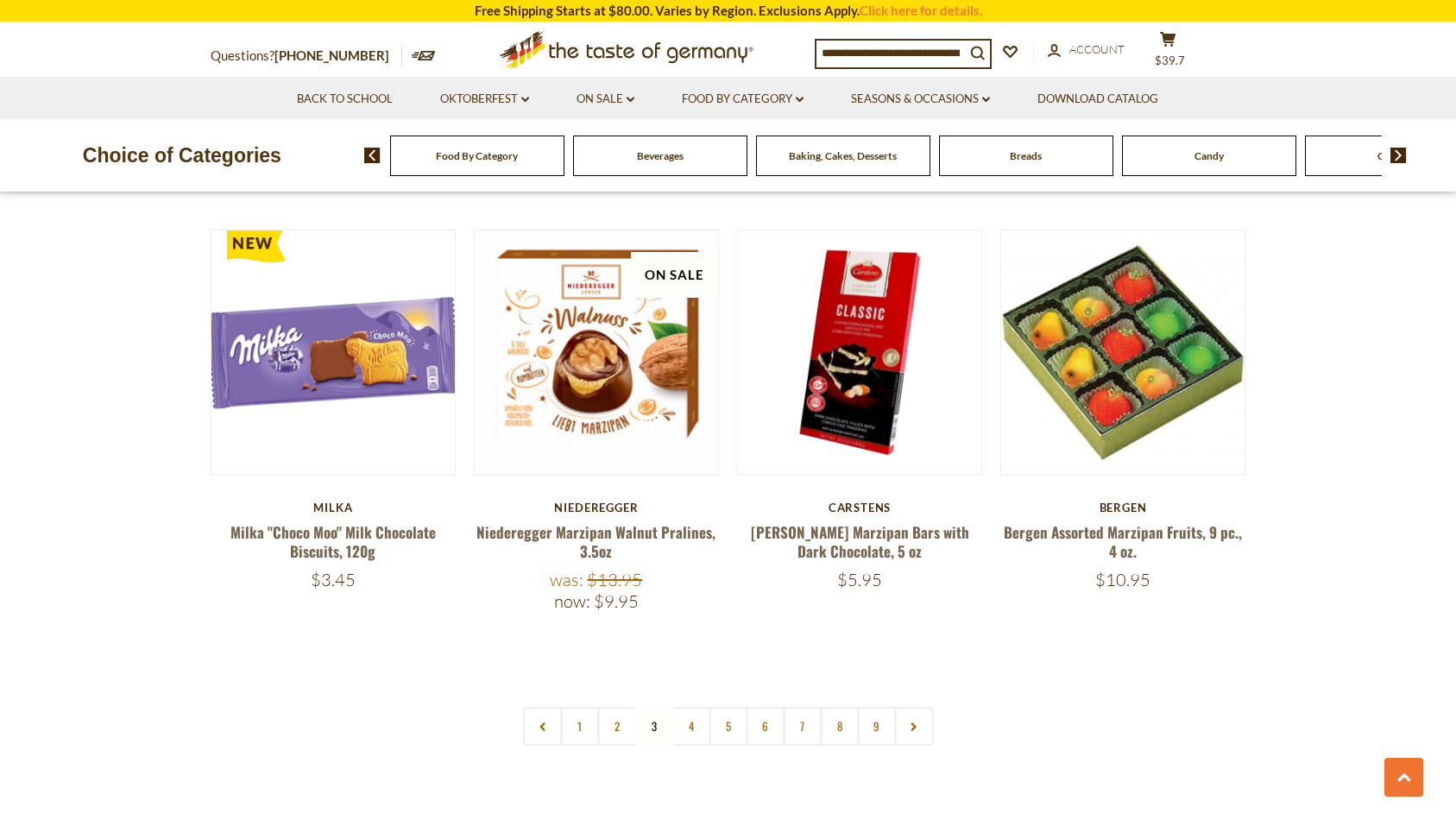
scroll to position [3940, 0]
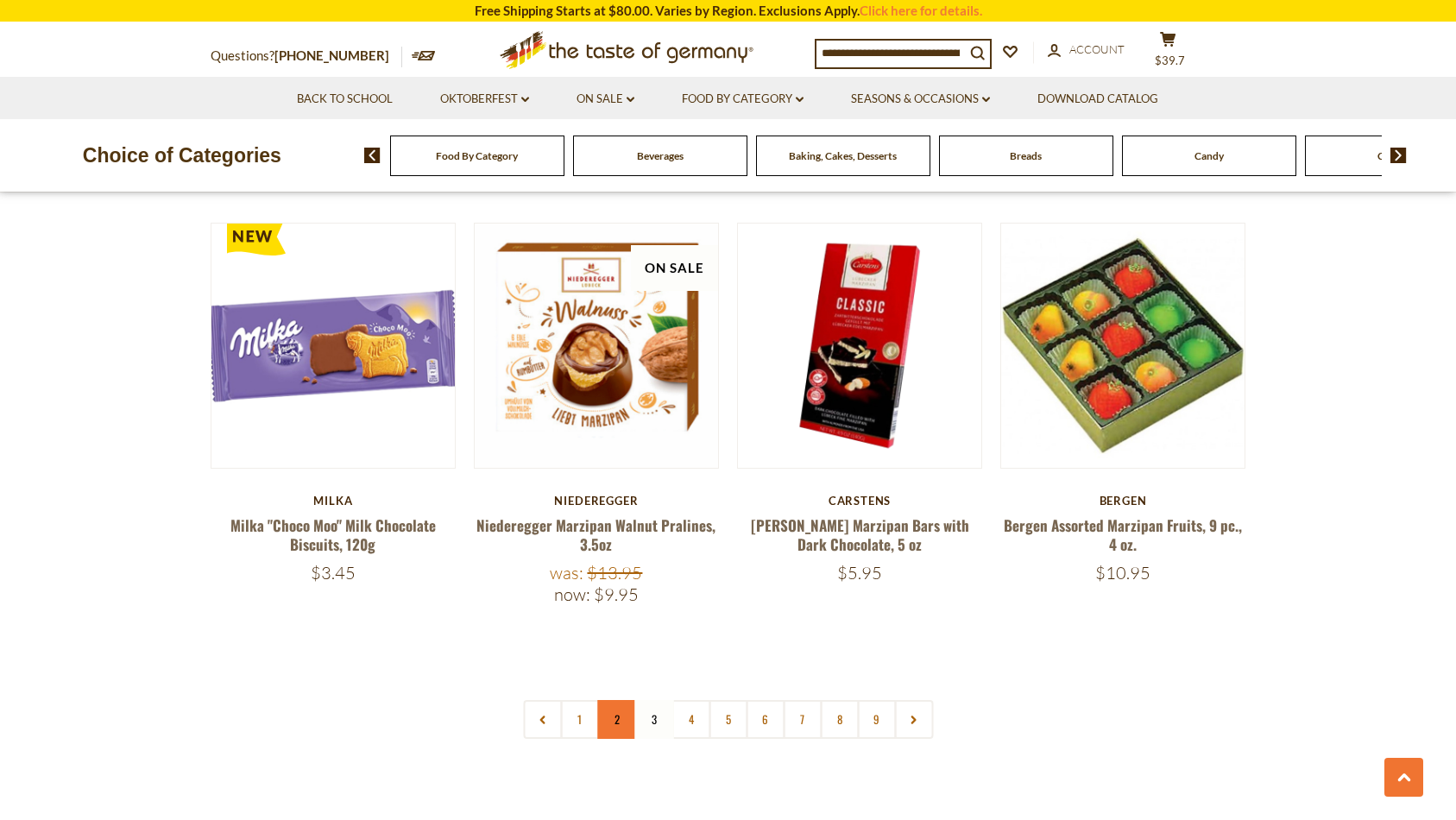
click at [620, 699] on link "2" at bounding box center [617, 719] width 39 height 39
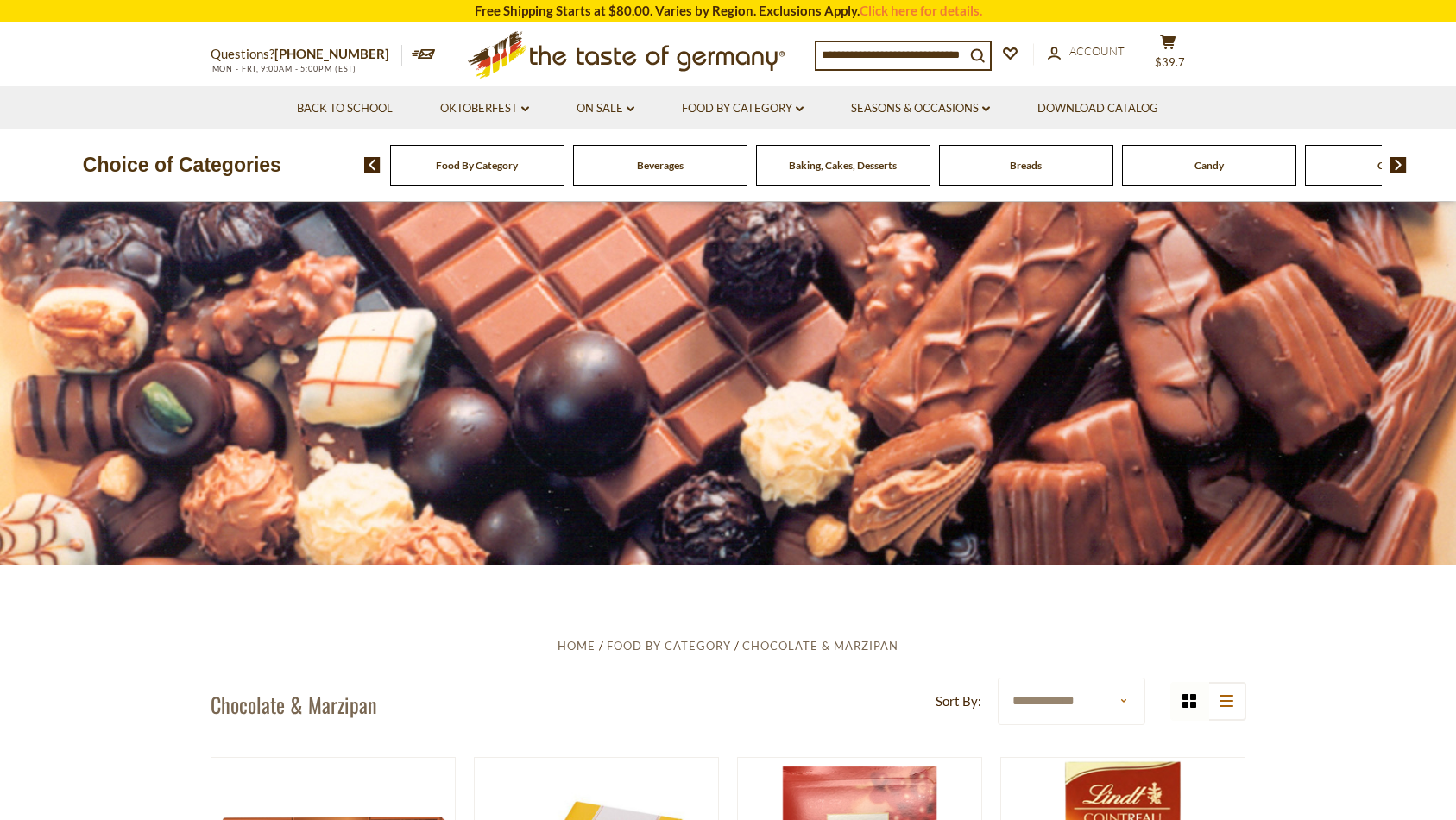
scroll to position [0, 0]
click at [1397, 166] on img at bounding box center [1398, 165] width 17 height 16
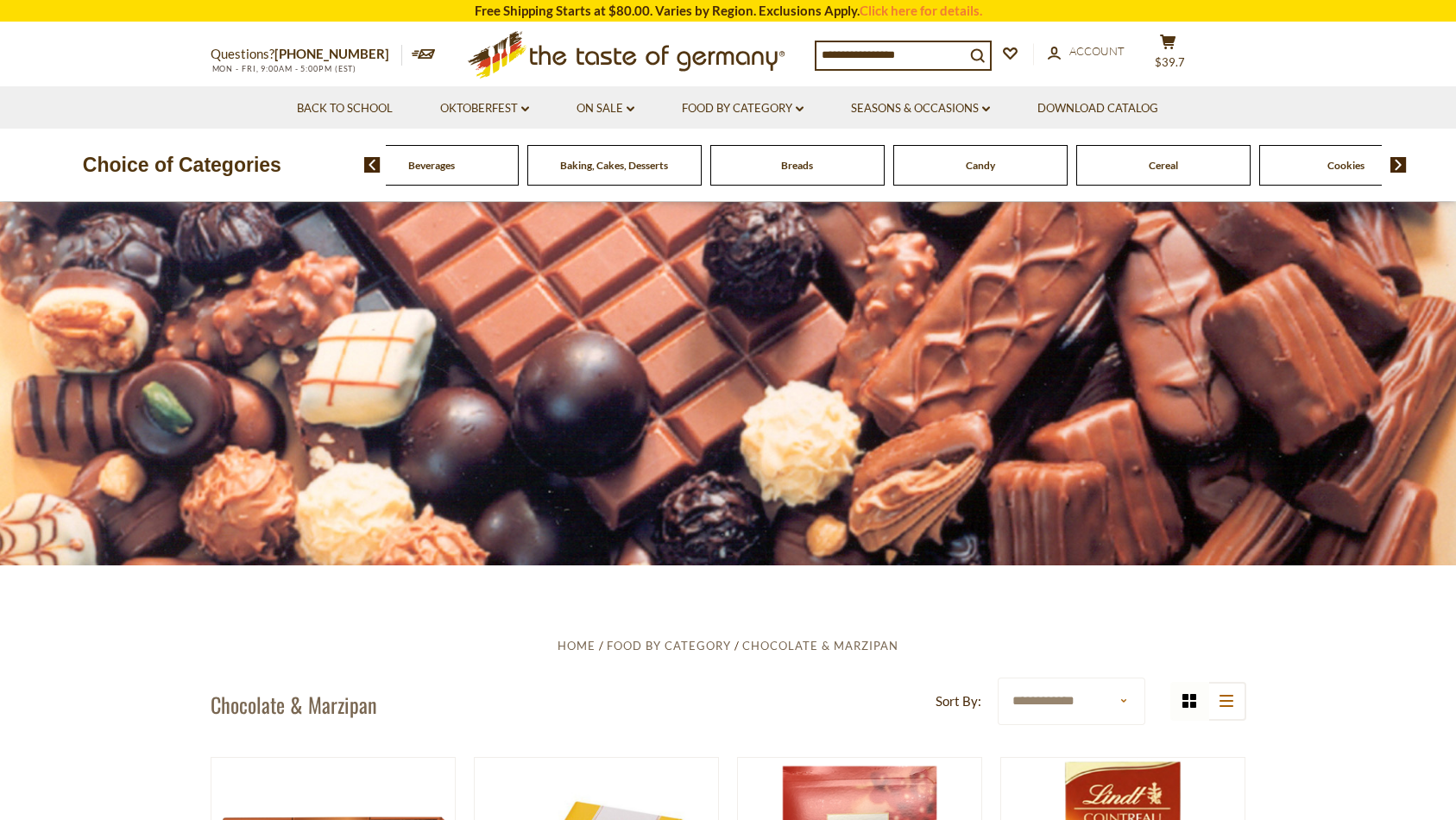
click at [1397, 166] on img at bounding box center [1398, 165] width 17 height 16
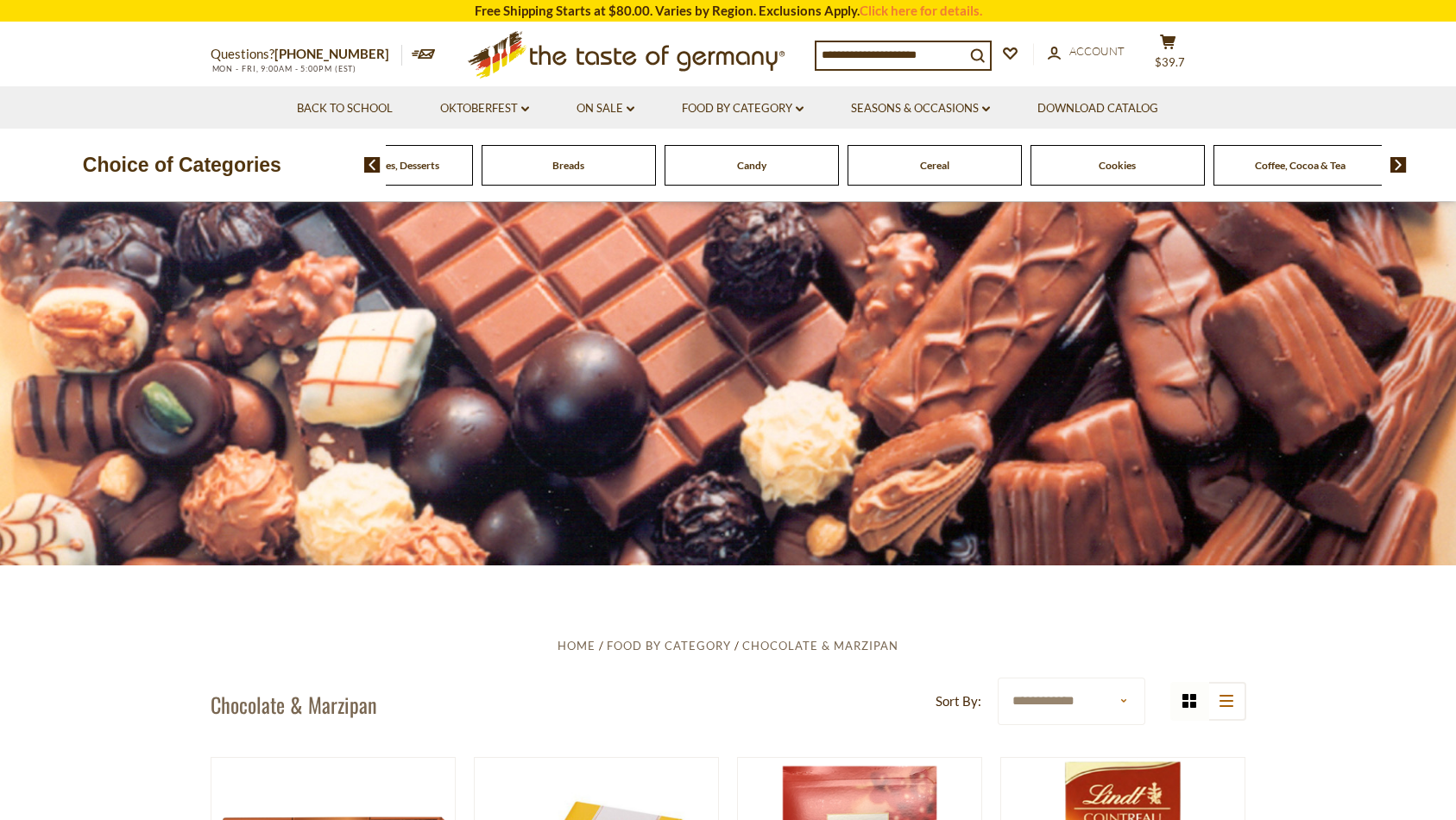
click at [1397, 166] on img at bounding box center [1398, 165] width 17 height 16
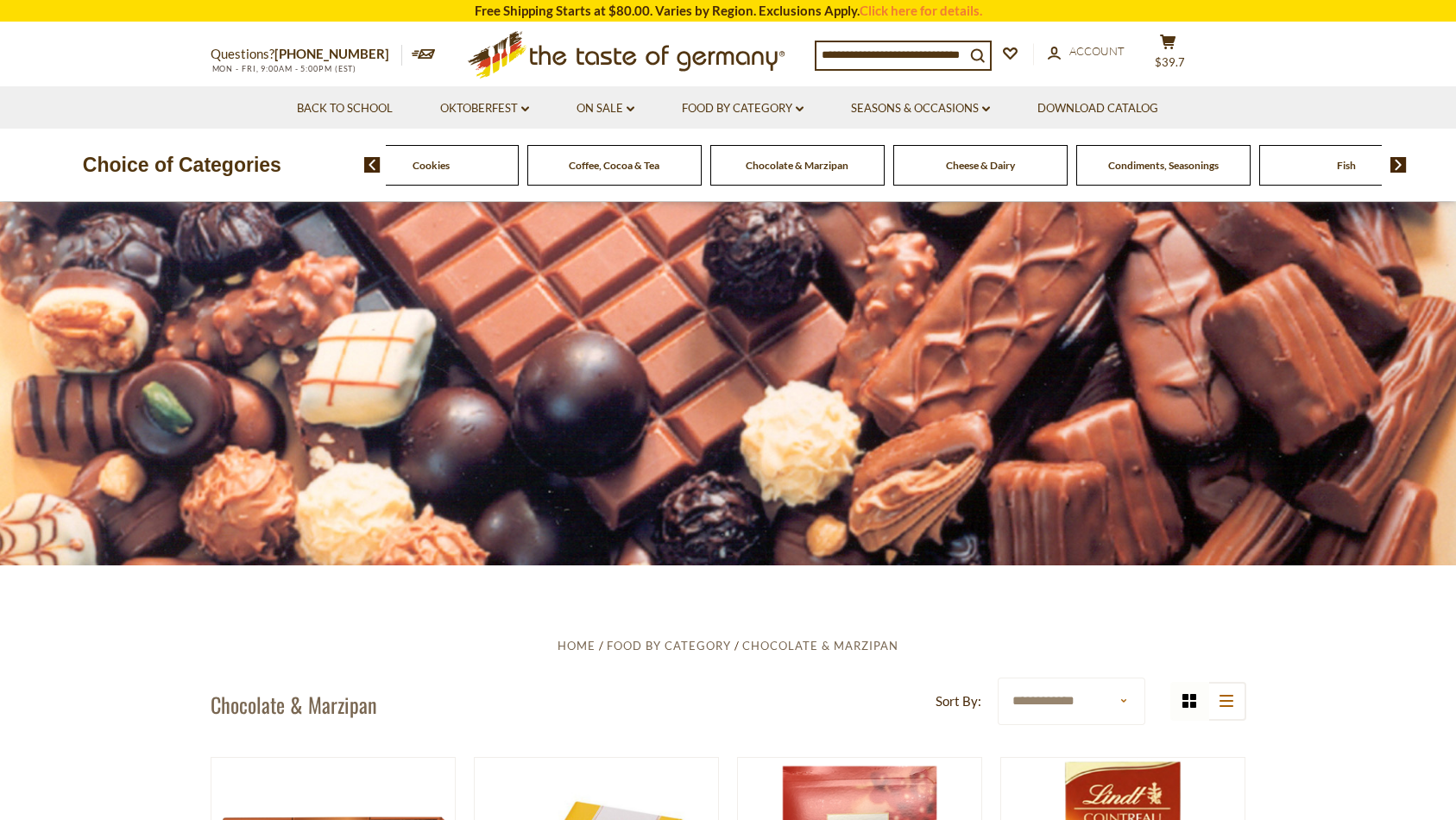
click at [1397, 166] on img at bounding box center [1398, 165] width 17 height 16
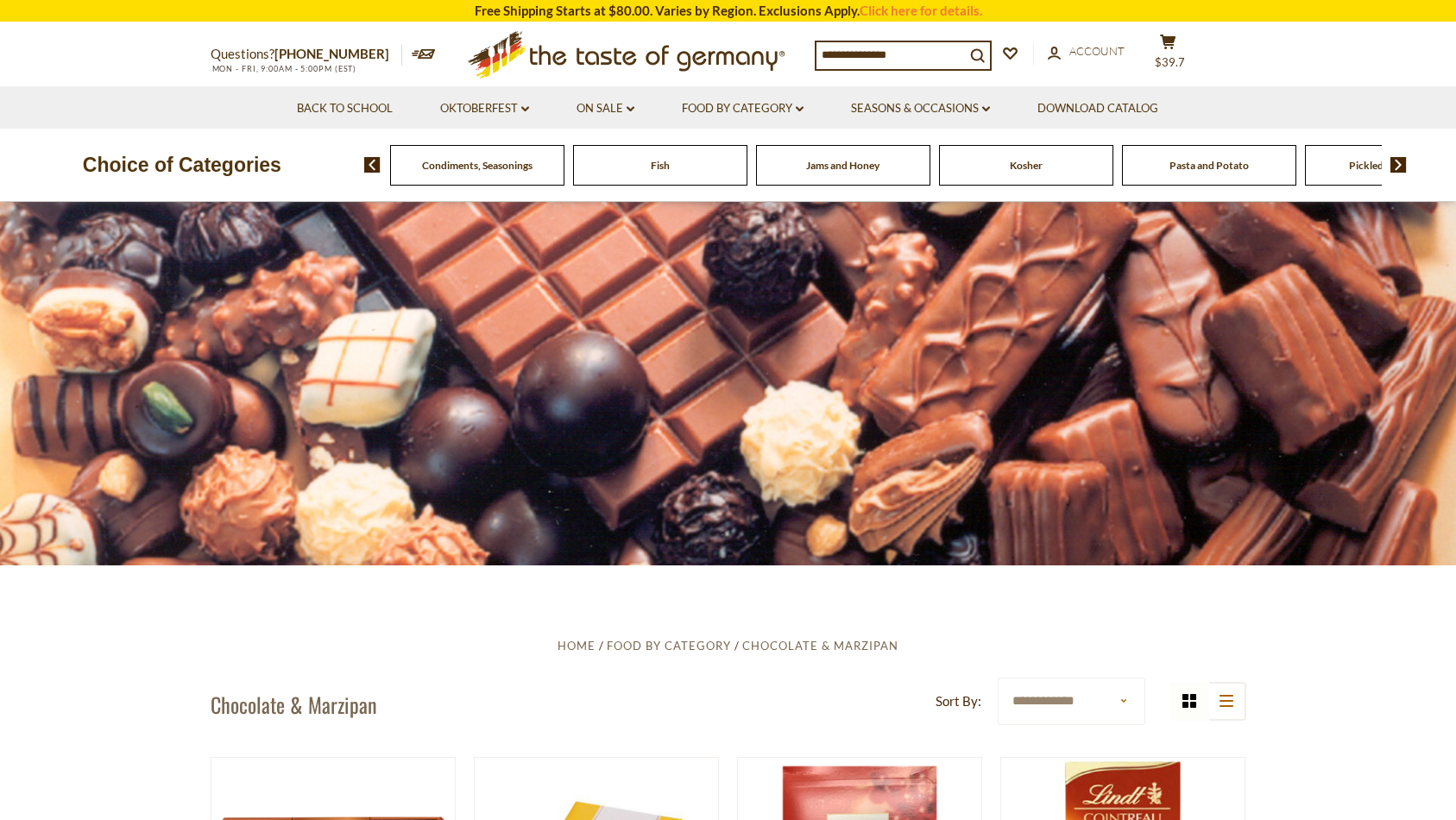
click at [845, 167] on span "Jams and Honey" at bounding box center [843, 165] width 74 height 13
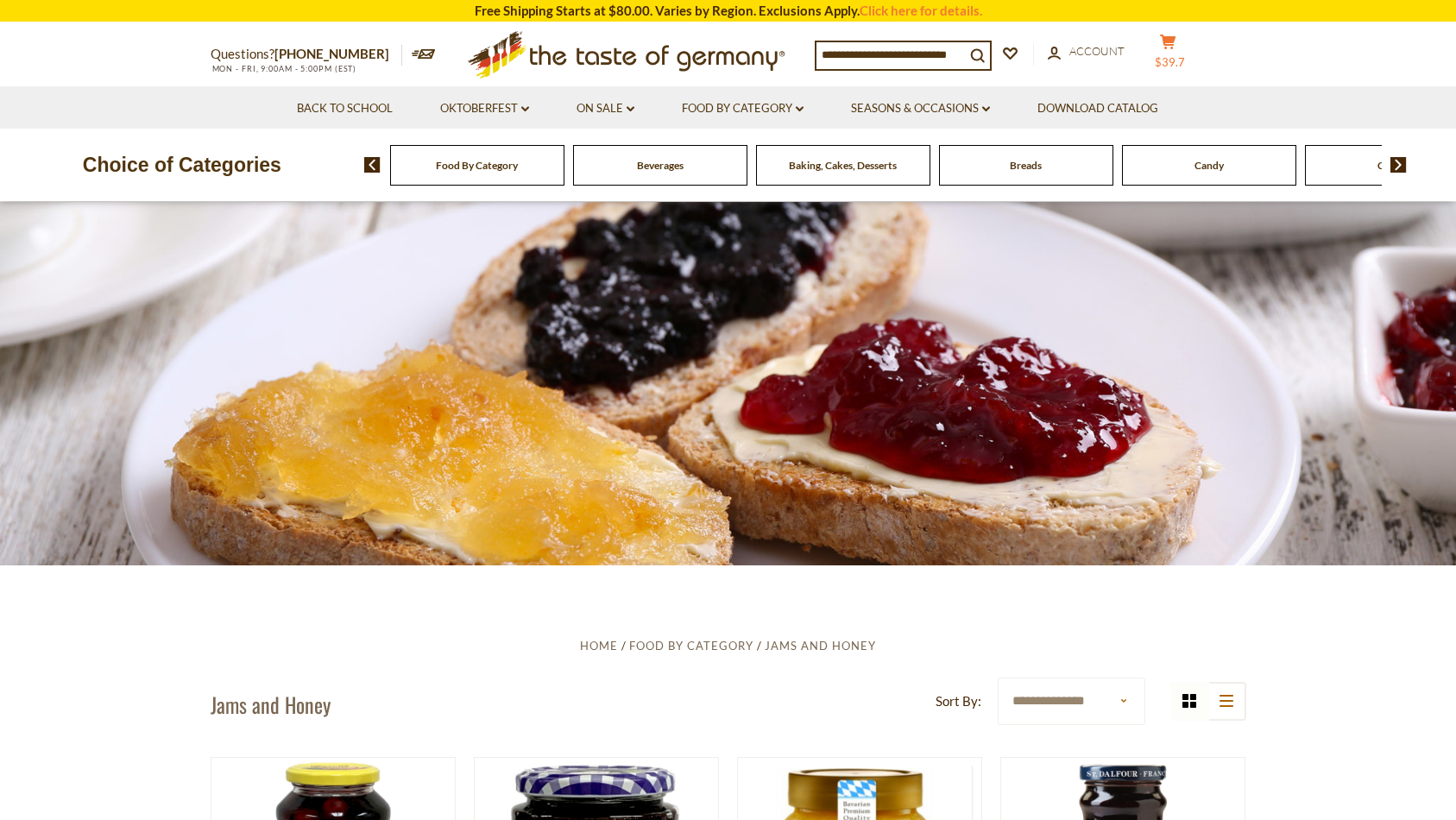
click at [1176, 55] on span "$39.7" at bounding box center [1170, 62] width 30 height 14
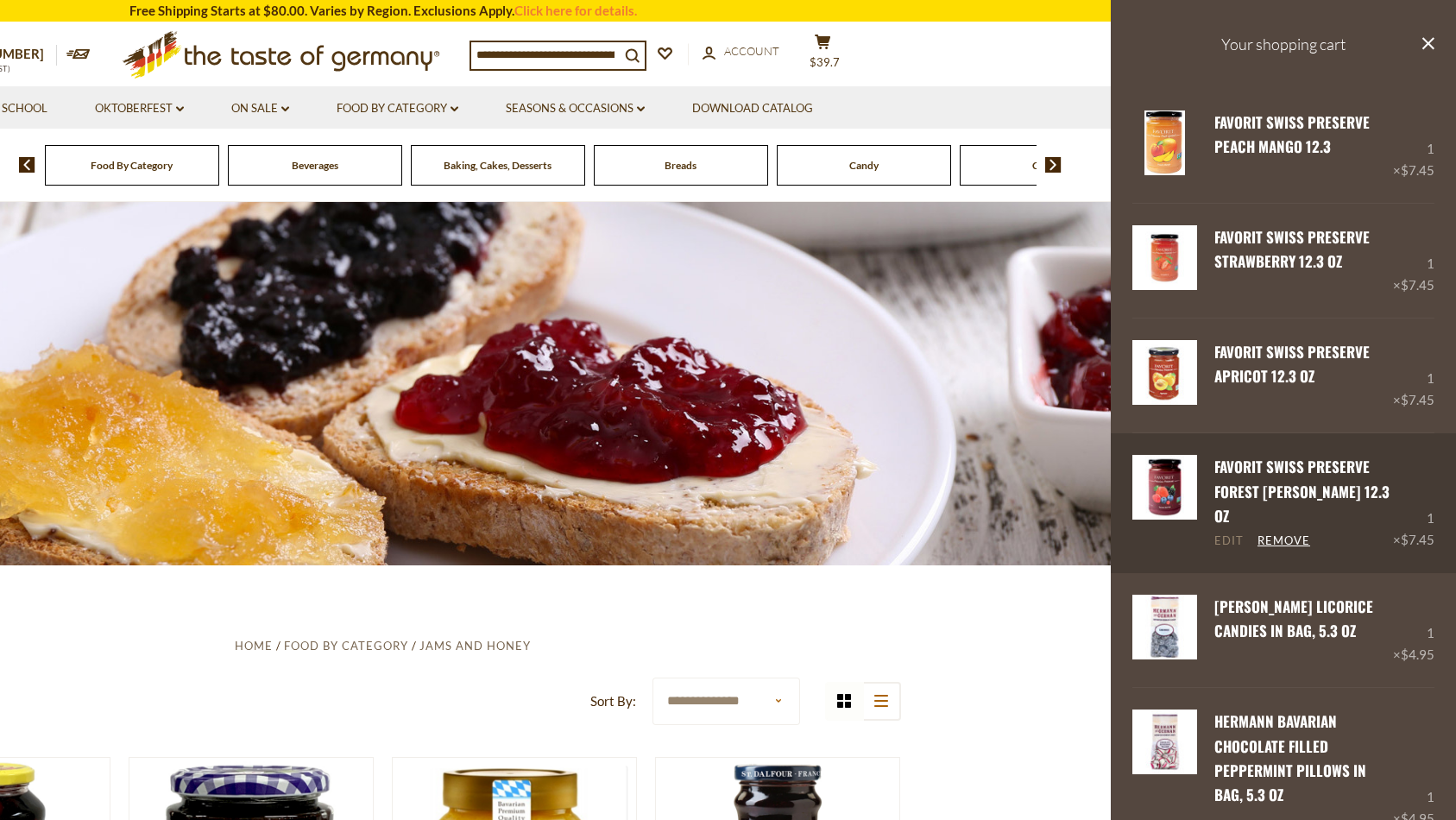
click at [1232, 534] on link "Edit" at bounding box center [1229, 541] width 29 height 16
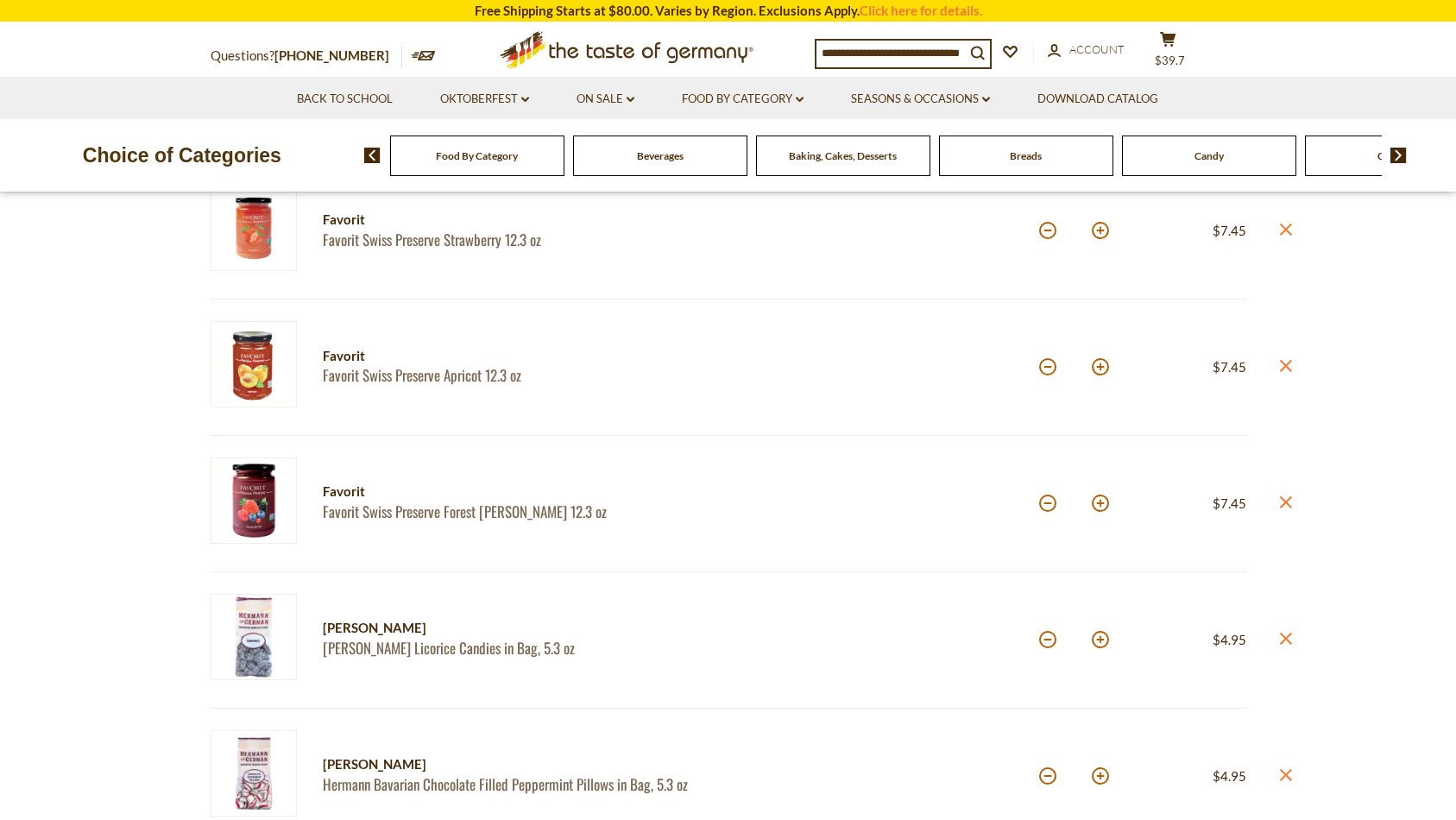
scroll to position [452, 0]
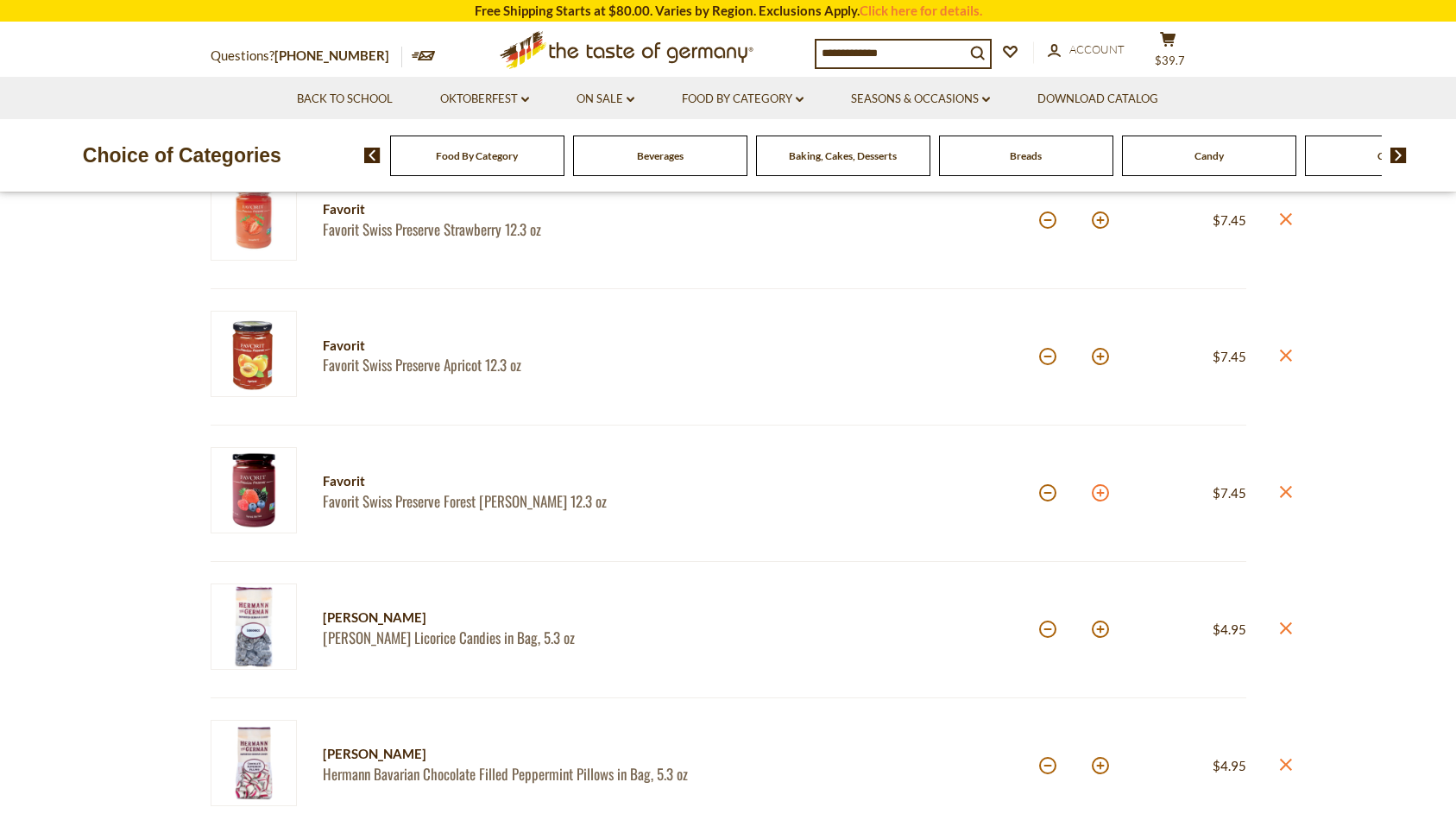
click at [1103, 491] on button at bounding box center [1101, 493] width 18 height 18
type input "*"
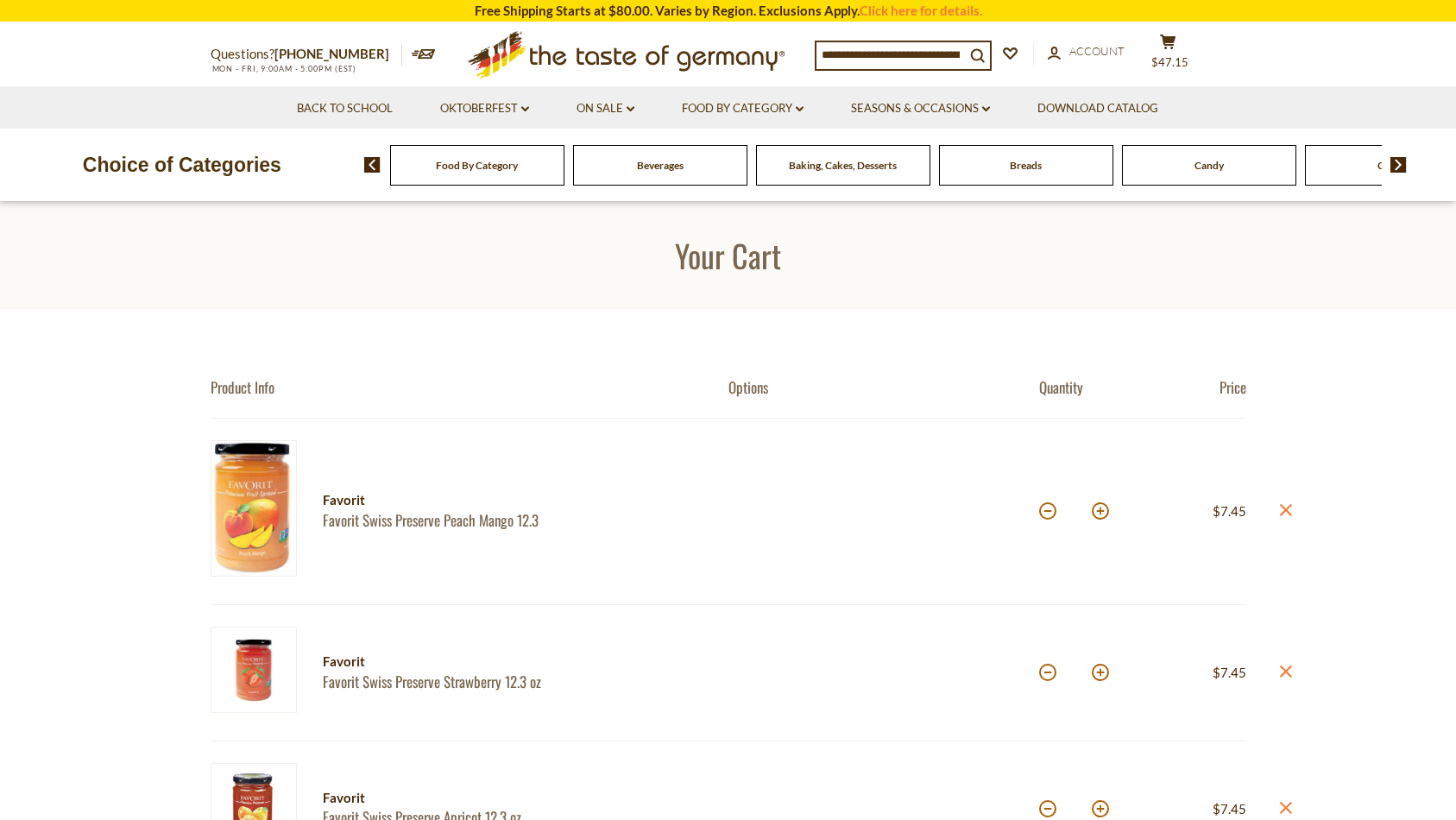
scroll to position [0, 0]
click at [350, 110] on link "Back to School" at bounding box center [345, 108] width 96 height 19
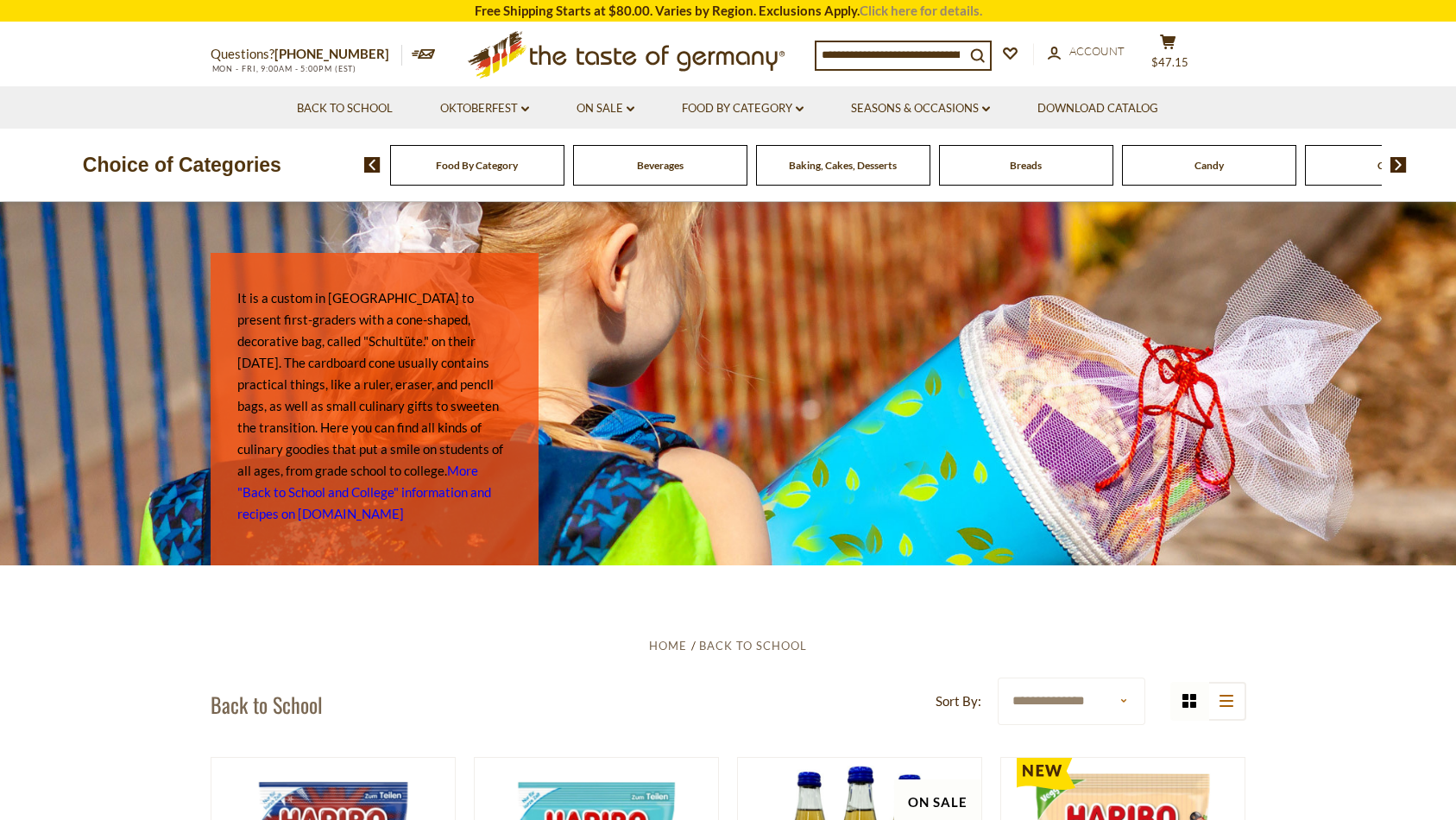
click at [930, 11] on link "Click here for details." at bounding box center [920, 11] width 123 height 16
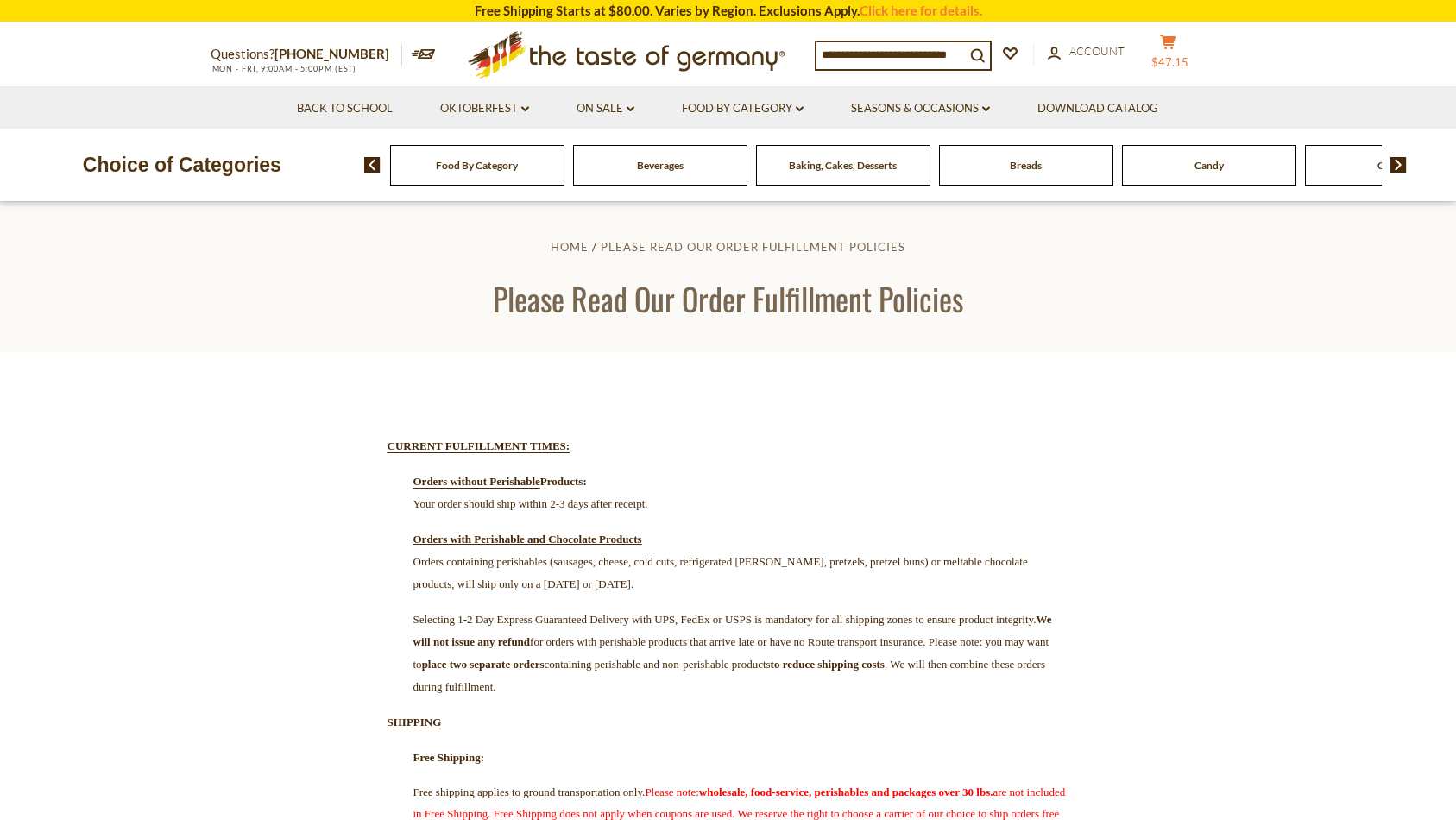
click at [1185, 50] on button "cart $47.15" at bounding box center [1169, 55] width 52 height 43
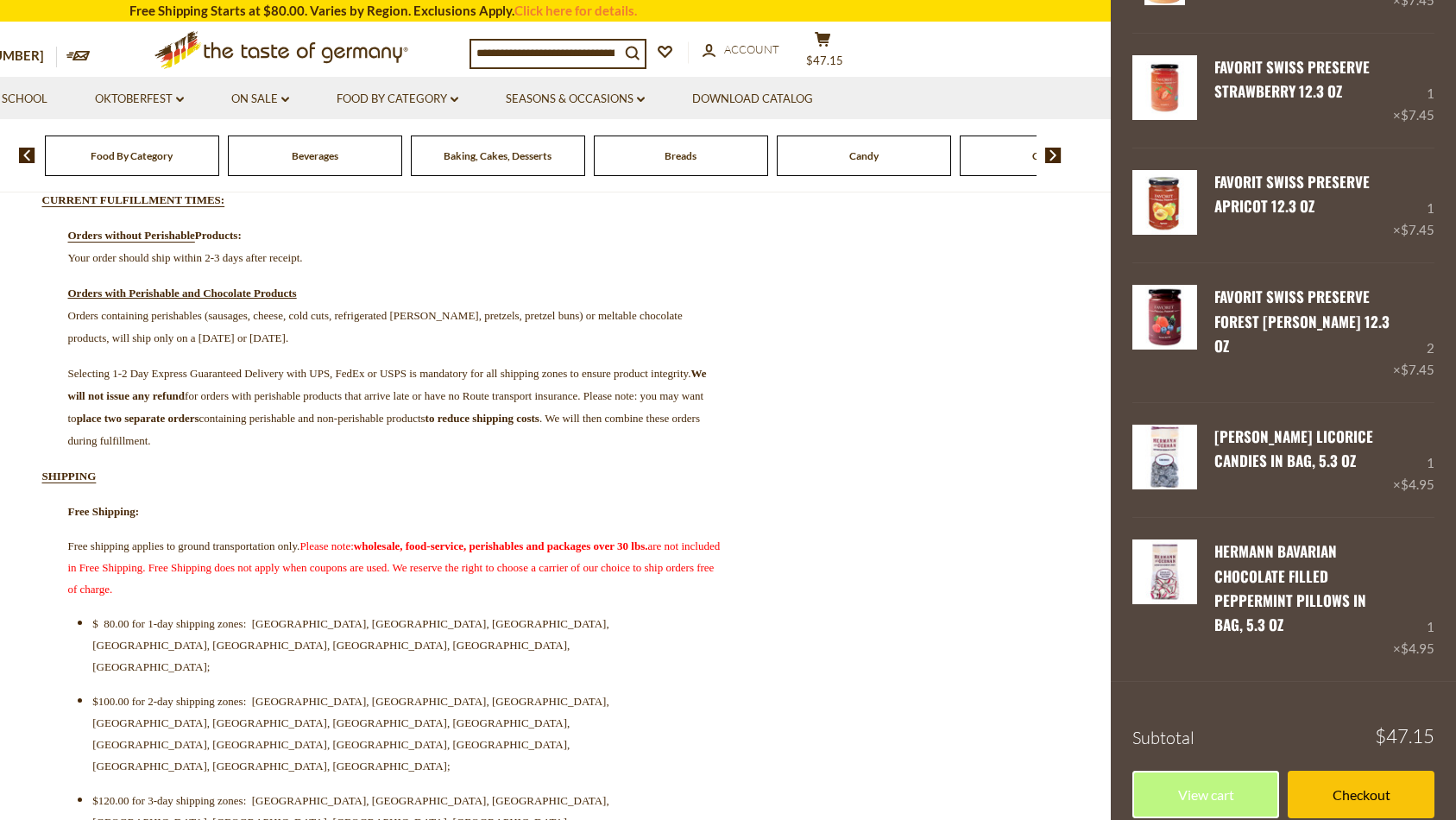
scroll to position [169, 0]
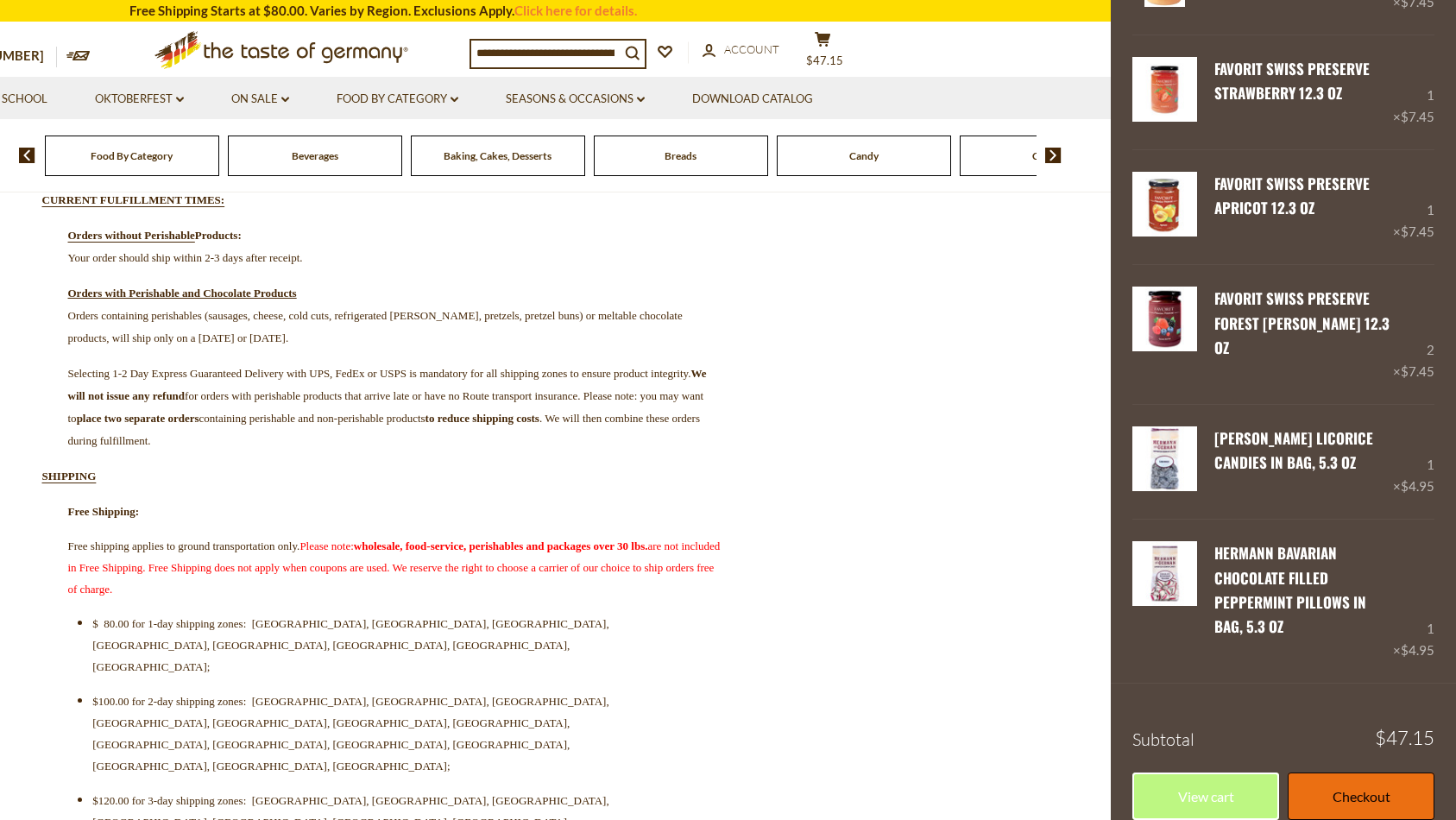
click at [1336, 772] on link "Checkout" at bounding box center [1362, 795] width 147 height 47
